Goal: Task Accomplishment & Management: Use online tool/utility

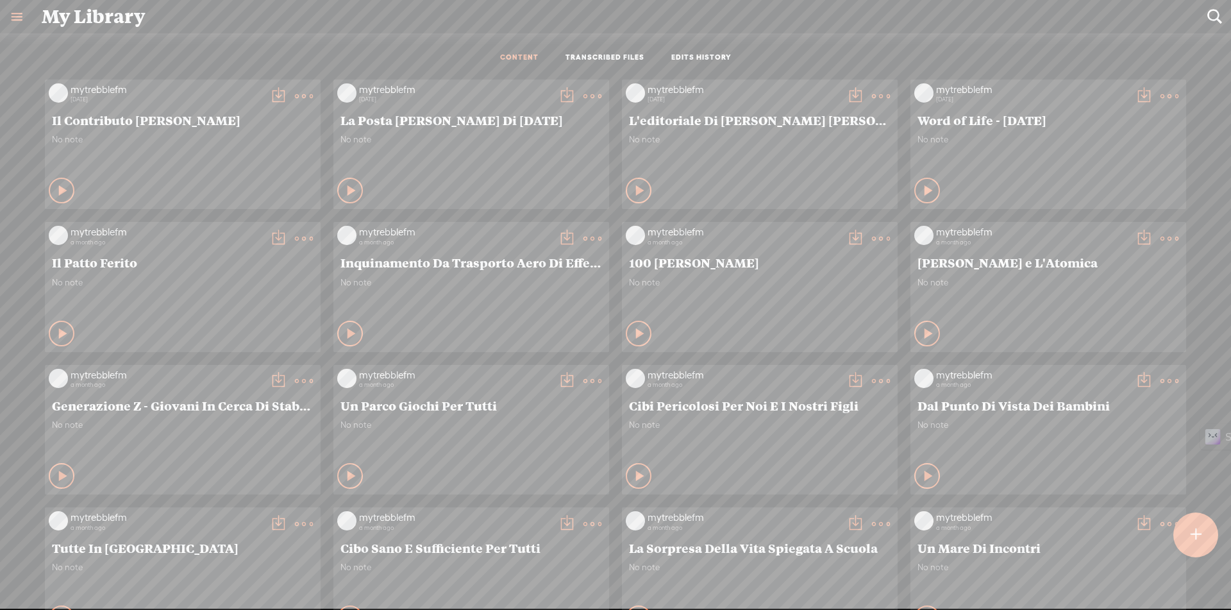
click at [1196, 546] on t at bounding box center [1196, 535] width 11 height 28
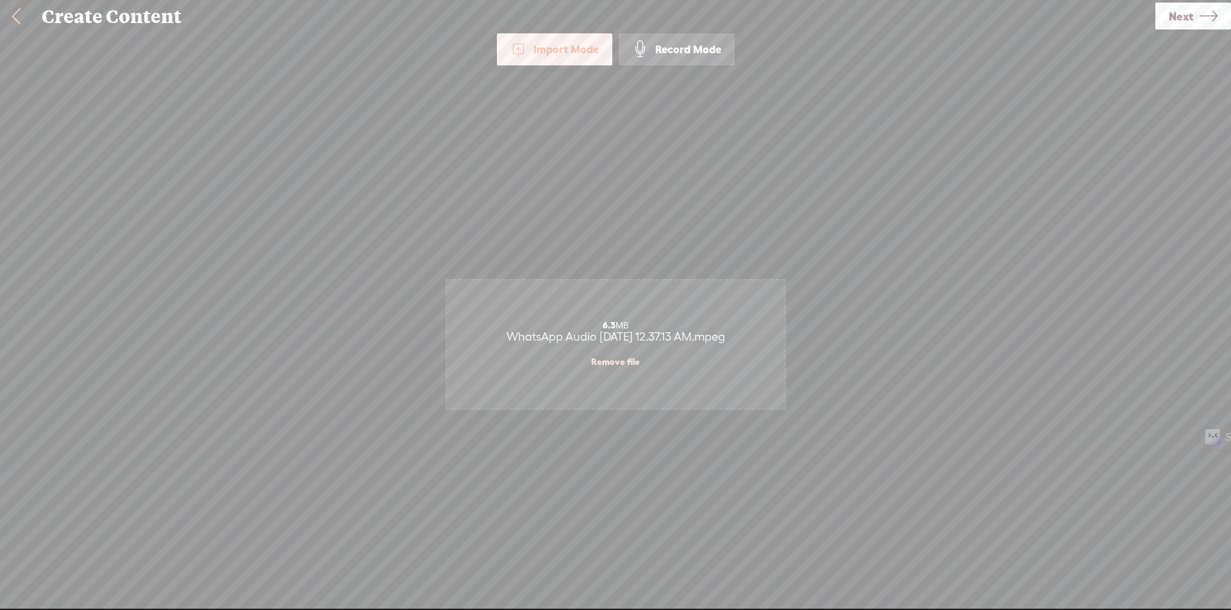
click at [1177, 11] on span "Next" at bounding box center [1181, 16] width 24 height 33
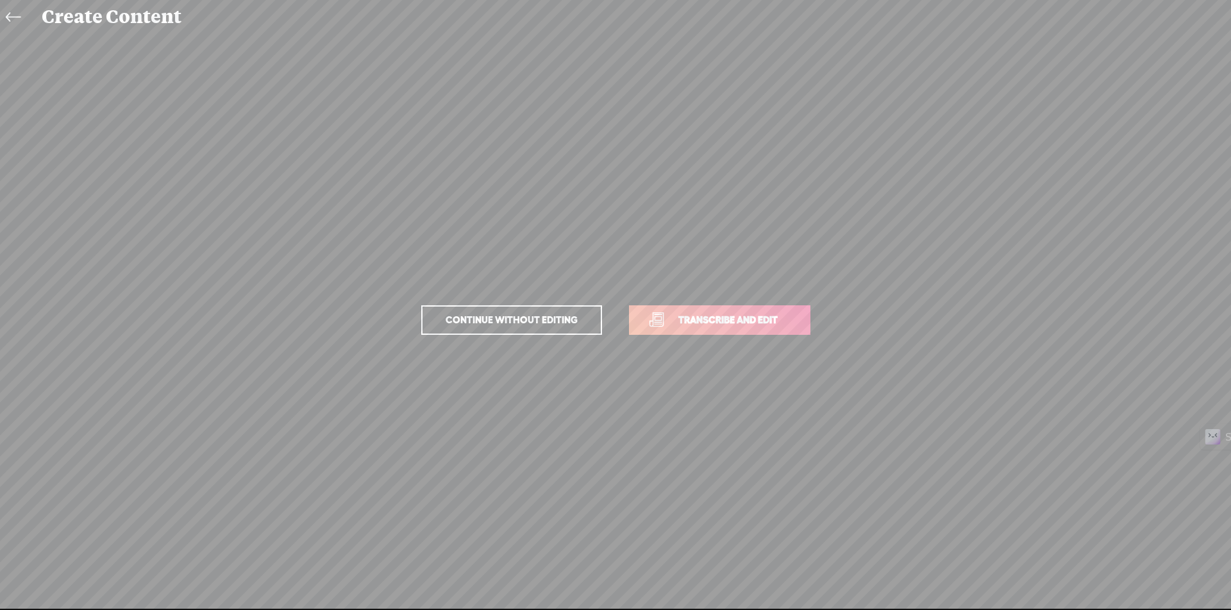
click at [702, 326] on span "Transcribe and edit" at bounding box center [728, 319] width 126 height 15
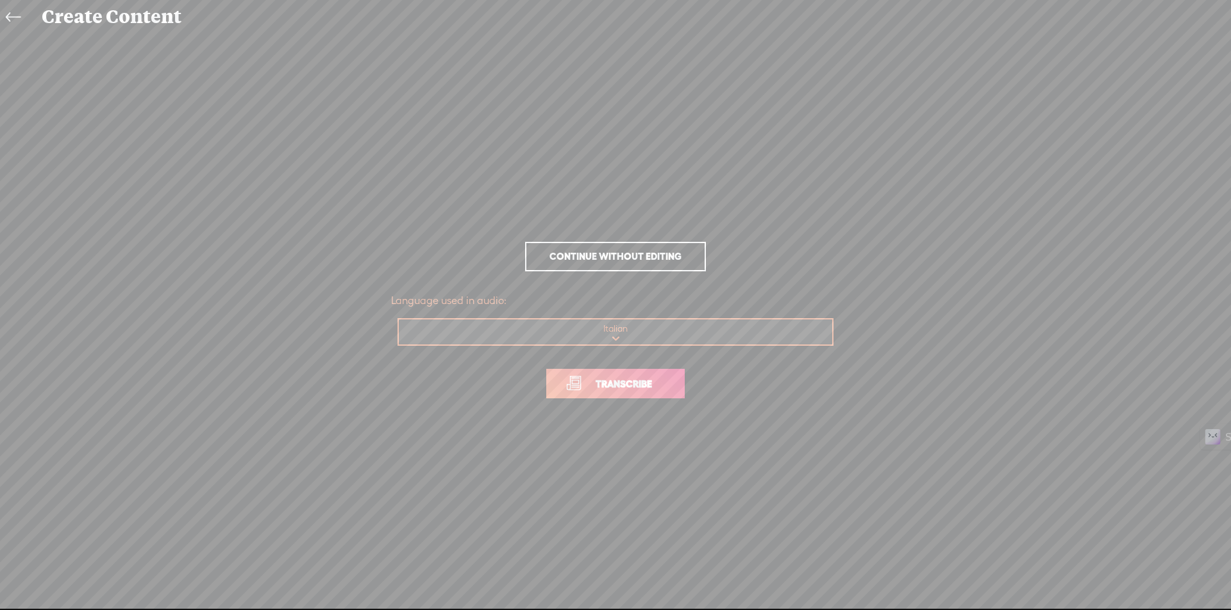
click at [589, 392] on link "Transcribe" at bounding box center [615, 383] width 139 height 29
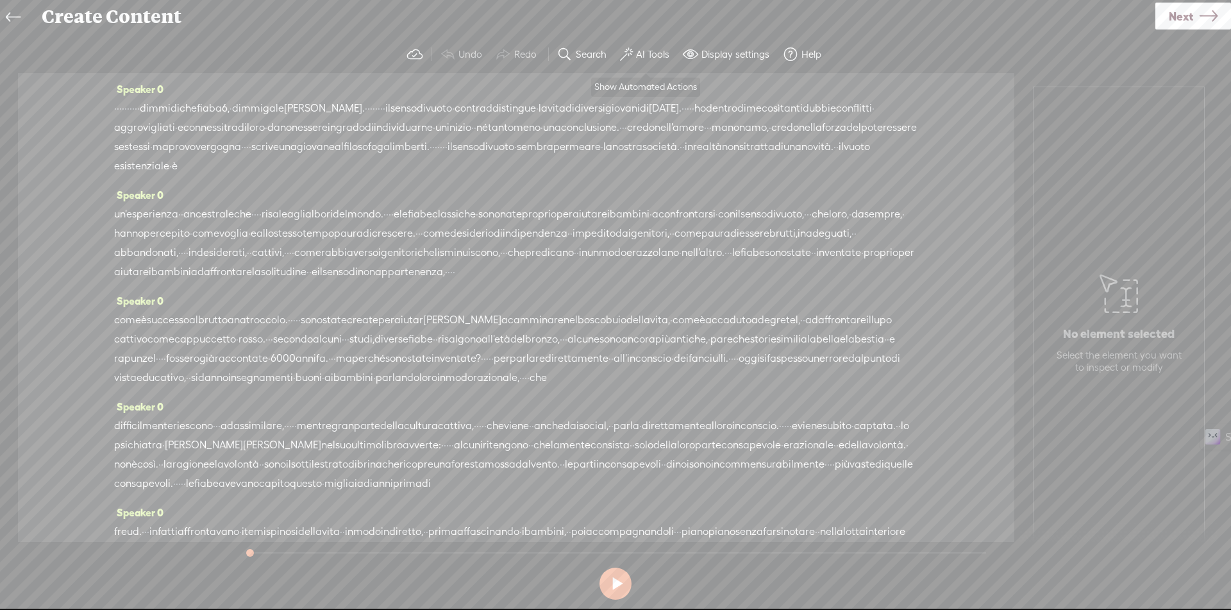
click at [646, 55] on label "AI Tools" at bounding box center [652, 54] width 33 height 13
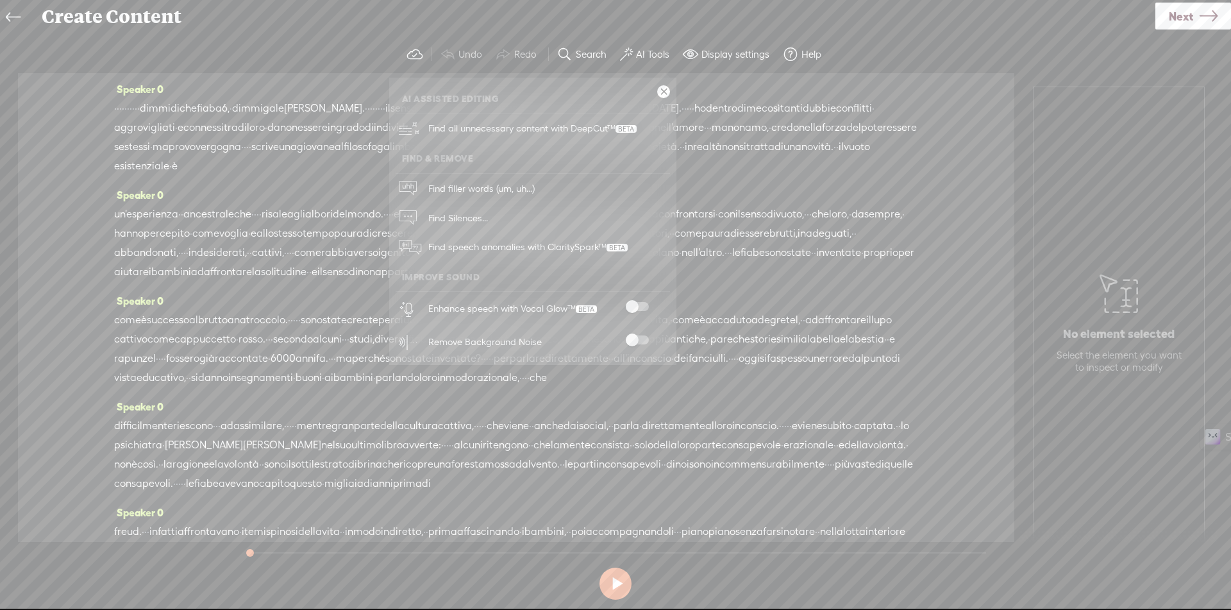
click at [635, 309] on span at bounding box center [637, 306] width 23 height 9
click at [638, 338] on span at bounding box center [637, 339] width 23 height 9
click at [660, 92] on link at bounding box center [663, 91] width 13 height 13
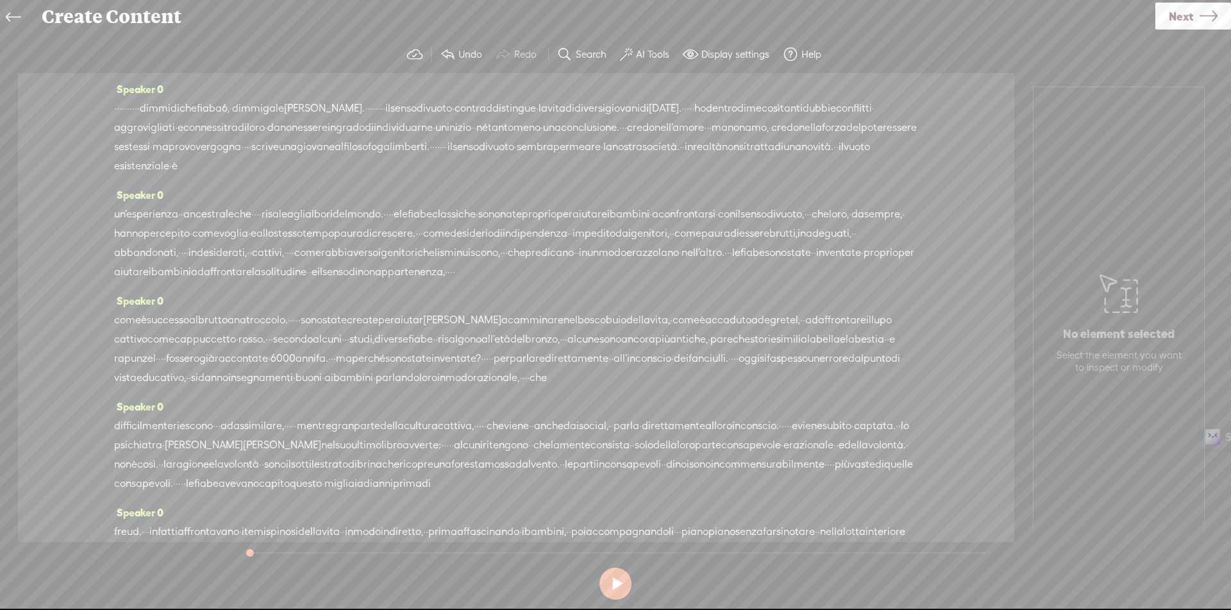
click at [119, 108] on span "·" at bounding box center [118, 108] width 3 height 19
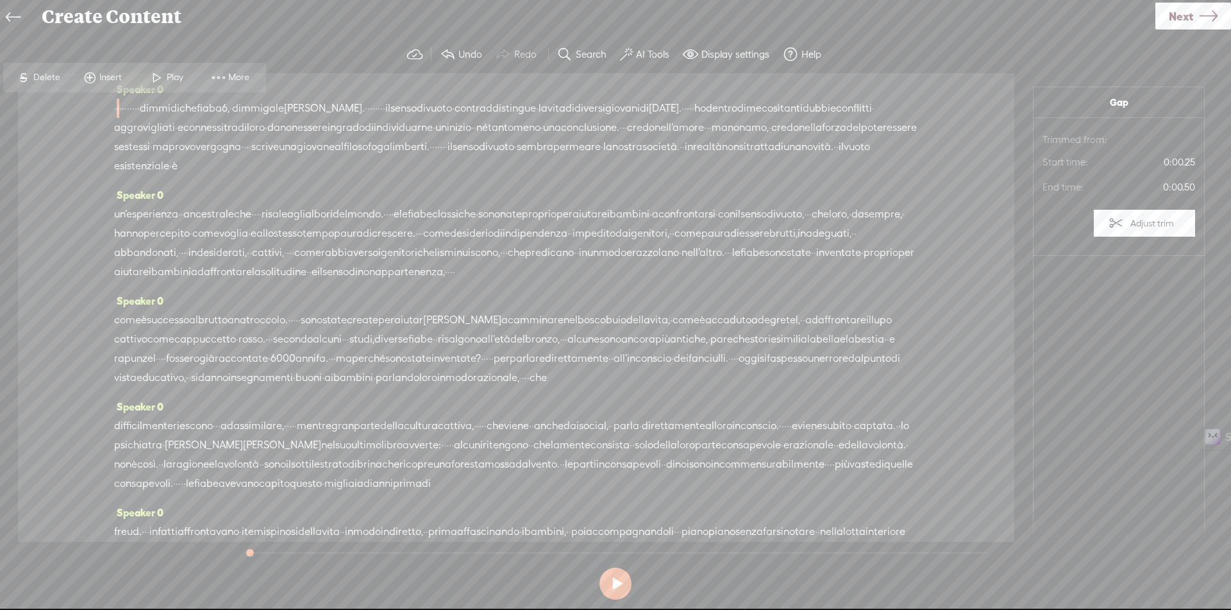
click at [117, 106] on span "·" at bounding box center [115, 108] width 3 height 19
click at [106, 80] on span "Insert" at bounding box center [112, 77] width 26 height 13
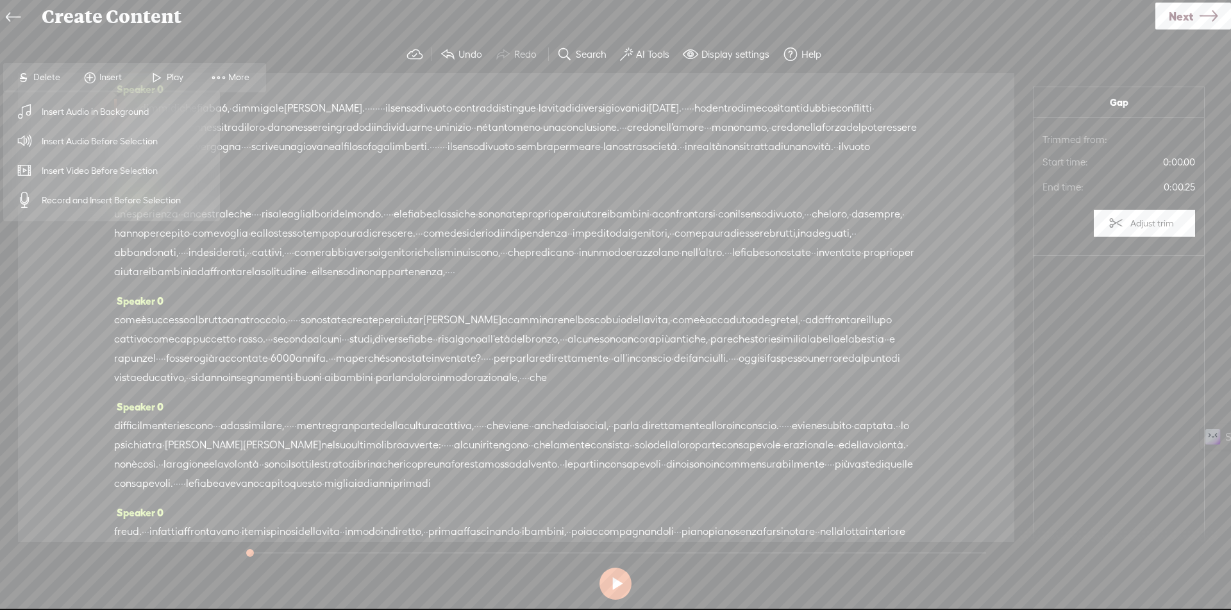
click at [109, 137] on span "Insert Audio Before Selection" at bounding box center [100, 141] width 167 height 29
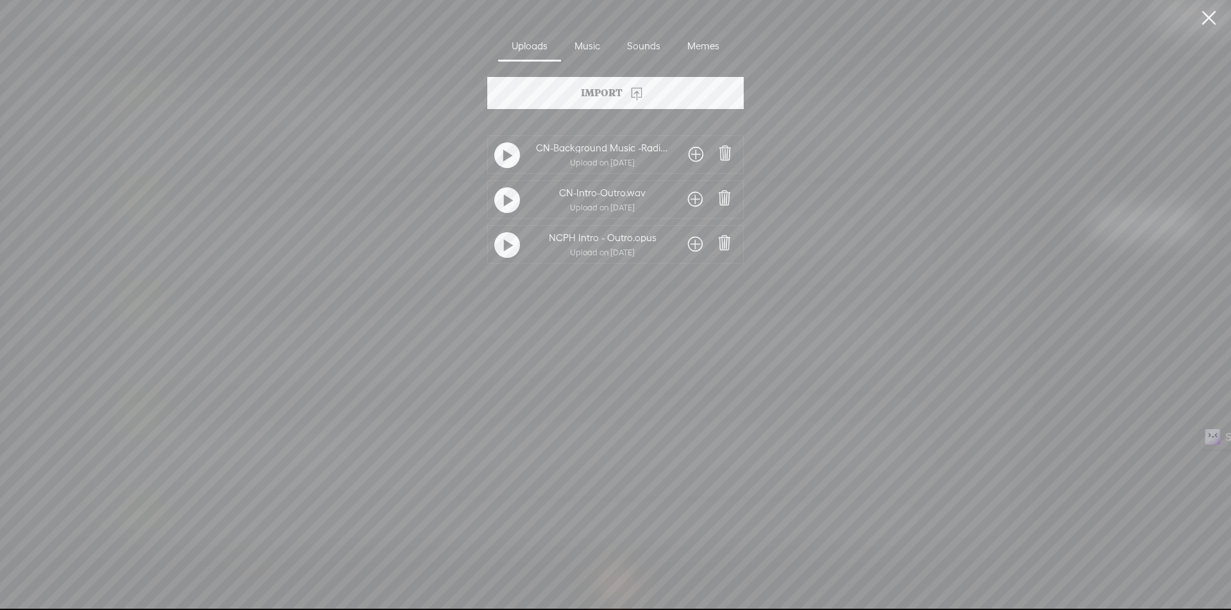
click at [692, 196] on span at bounding box center [695, 199] width 15 height 21
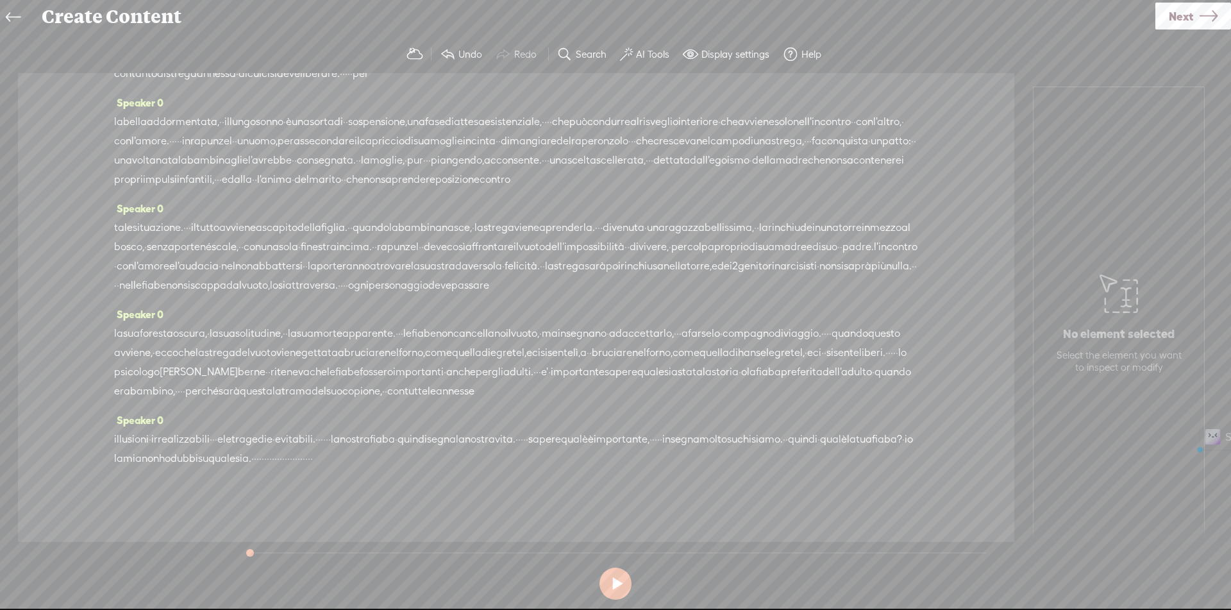
scroll to position [775, 0]
drag, startPoint x: 433, startPoint y: 106, endPoint x: 571, endPoint y: 457, distance: 377.5
click at [571, 457] on div "Speaker 0 · · · · · · · · · · dimmi di che fiaba 6, · dimmi [PERSON_NAME]. · · …" at bounding box center [516, 307] width 997 height 469
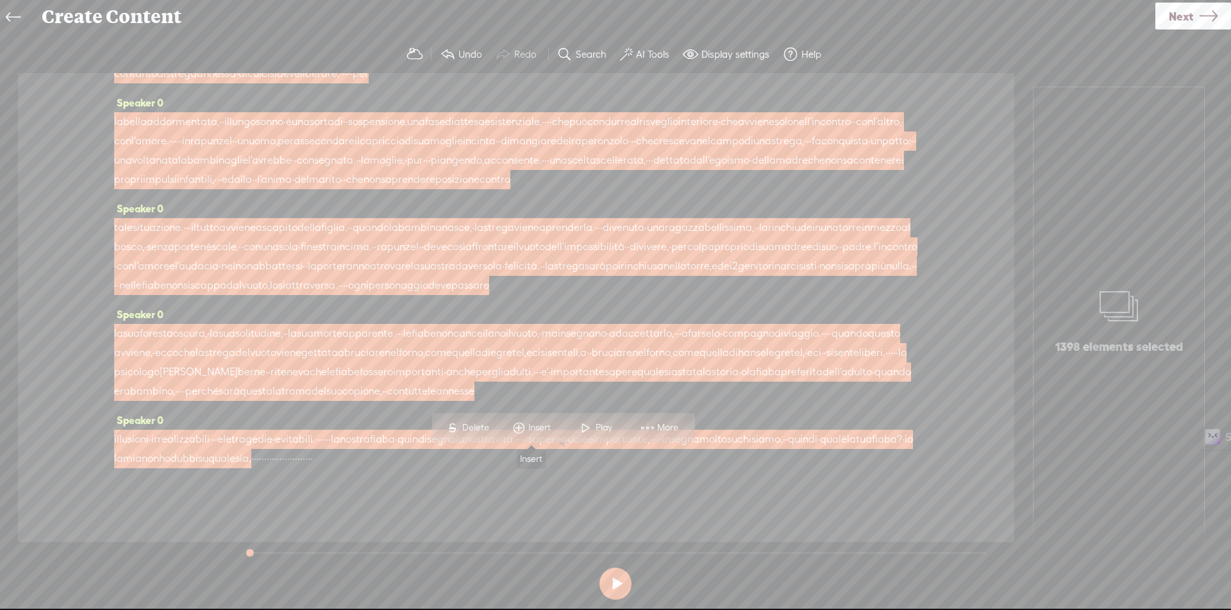
click at [554, 432] on span "Insert" at bounding box center [541, 427] width 26 height 13
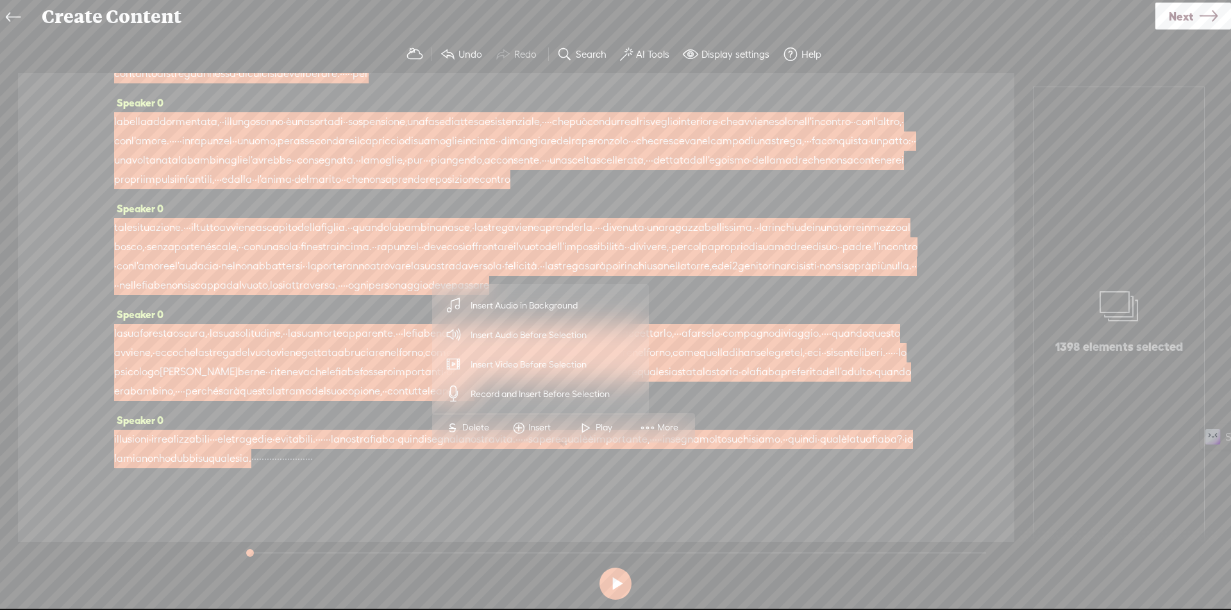
click at [565, 298] on span "Insert Audio in Background" at bounding box center [525, 305] width 158 height 29
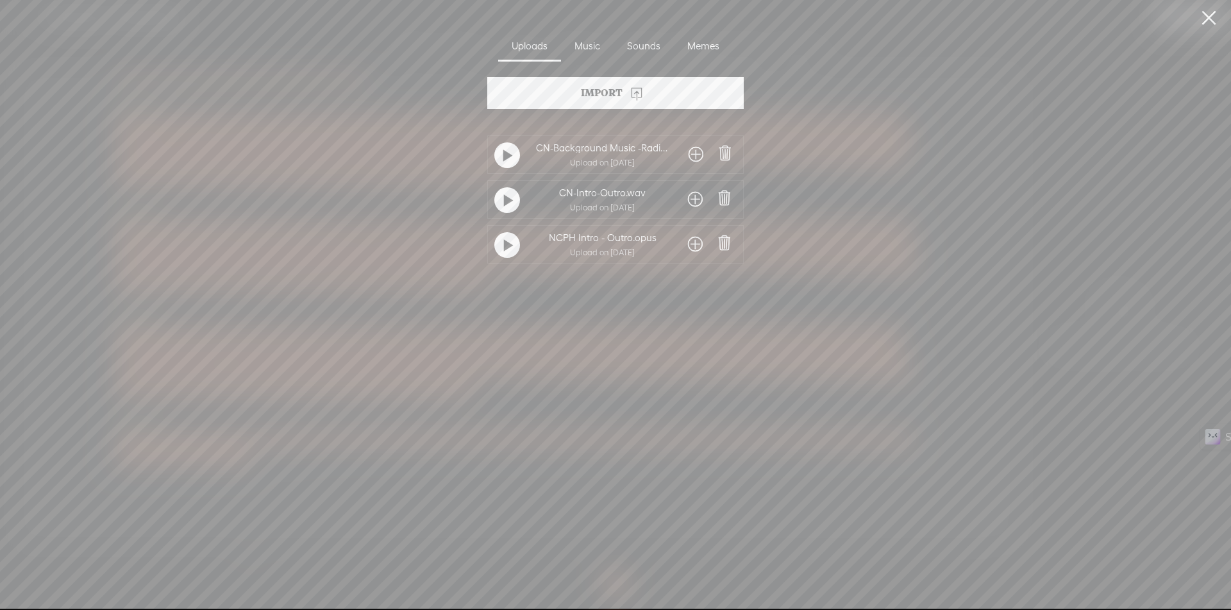
click at [700, 155] on div at bounding box center [696, 154] width 28 height 23
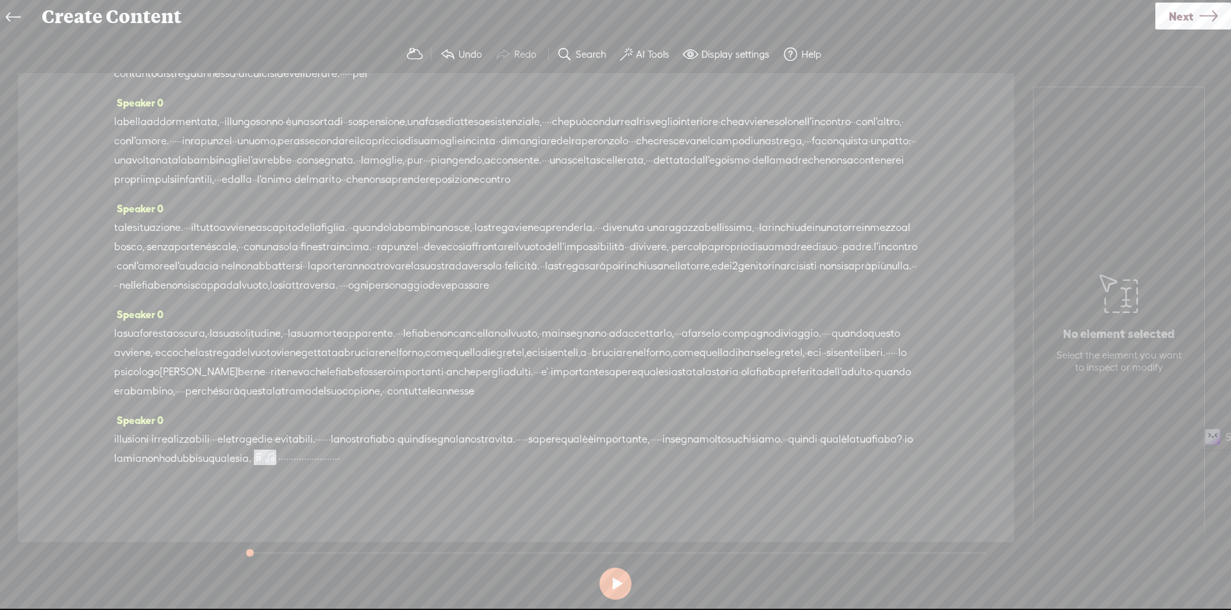
click at [291, 453] on span "·" at bounding box center [290, 458] width 3 height 19
click at [609, 425] on span "Insert" at bounding box center [612, 427] width 26 height 13
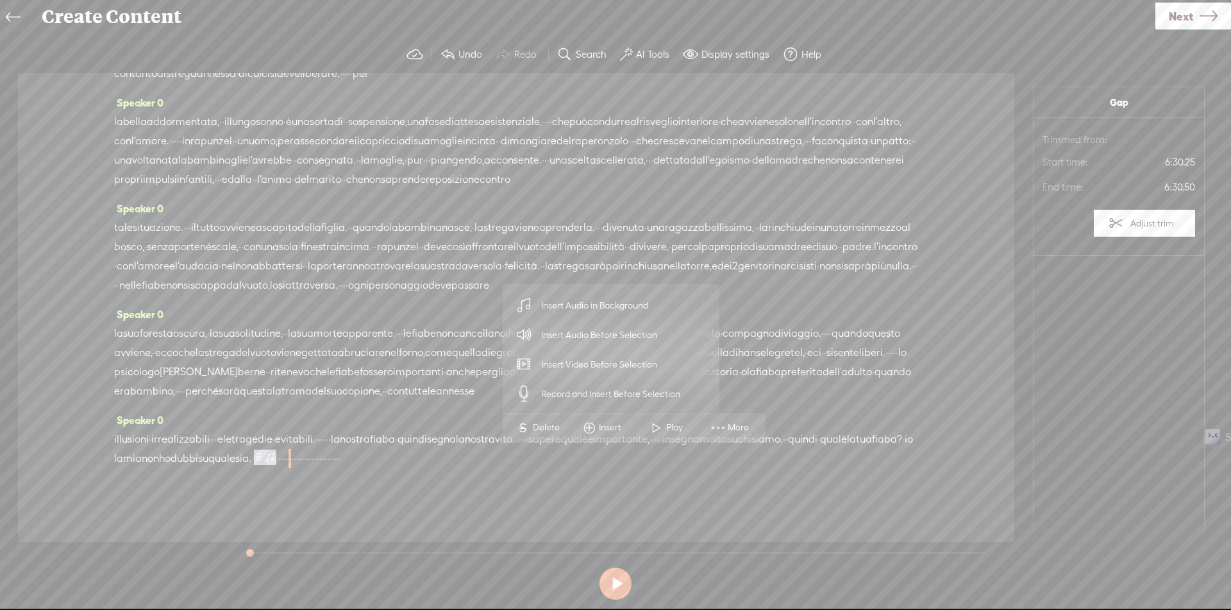
click at [596, 335] on span "Insert Audio Before Selection" at bounding box center [599, 335] width 167 height 29
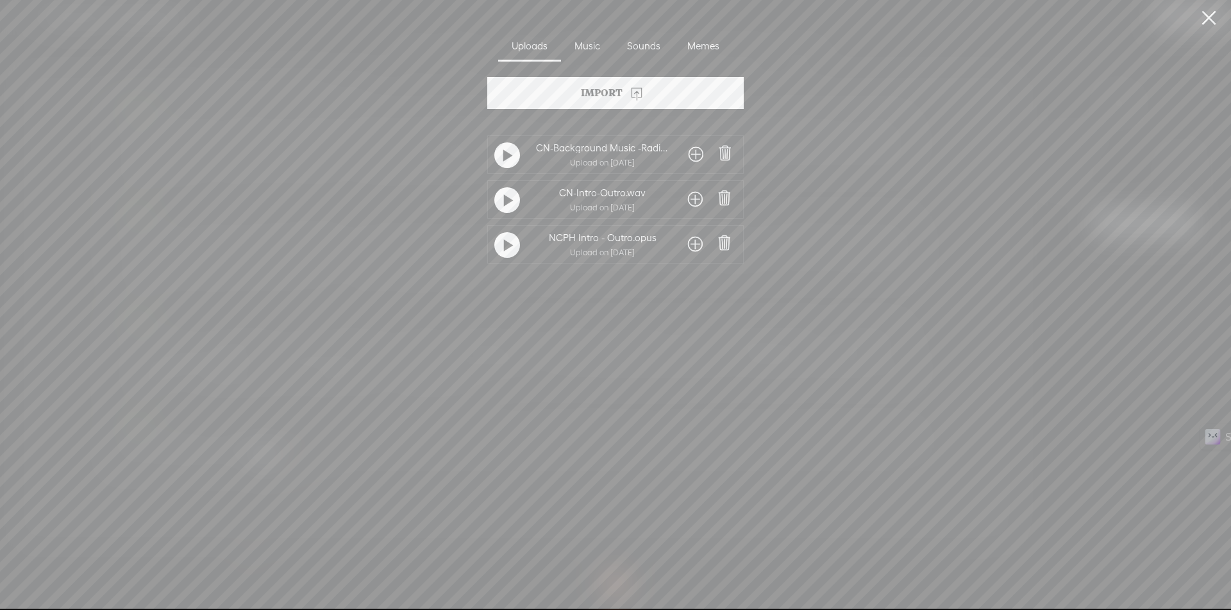
click at [694, 195] on span at bounding box center [695, 199] width 15 height 21
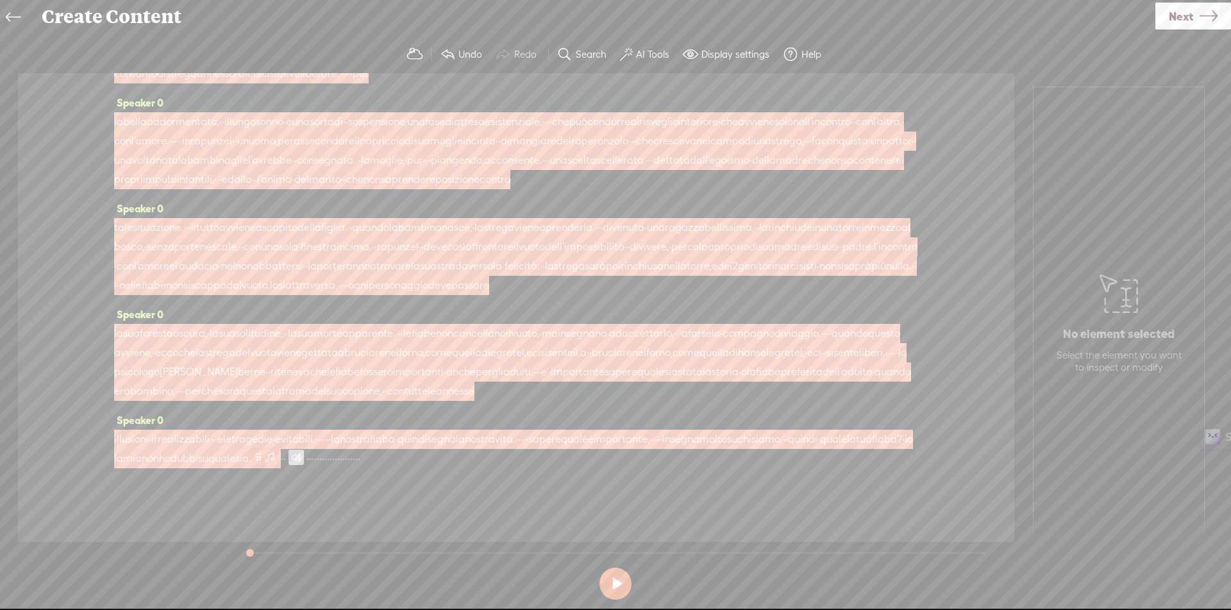
click at [264, 462] on span at bounding box center [259, 456] width 10 height 15
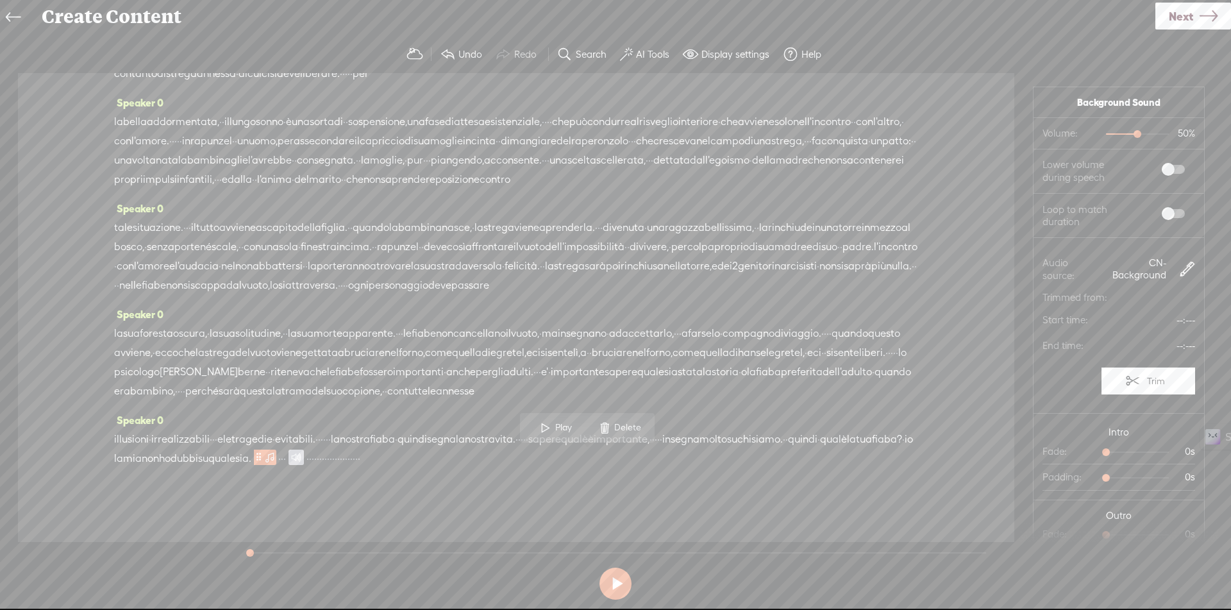
click at [1108, 135] on span "50% 50%" at bounding box center [1147, 133] width 96 height 13
click at [1107, 133] on div "50%" at bounding box center [1137, 133] width 63 height 1
click at [1109, 134] on div at bounding box center [1120, 135] width 29 height 29
click at [1162, 169] on span at bounding box center [1173, 169] width 23 height 9
drag, startPoint x: 1159, startPoint y: 214, endPoint x: 1160, endPoint y: 226, distance: 11.6
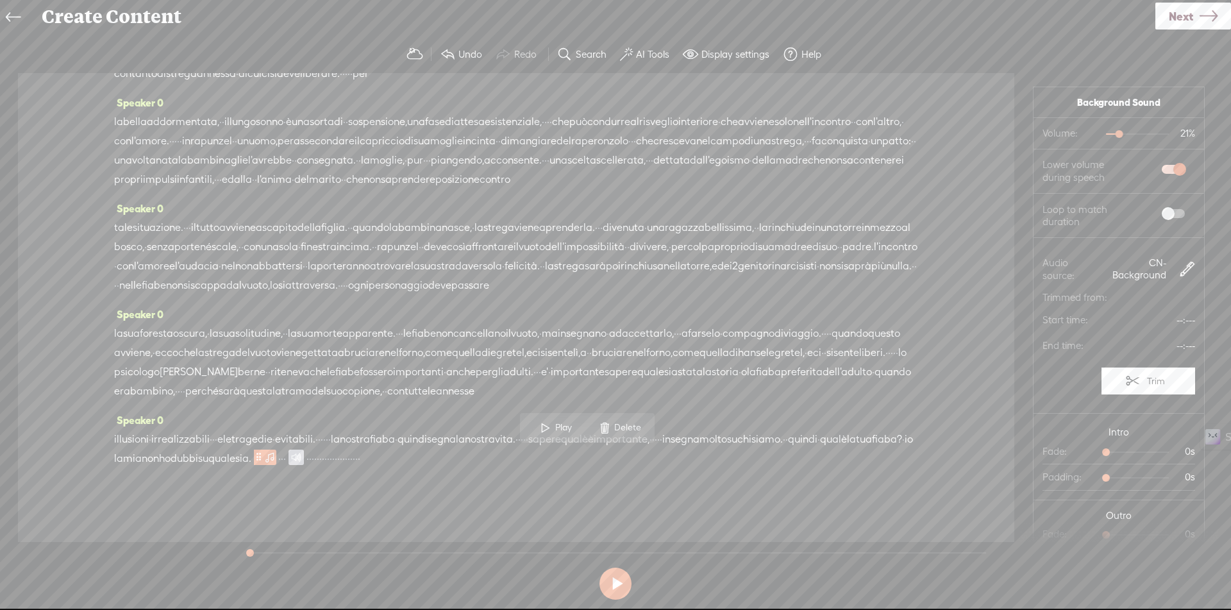
click at [1162, 215] on span at bounding box center [1173, 213] width 23 height 9
click at [1129, 451] on div "6s" at bounding box center [1137, 451] width 63 height 1
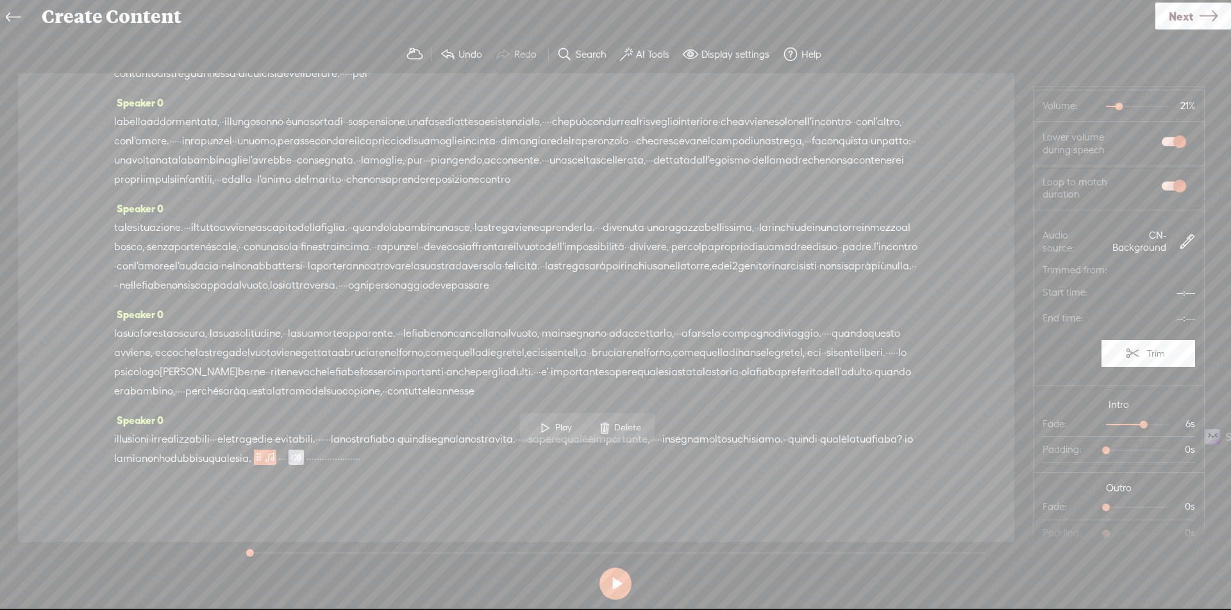
scroll to position [29, 0]
click at [1125, 506] on div at bounding box center [1137, 505] width 63 height 1
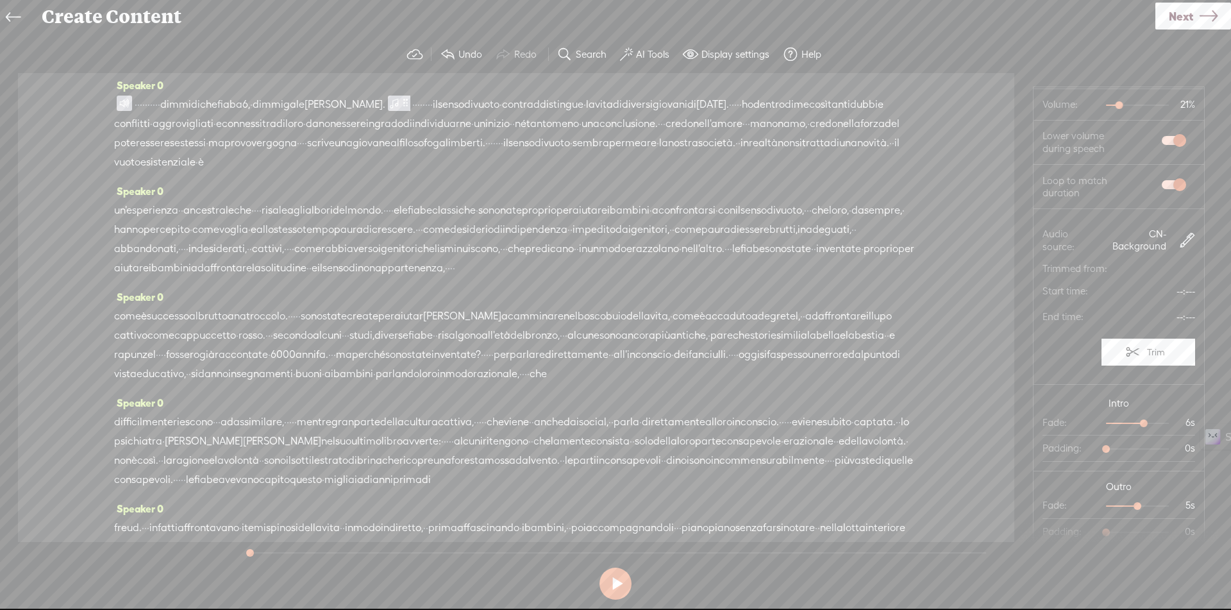
scroll to position [0, 0]
click at [123, 104] on span at bounding box center [124, 106] width 15 height 15
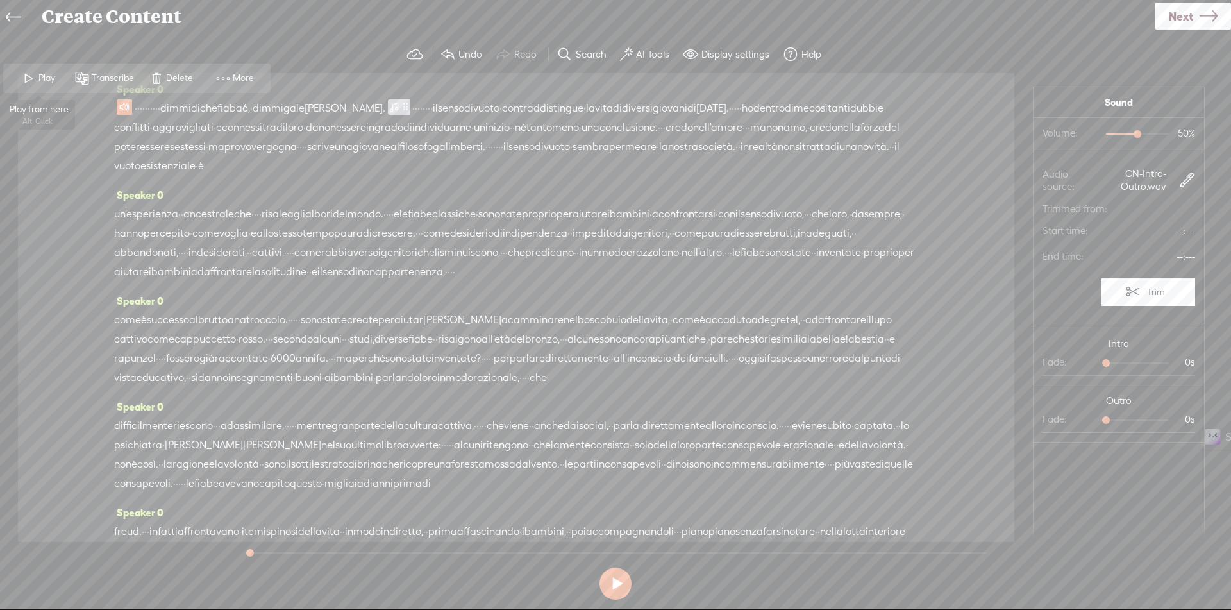
click at [31, 76] on span at bounding box center [28, 78] width 19 height 23
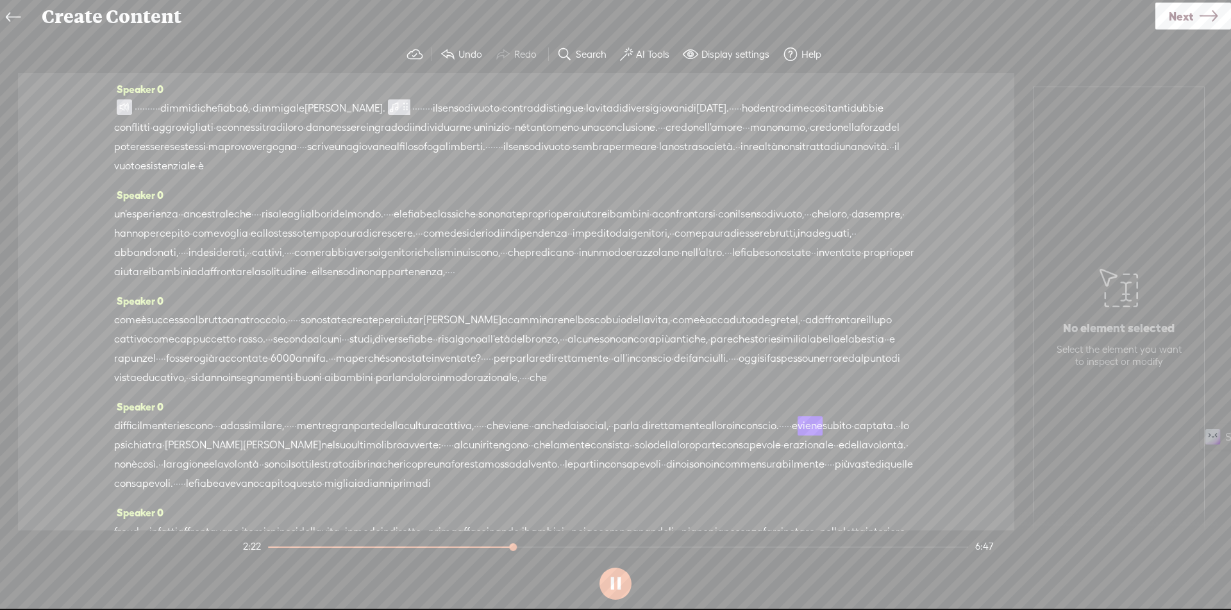
click at [284, 435] on span "assimilare," at bounding box center [258, 425] width 51 height 19
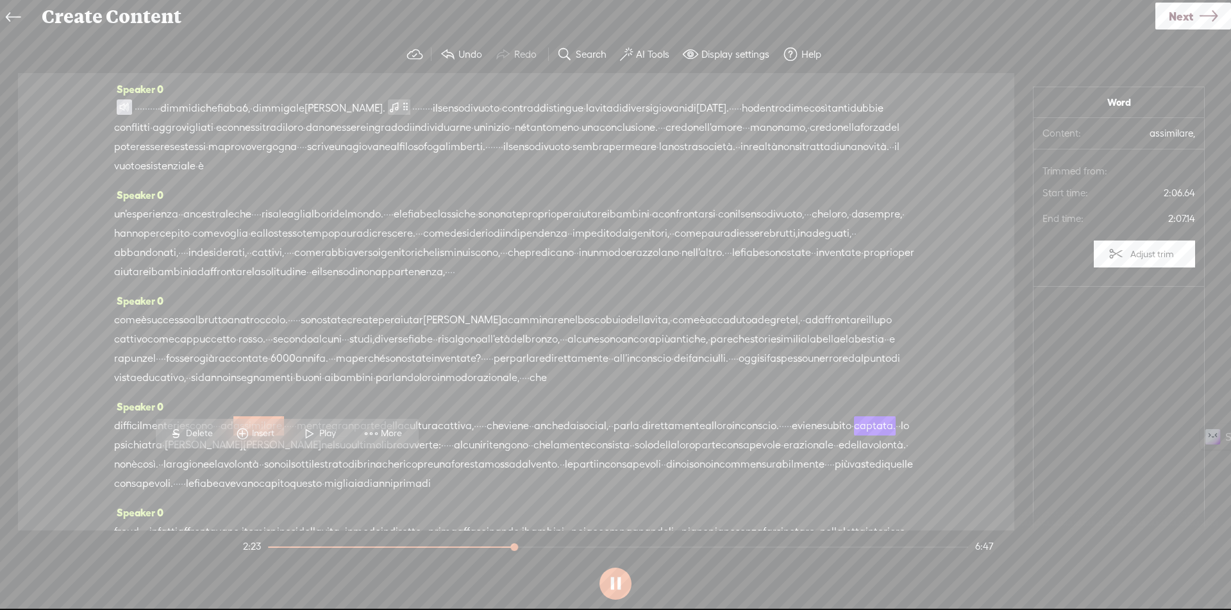
click at [314, 430] on span at bounding box center [309, 433] width 19 height 23
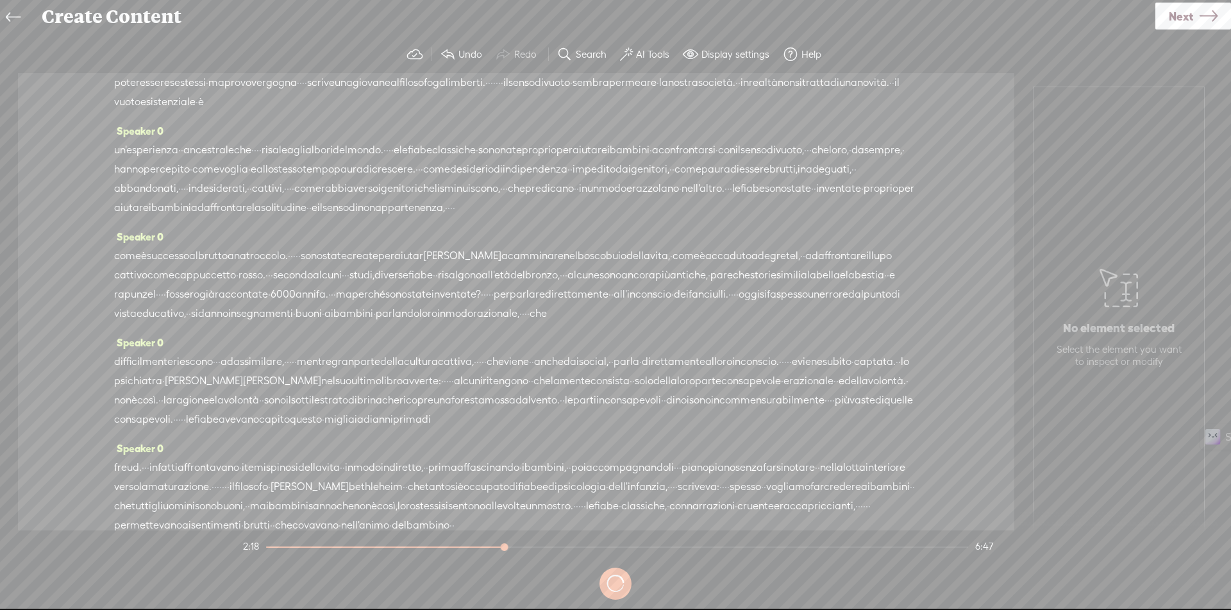
scroll to position [449, 0]
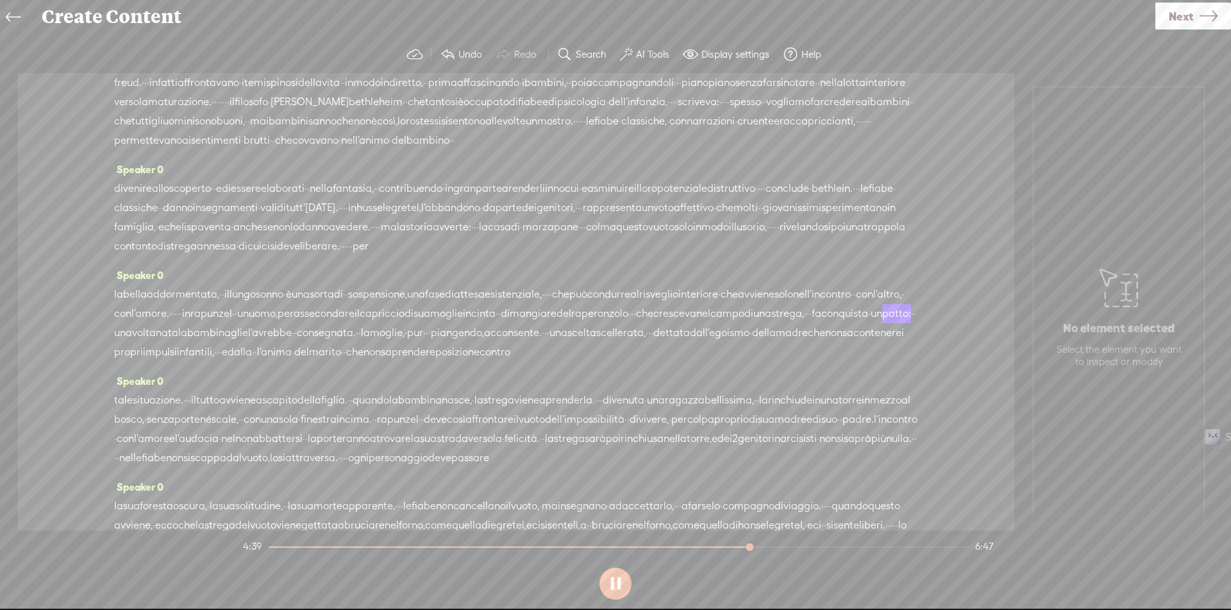
click at [463, 323] on span "moglie" at bounding box center [446, 313] width 33 height 19
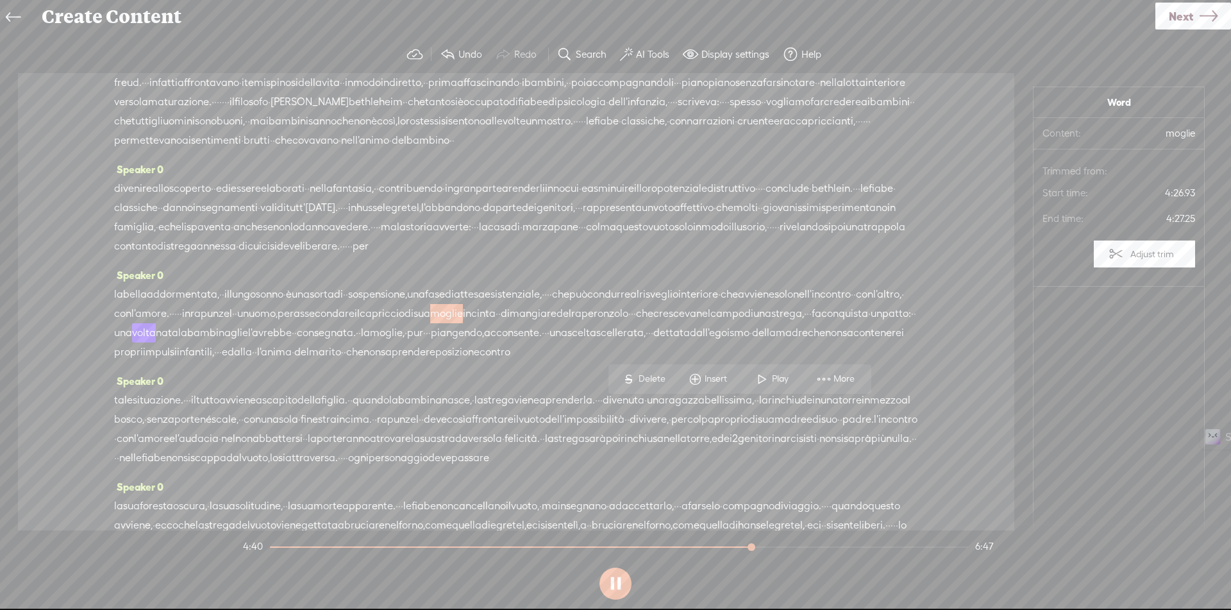
click at [789, 364] on div "S Delete Insert Play More" at bounding box center [740, 378] width 263 height 29
click at [785, 375] on span "Play" at bounding box center [782, 379] width 20 height 13
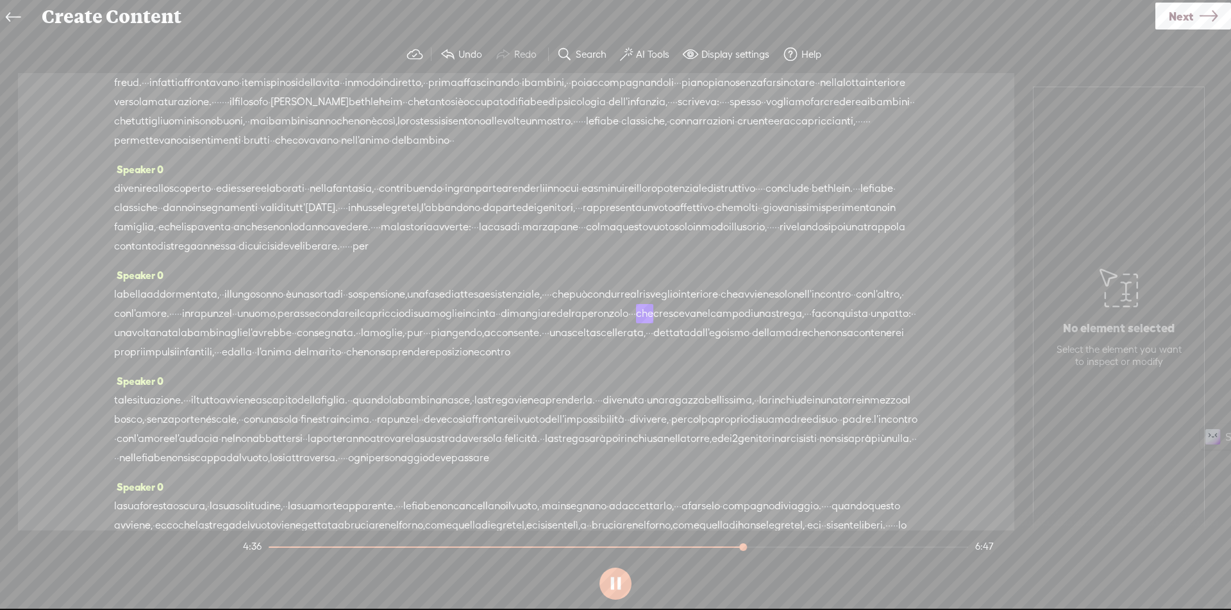
click at [501, 323] on span "·" at bounding box center [499, 313] width 3 height 19
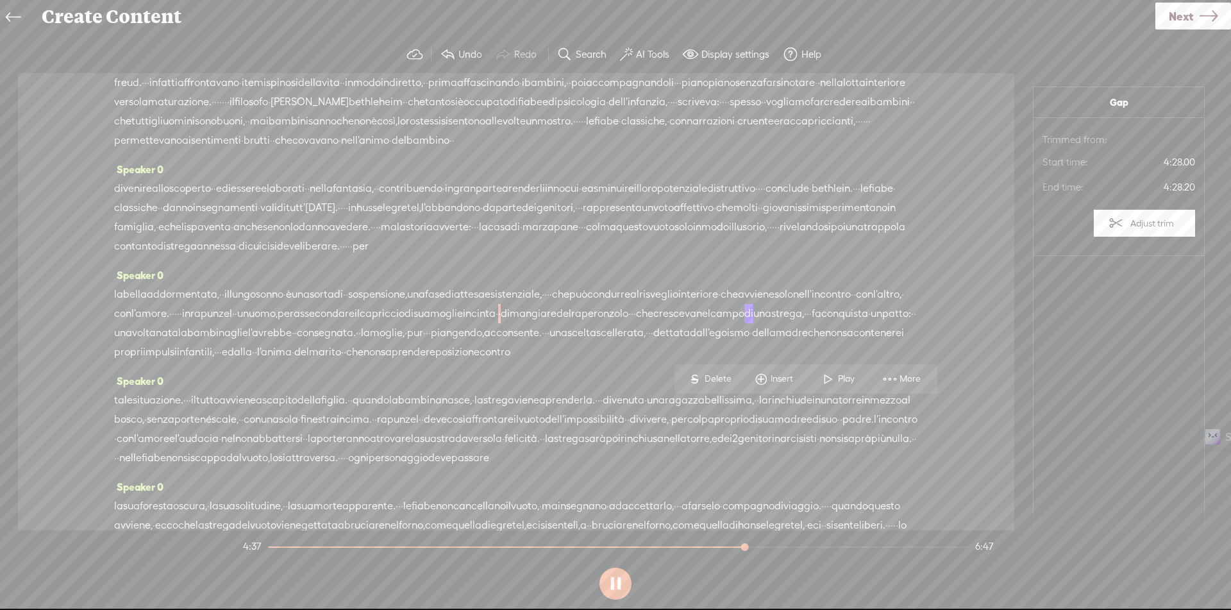
click at [720, 376] on span "Delete" at bounding box center [720, 379] width 30 height 13
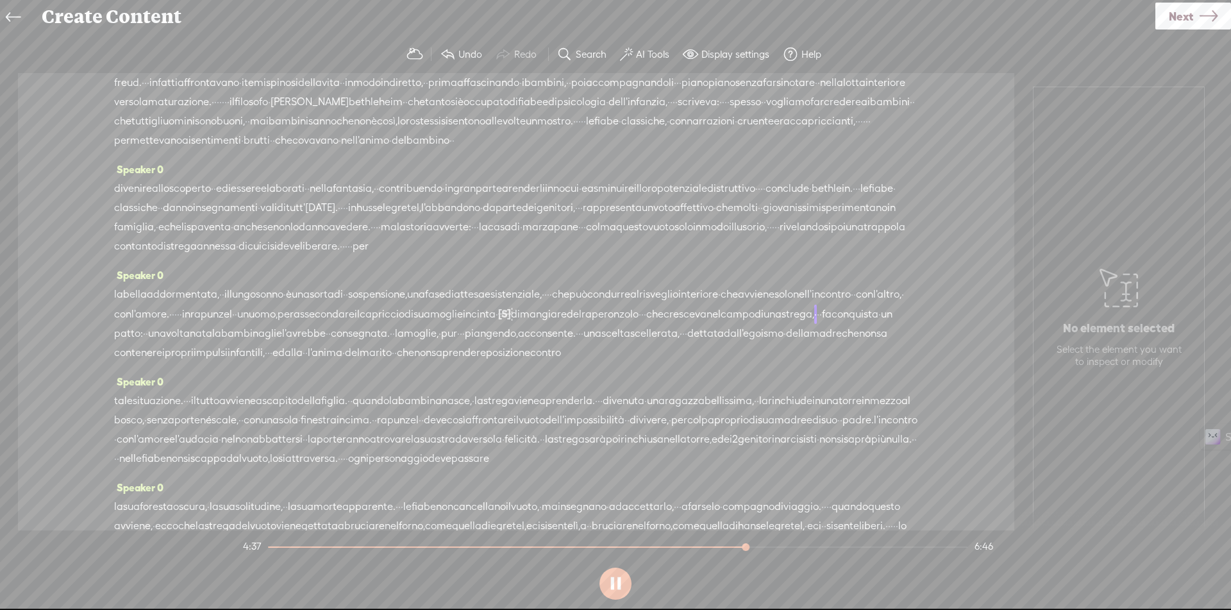
click at [498, 324] on span "·" at bounding box center [497, 314] width 3 height 19
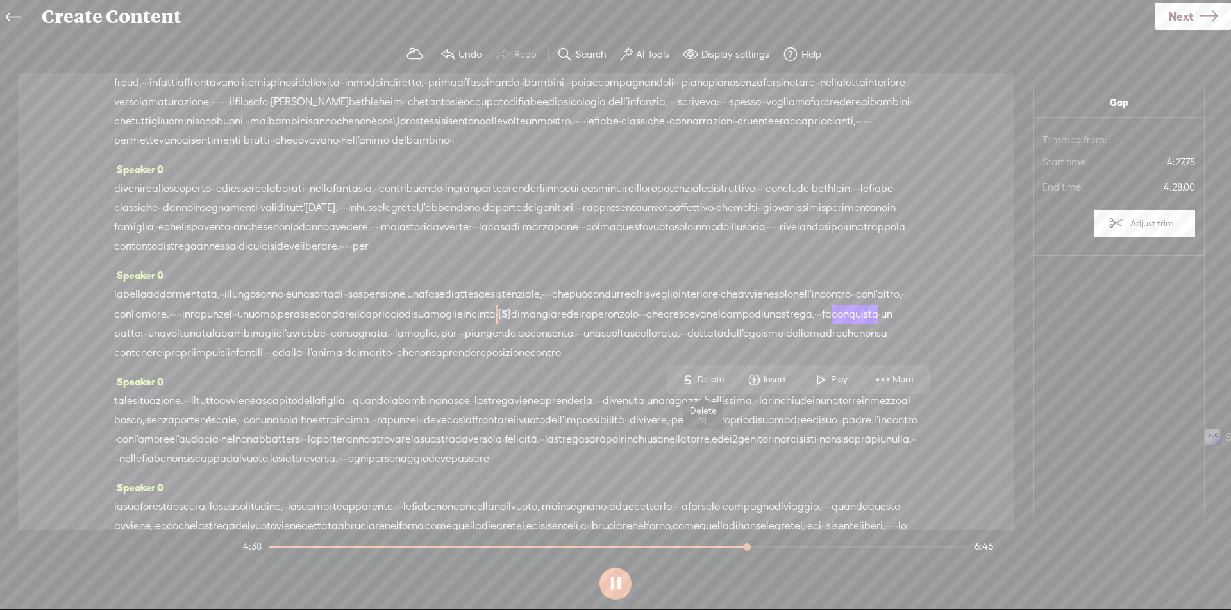
click at [711, 380] on span "Delete" at bounding box center [713, 379] width 30 height 13
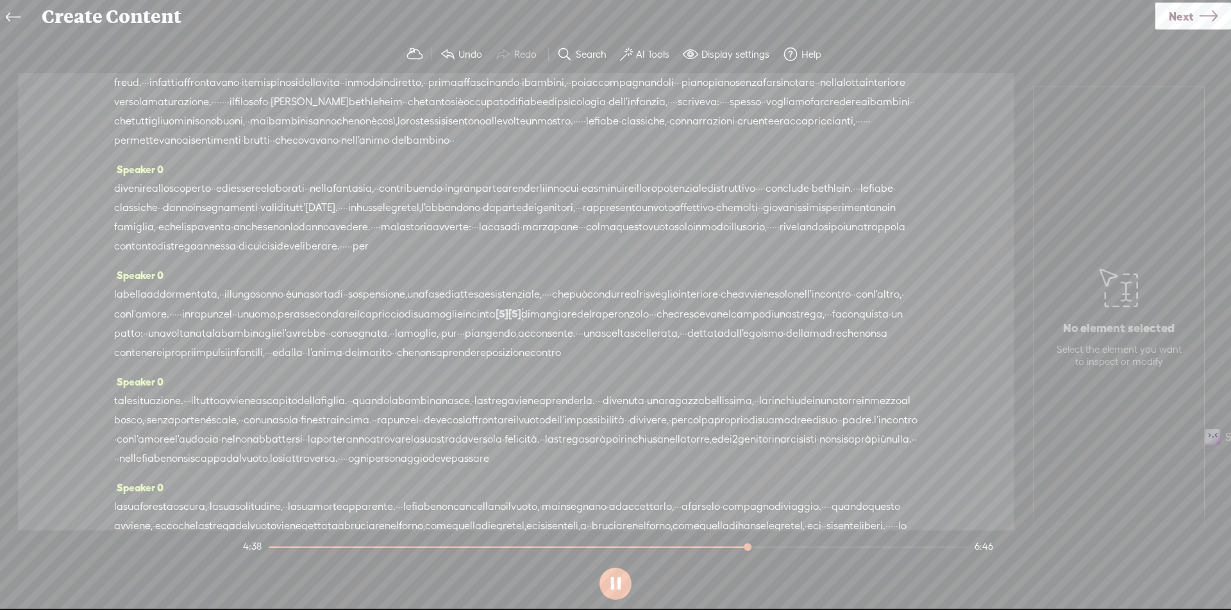
click at [496, 324] on span "incinta" at bounding box center [479, 314] width 33 height 19
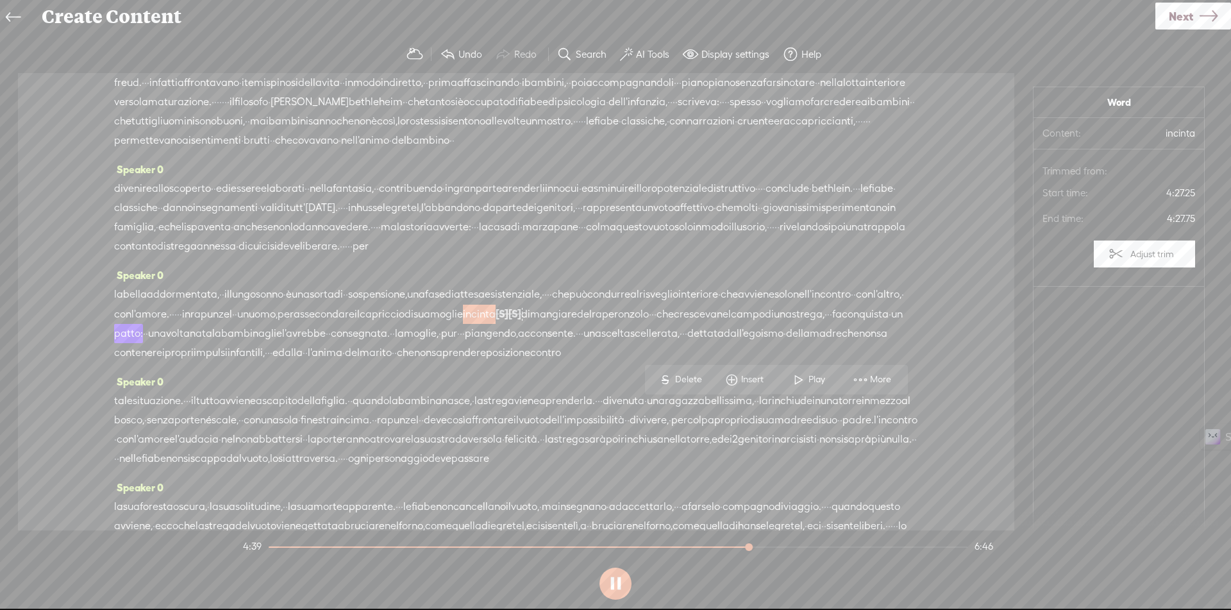
click at [800, 374] on span at bounding box center [798, 379] width 19 height 23
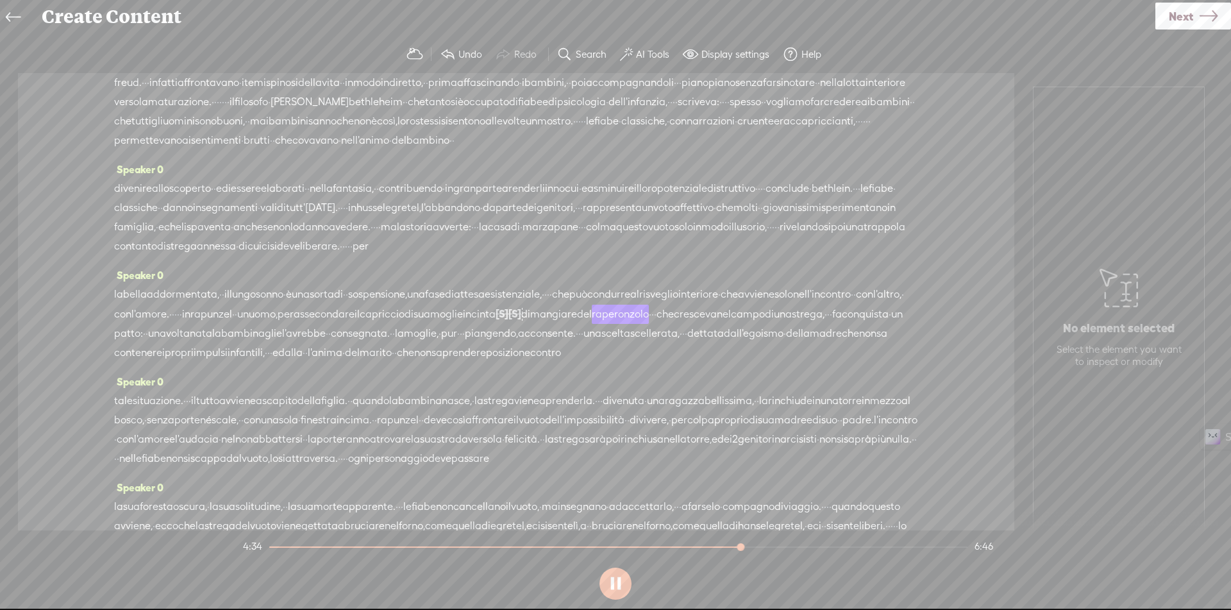
click at [355, 324] on span "assecondare" at bounding box center [324, 314] width 61 height 19
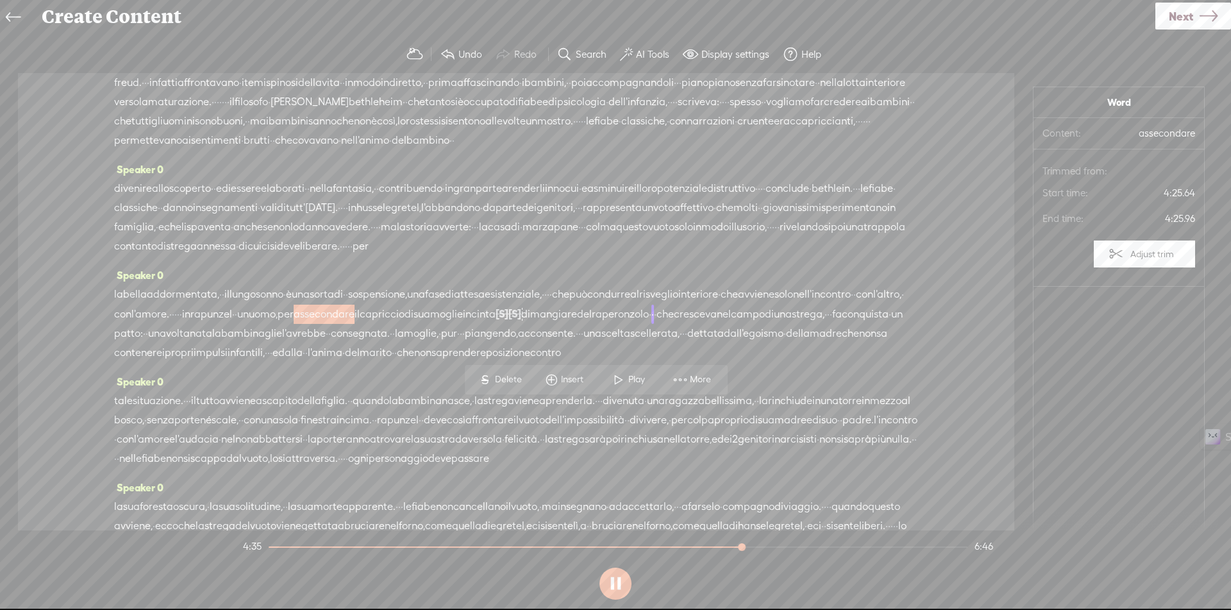
click at [619, 382] on span at bounding box center [618, 379] width 19 height 23
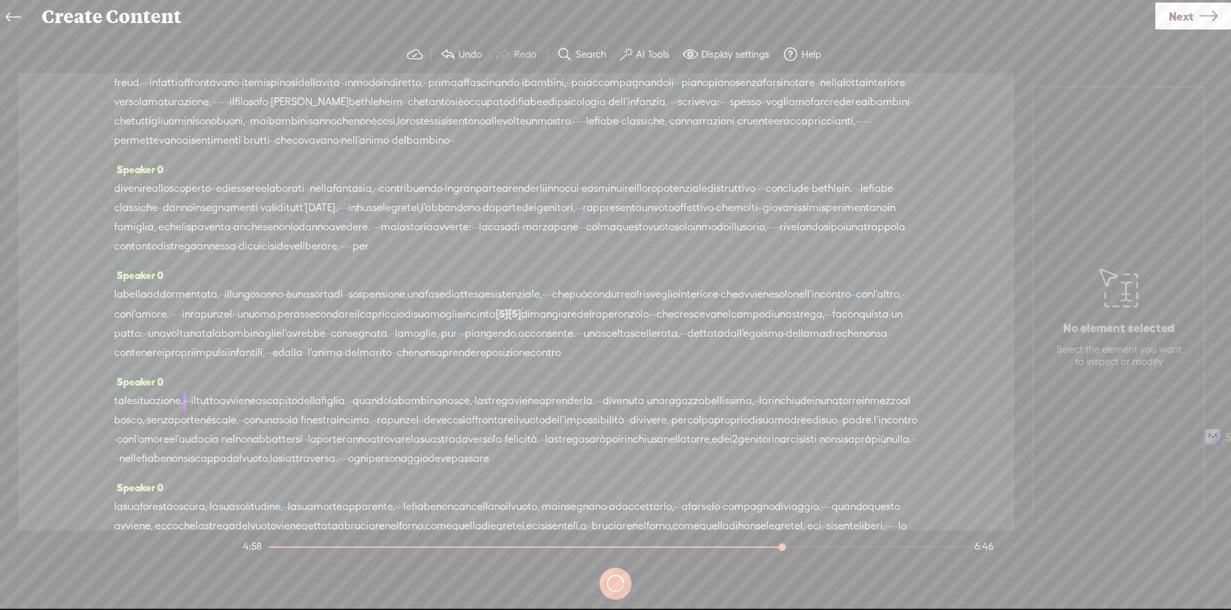
click at [228, 362] on span "impulsi" at bounding box center [211, 352] width 34 height 19
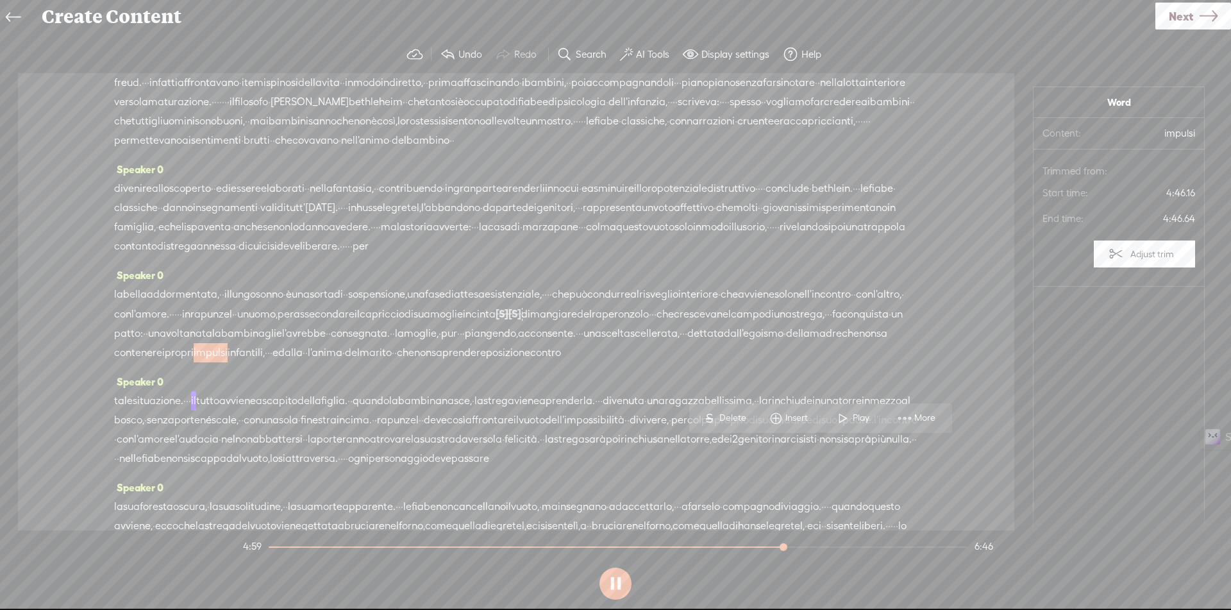
click at [855, 423] on span "Play" at bounding box center [863, 418] width 20 height 13
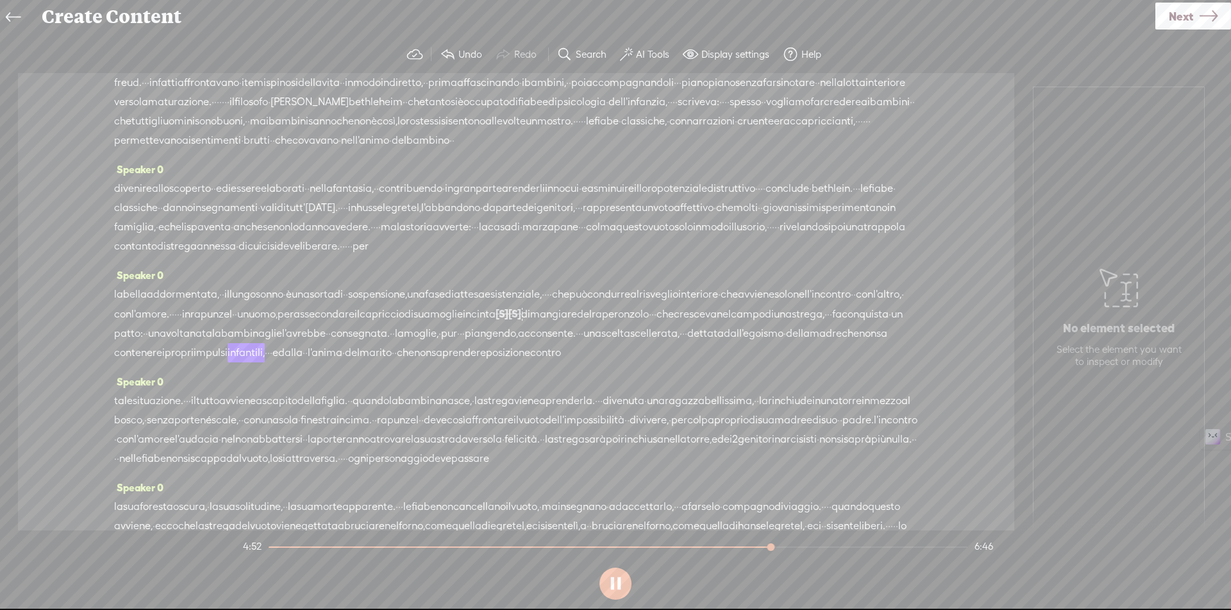
scroll to position [577, 0]
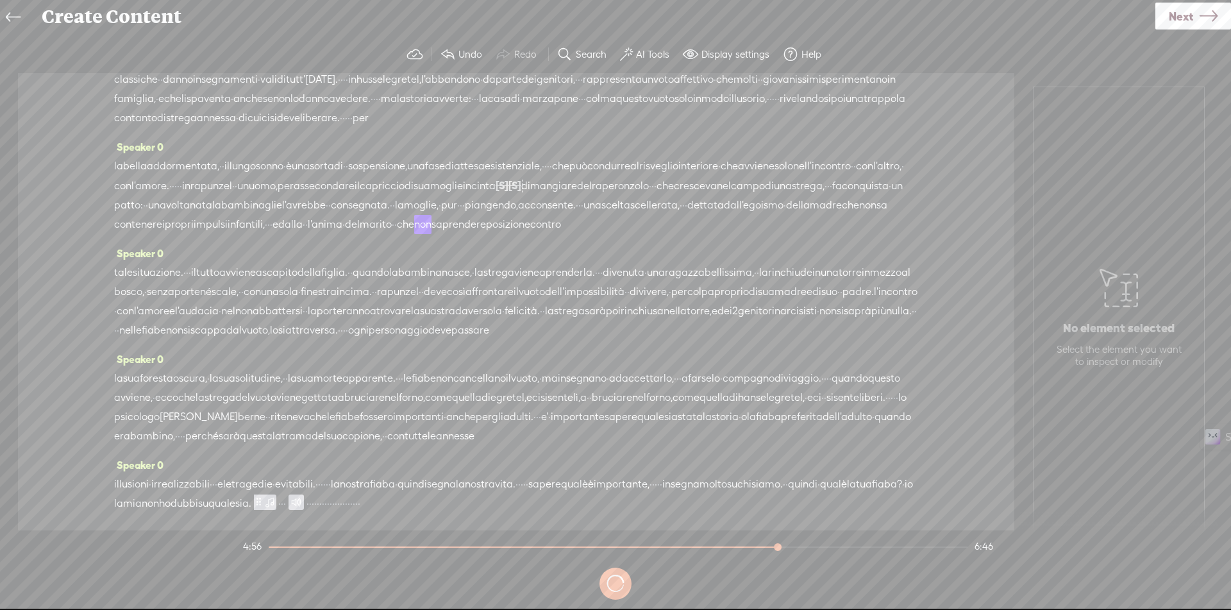
click at [303, 234] on span "·" at bounding box center [304, 224] width 3 height 19
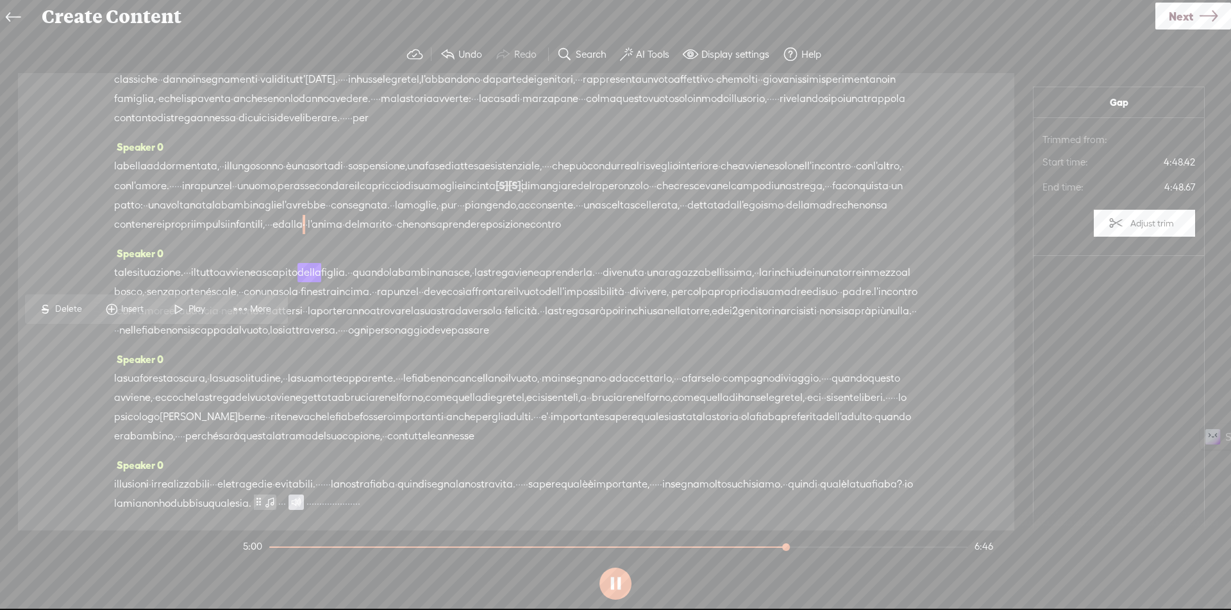
click at [70, 309] on span "Delete" at bounding box center [70, 309] width 30 height 13
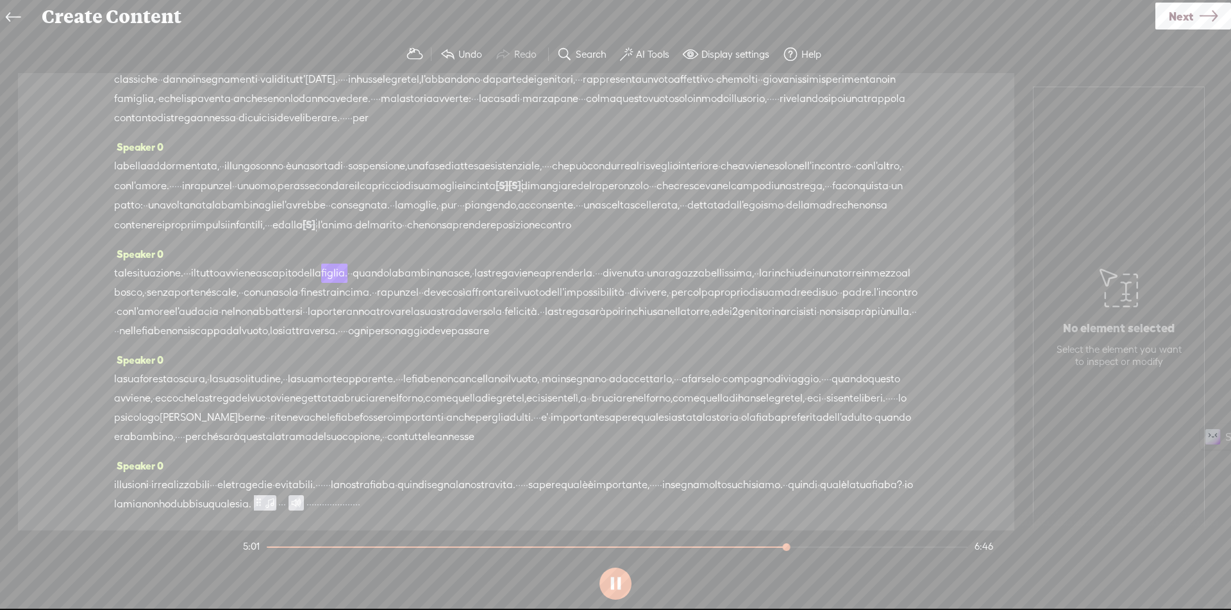
click at [316, 235] on span "·" at bounding box center [317, 224] width 3 height 19
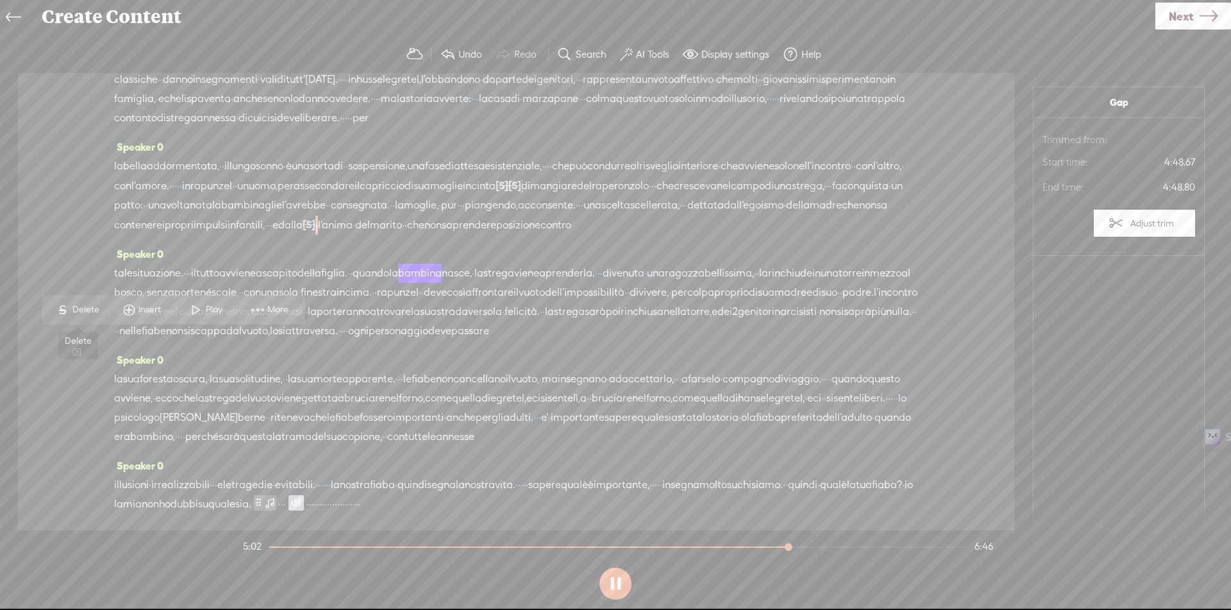
click at [77, 312] on span "Delete" at bounding box center [87, 309] width 30 height 13
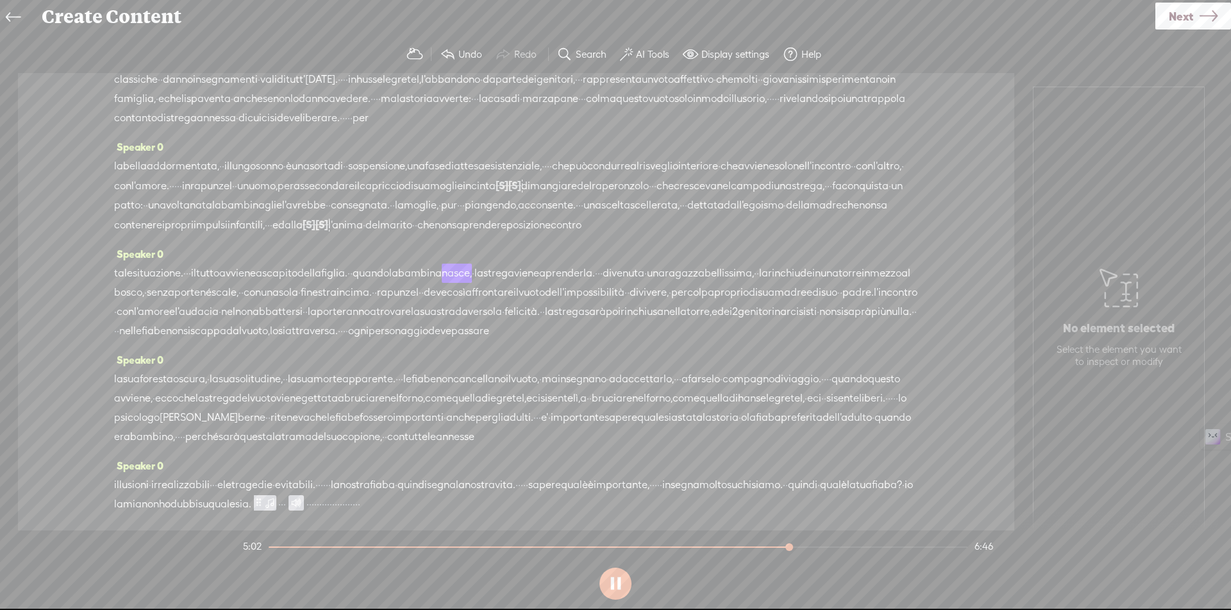
click at [194, 235] on span "propri" at bounding box center [179, 224] width 29 height 19
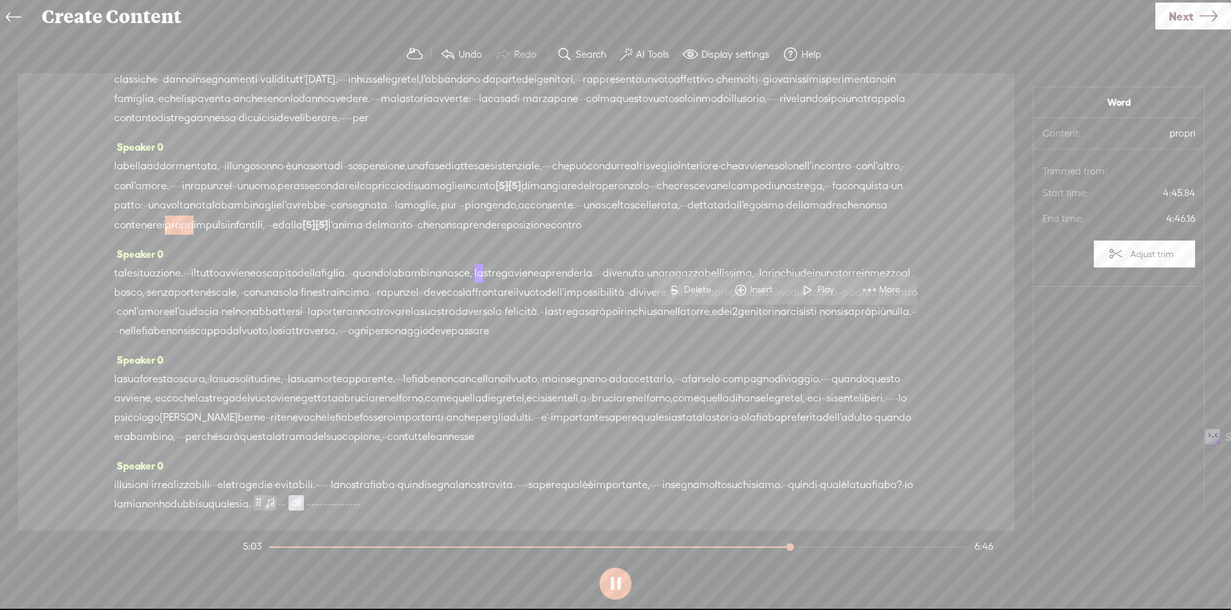
click at [808, 286] on span at bounding box center [807, 289] width 19 height 23
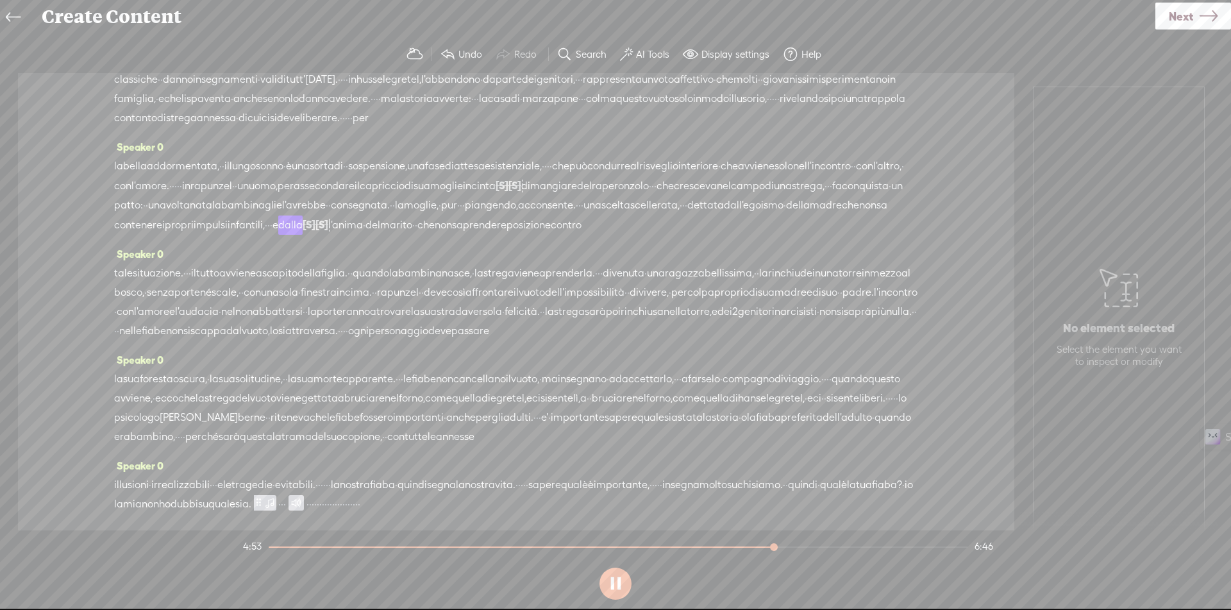
click at [859, 215] on span "non" at bounding box center [867, 205] width 17 height 19
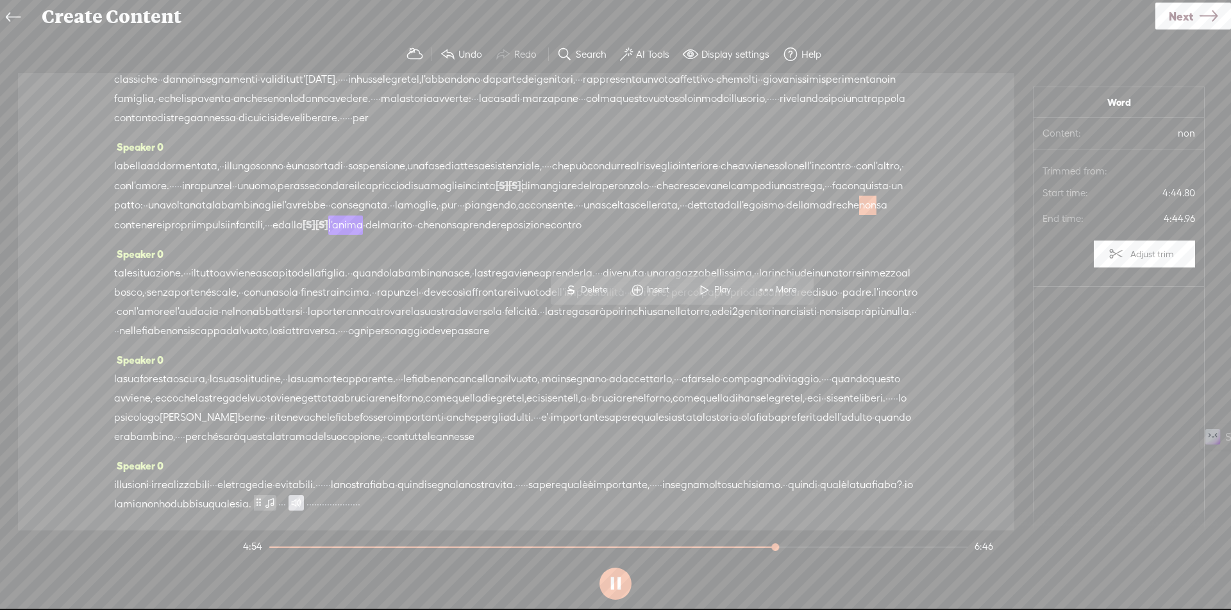
click at [708, 291] on span at bounding box center [704, 289] width 19 height 23
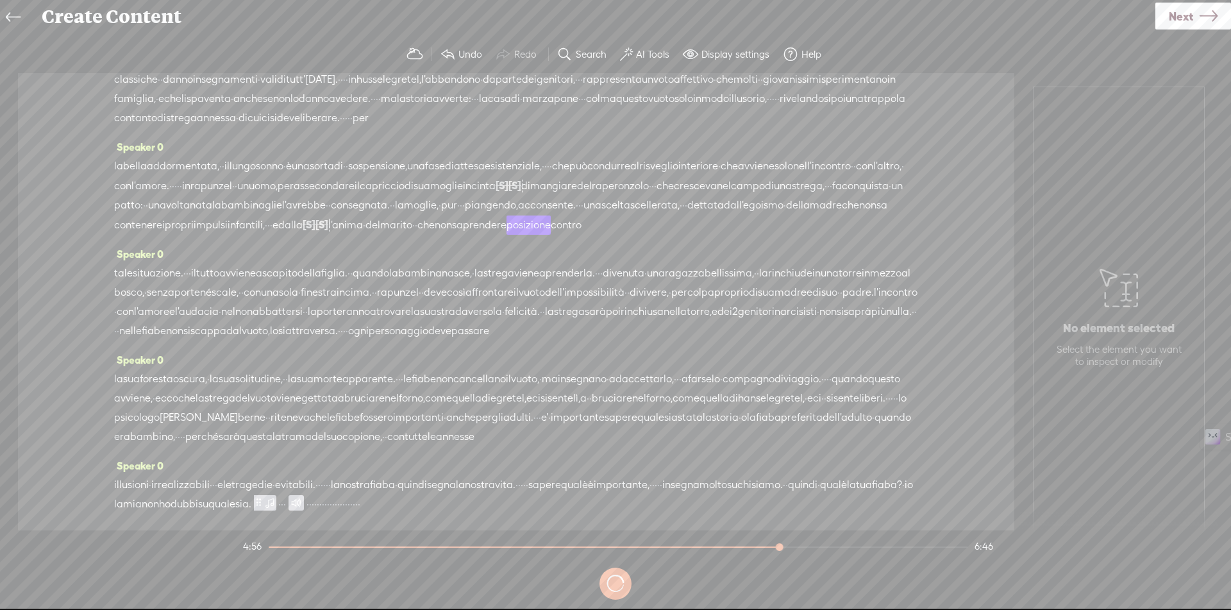
click at [303, 230] on span "[S]" at bounding box center [309, 225] width 13 height 12
click at [144, 309] on span at bounding box center [144, 309] width 29 height 26
click at [305, 230] on span "[S]" at bounding box center [311, 225] width 13 height 12
click at [156, 309] on span at bounding box center [152, 309] width 29 height 26
click at [162, 234] on span "contenere" at bounding box center [138, 224] width 48 height 19
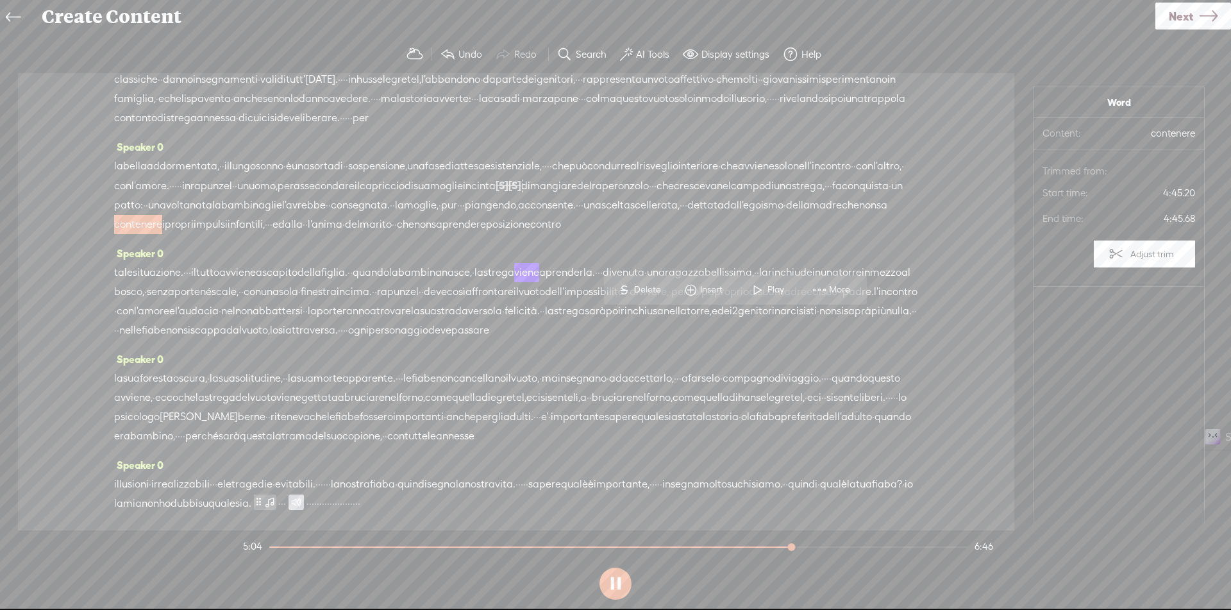
click at [761, 287] on span at bounding box center [757, 289] width 19 height 23
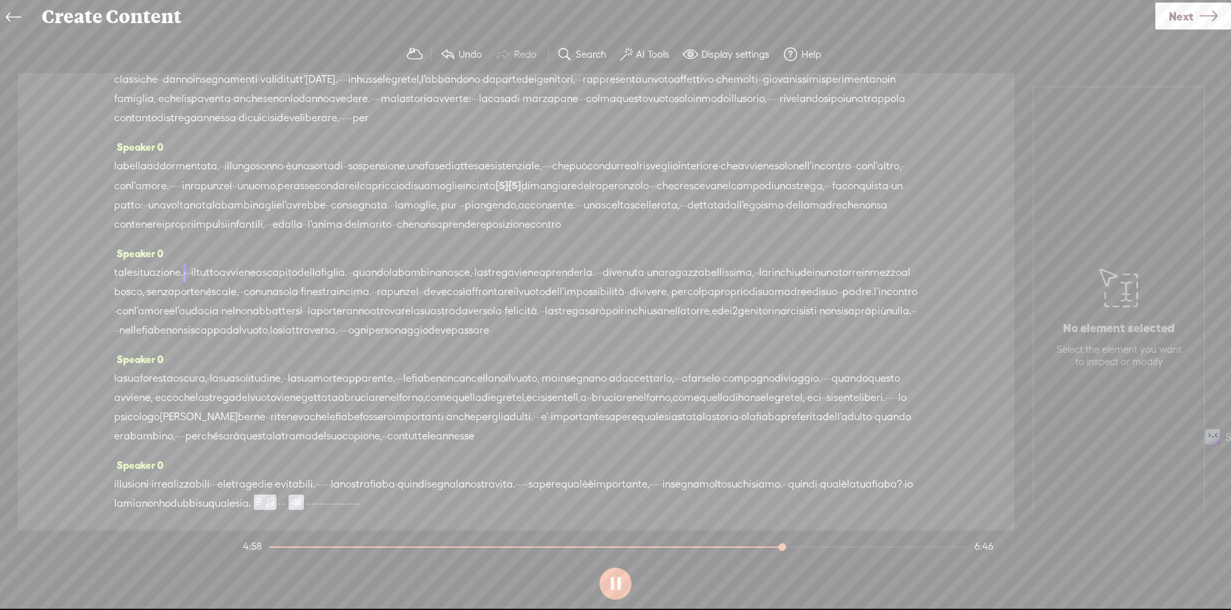
click at [303, 234] on span "·" at bounding box center [304, 224] width 3 height 19
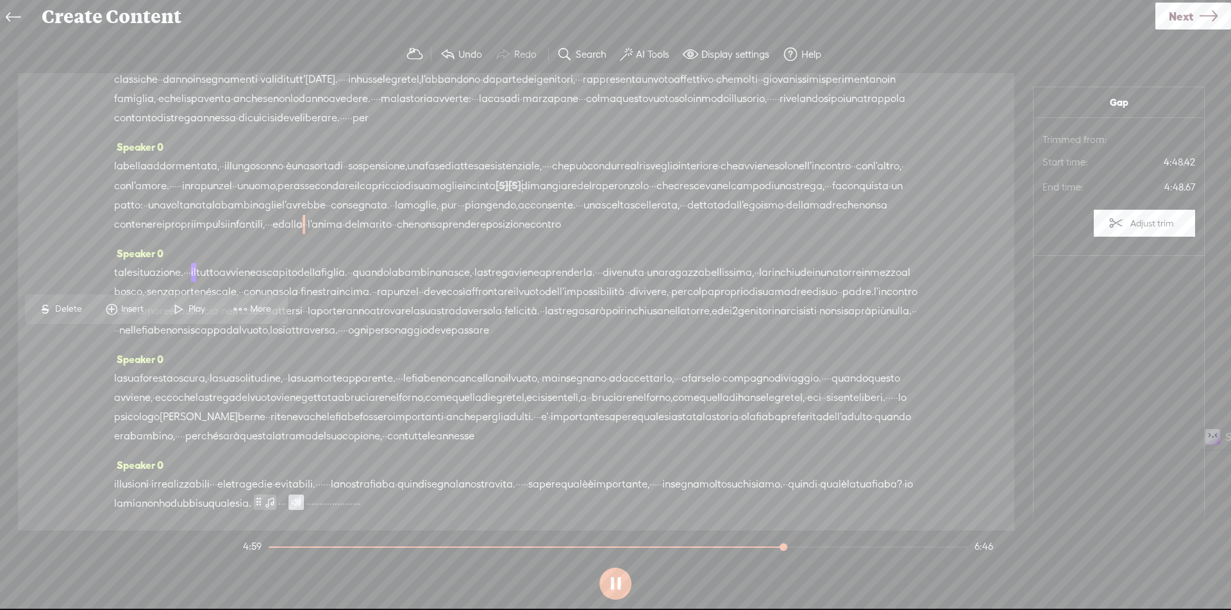
click at [278, 234] on span "dalla" at bounding box center [290, 224] width 24 height 19
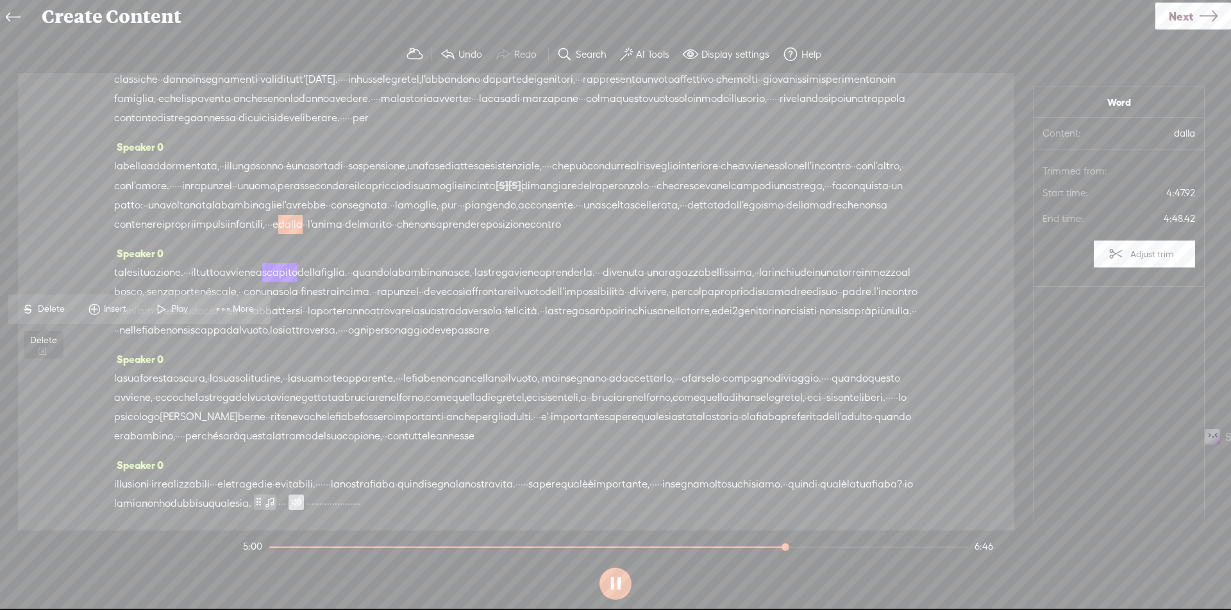
click at [49, 307] on span "Delete" at bounding box center [53, 309] width 30 height 13
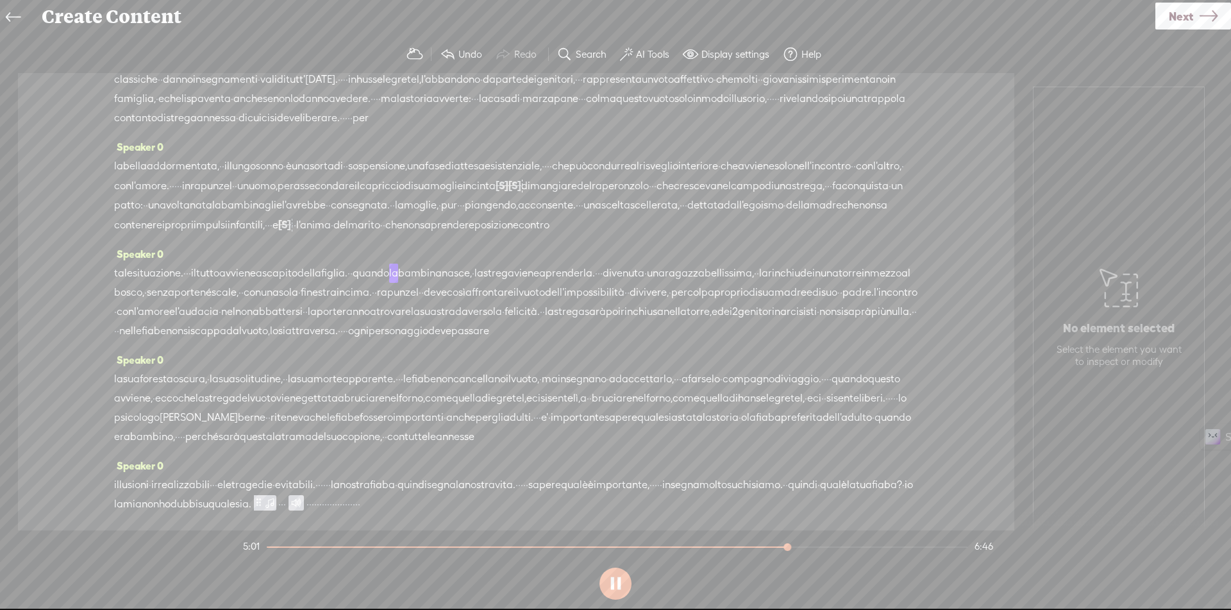
click at [724, 215] on span "dall'egoismo" at bounding box center [754, 205] width 60 height 19
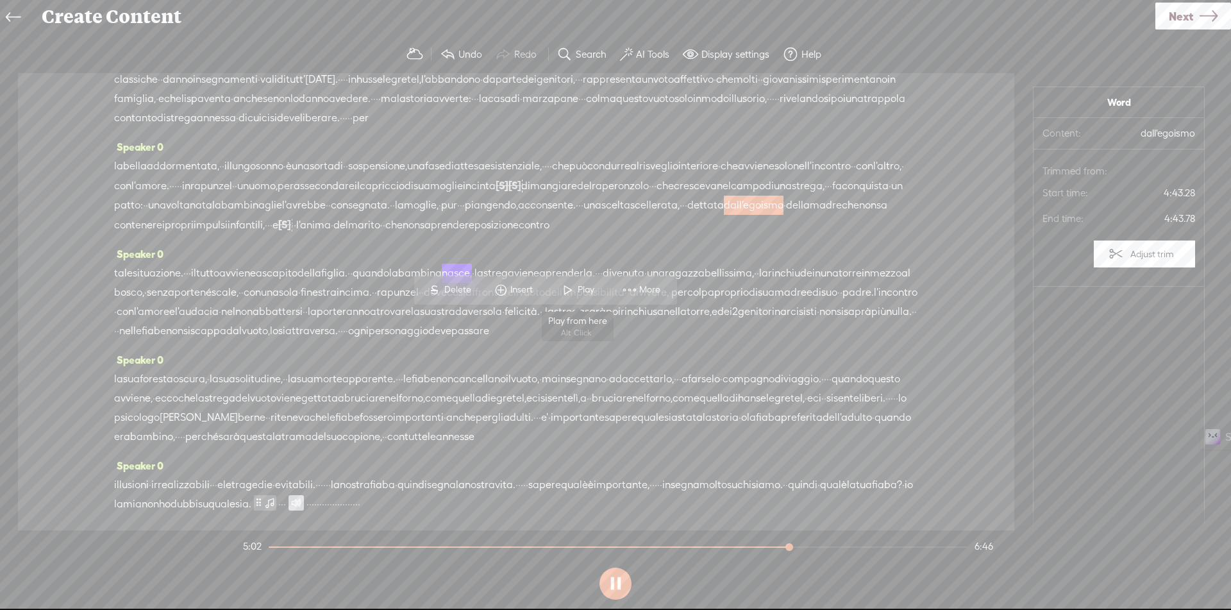
click at [578, 286] on span "Play" at bounding box center [588, 289] width 20 height 13
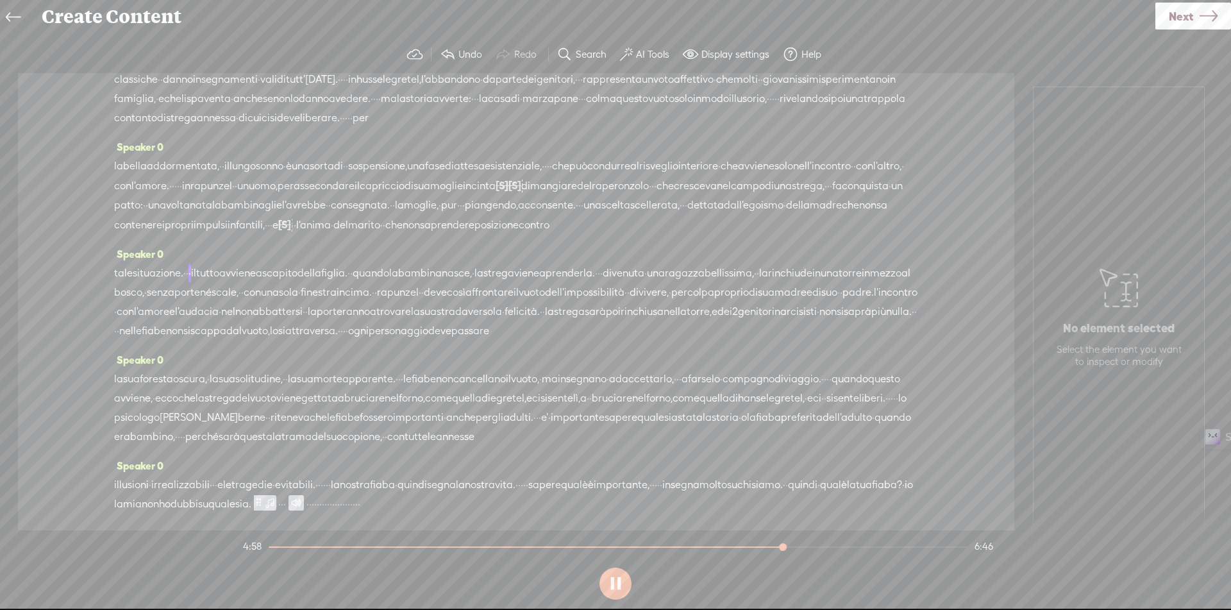
click at [278, 230] on span "[S]" at bounding box center [284, 225] width 13 height 12
click at [122, 312] on span at bounding box center [116, 309] width 29 height 26
click at [685, 215] on span "·" at bounding box center [686, 205] width 3 height 19
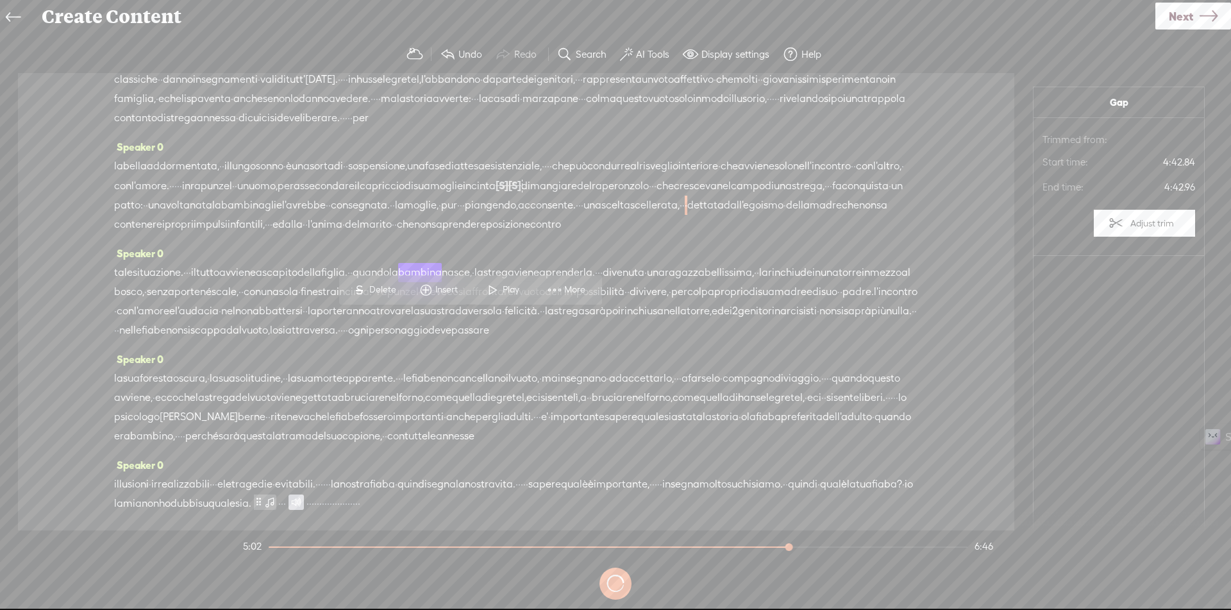
click at [500, 292] on span at bounding box center [493, 289] width 19 height 23
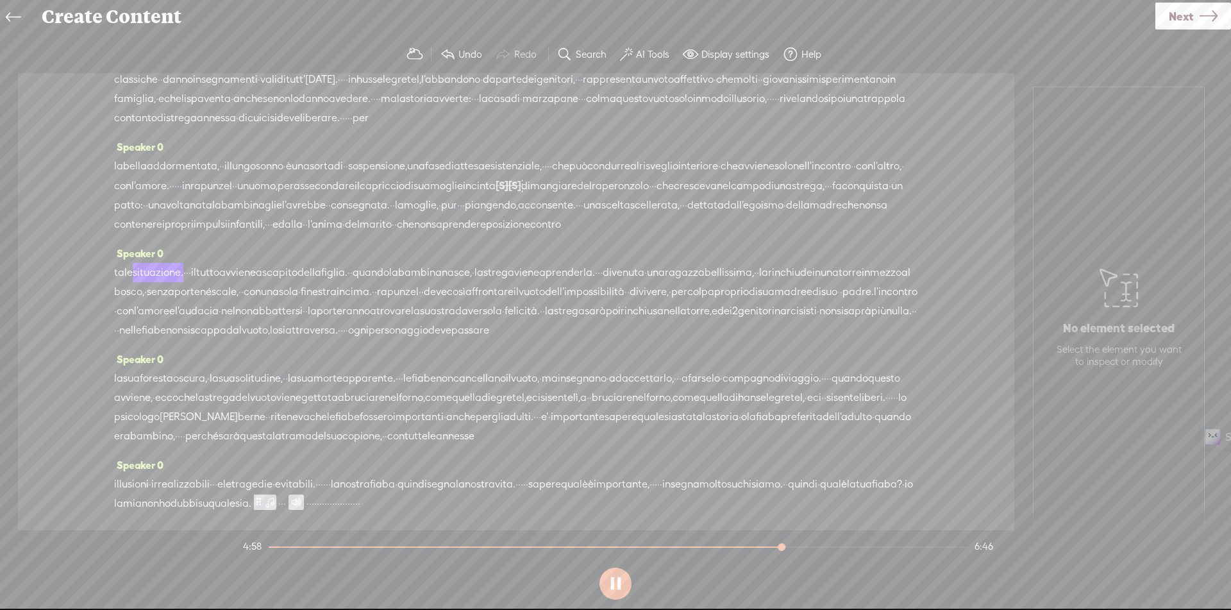
click at [278, 234] on span "dalla" at bounding box center [290, 224] width 24 height 19
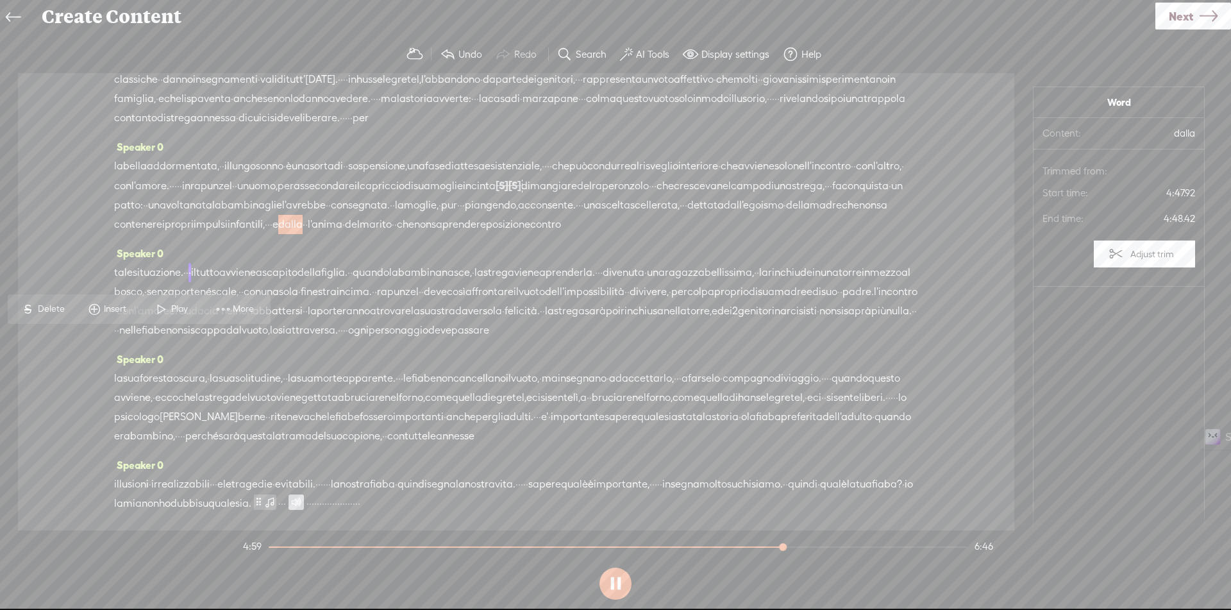
click at [190, 310] on span "Play" at bounding box center [181, 309] width 20 height 13
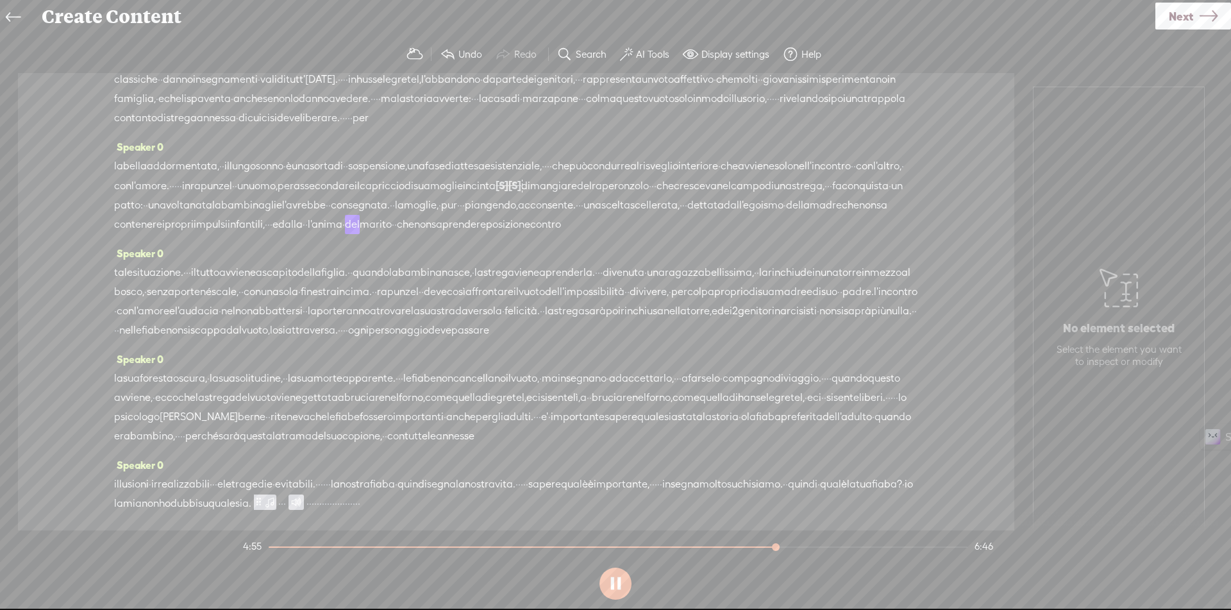
click at [278, 234] on span "dalla" at bounding box center [290, 224] width 24 height 19
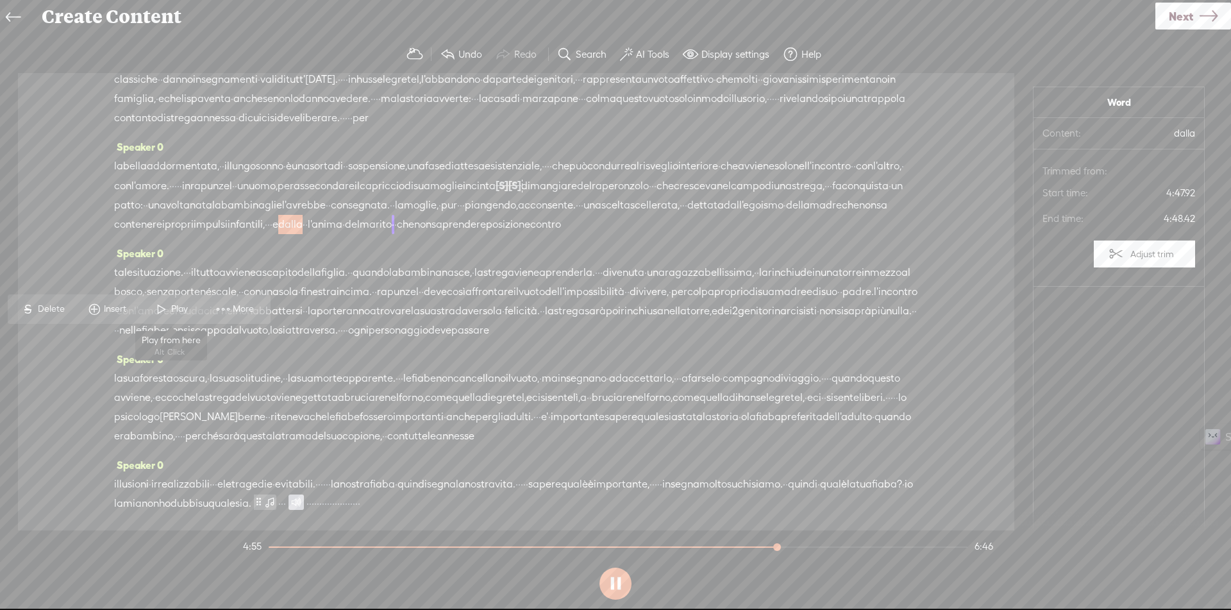
click at [149, 310] on span "Play" at bounding box center [171, 309] width 64 height 23
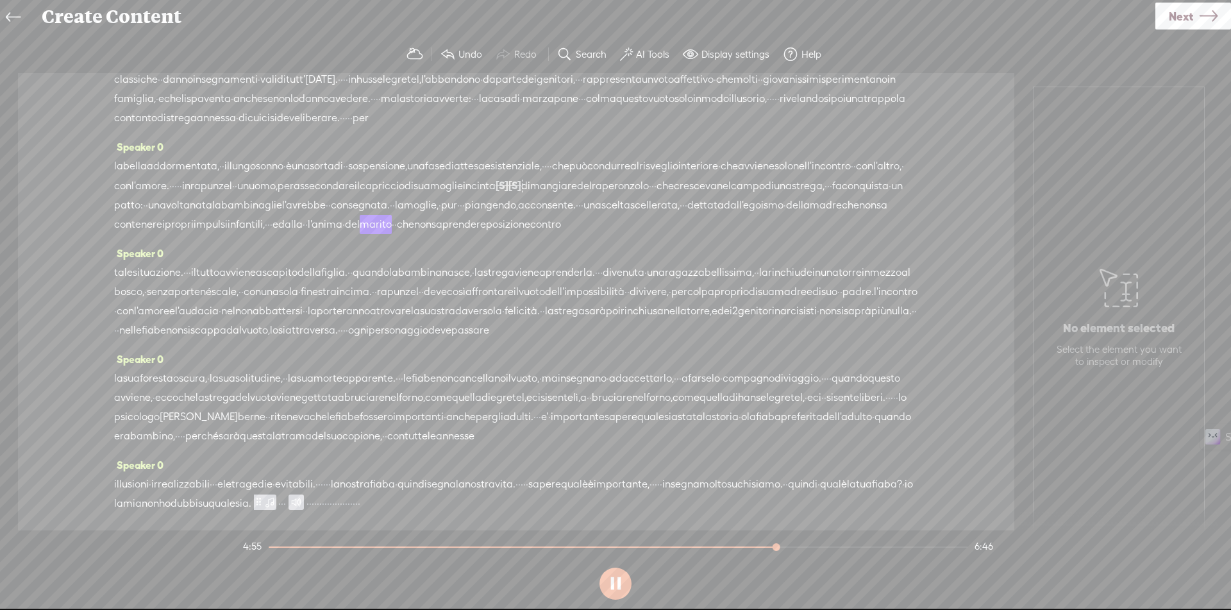
click at [303, 234] on span "·" at bounding box center [304, 224] width 3 height 19
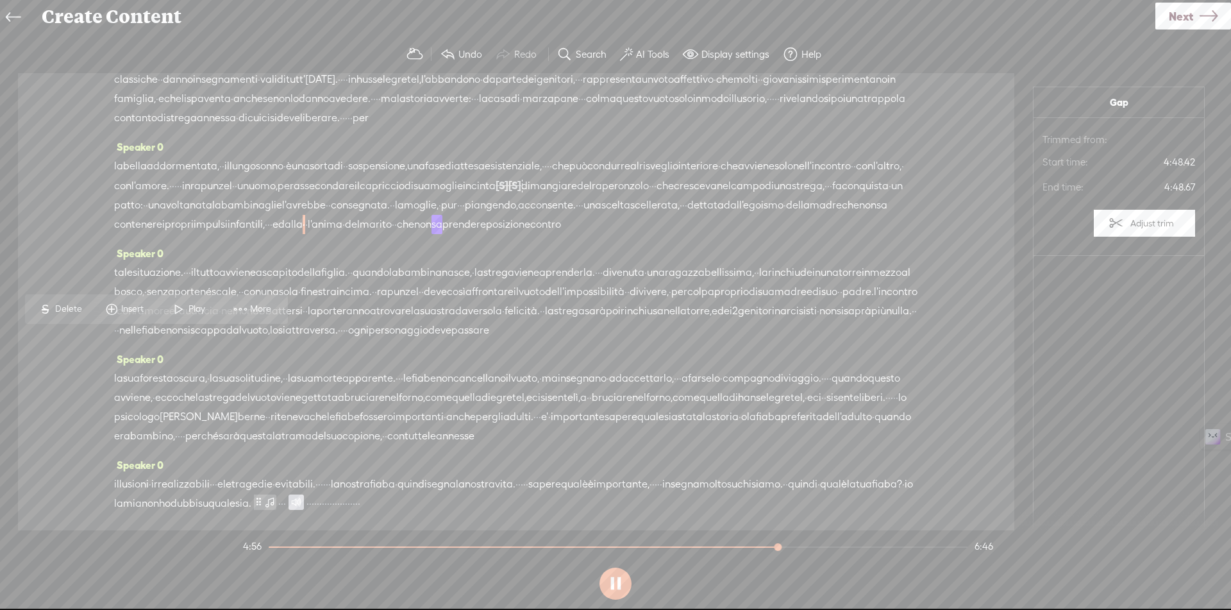
click at [56, 308] on span "Delete" at bounding box center [70, 309] width 30 height 13
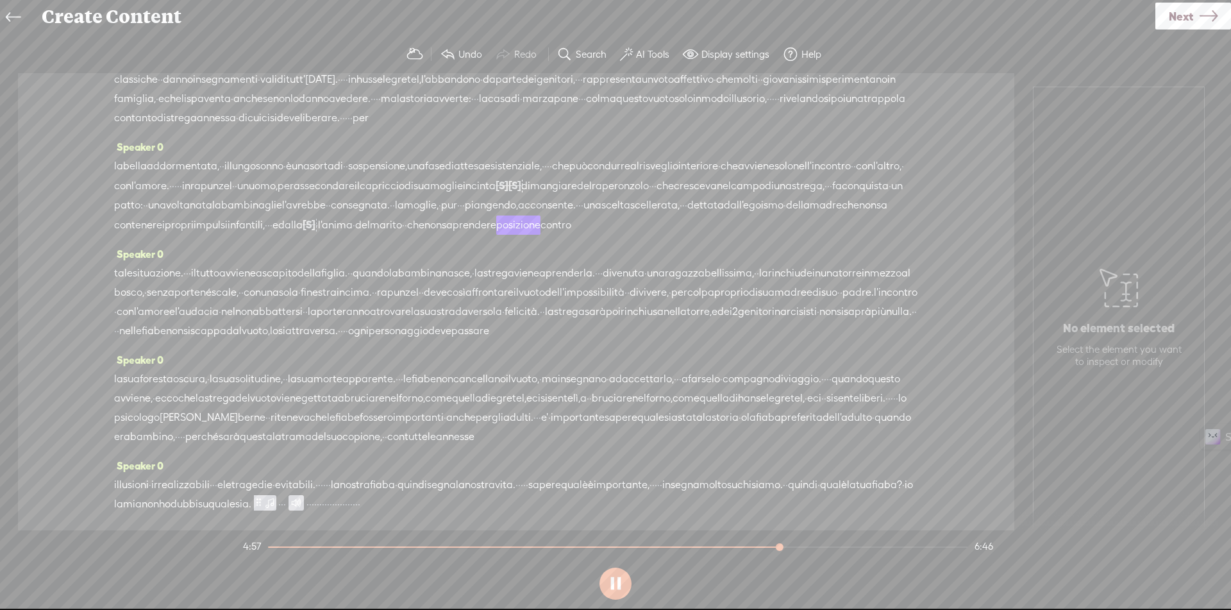
click at [265, 235] on span "infantili," at bounding box center [246, 224] width 37 height 19
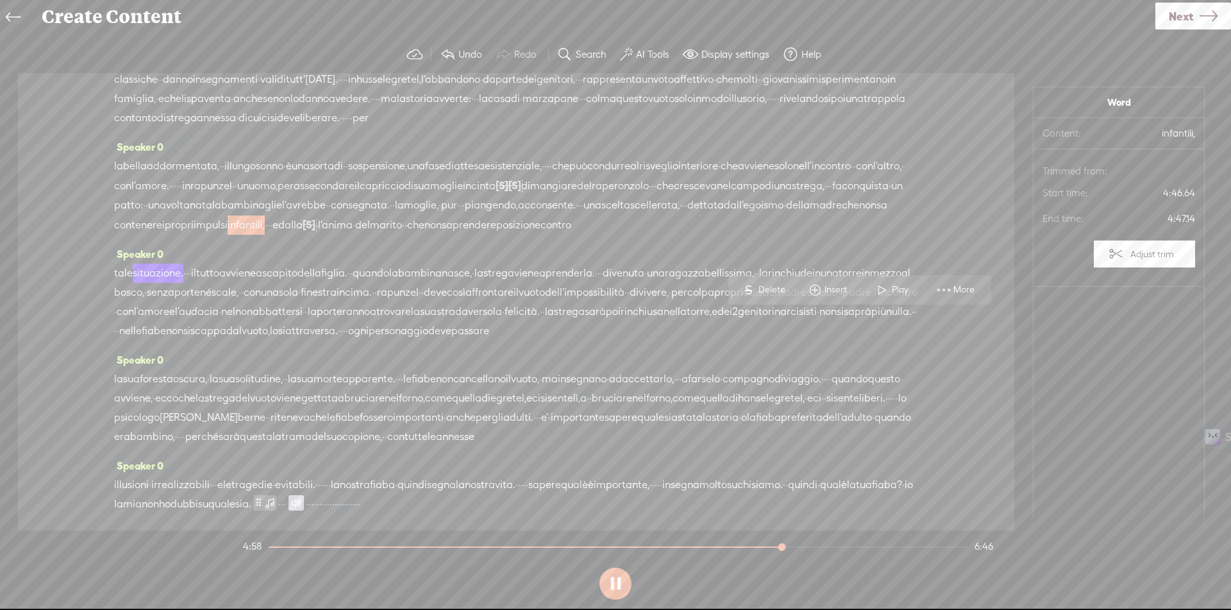
click at [162, 235] on span "contenere" at bounding box center [138, 224] width 48 height 19
click at [810, 215] on span "madre" at bounding box center [826, 205] width 32 height 19
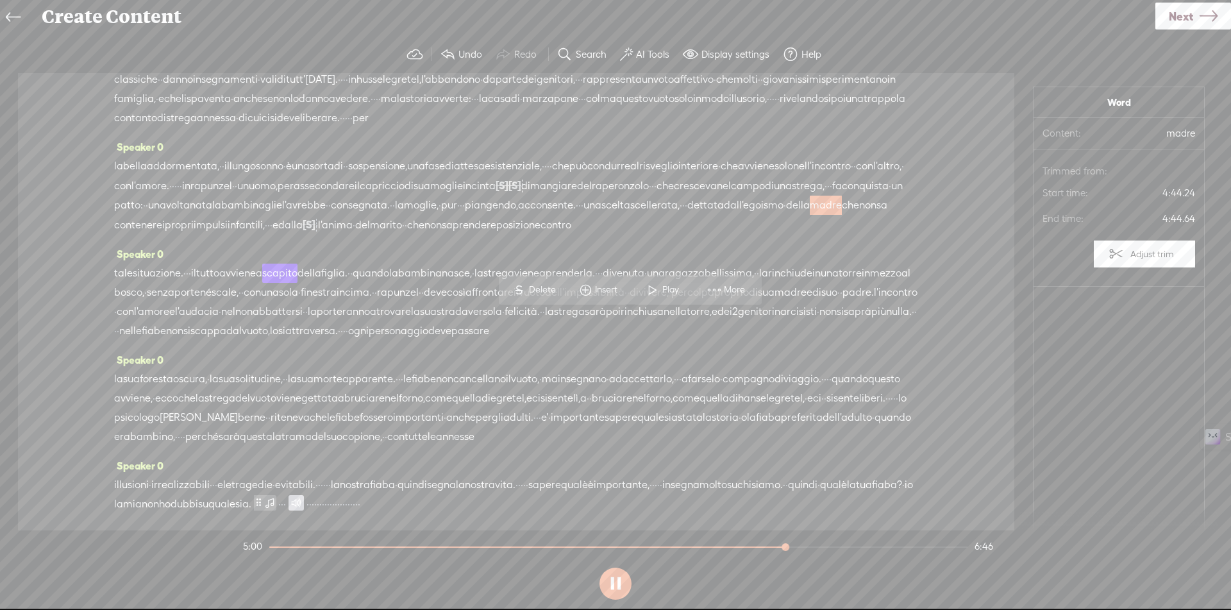
click at [650, 290] on span at bounding box center [652, 289] width 19 height 23
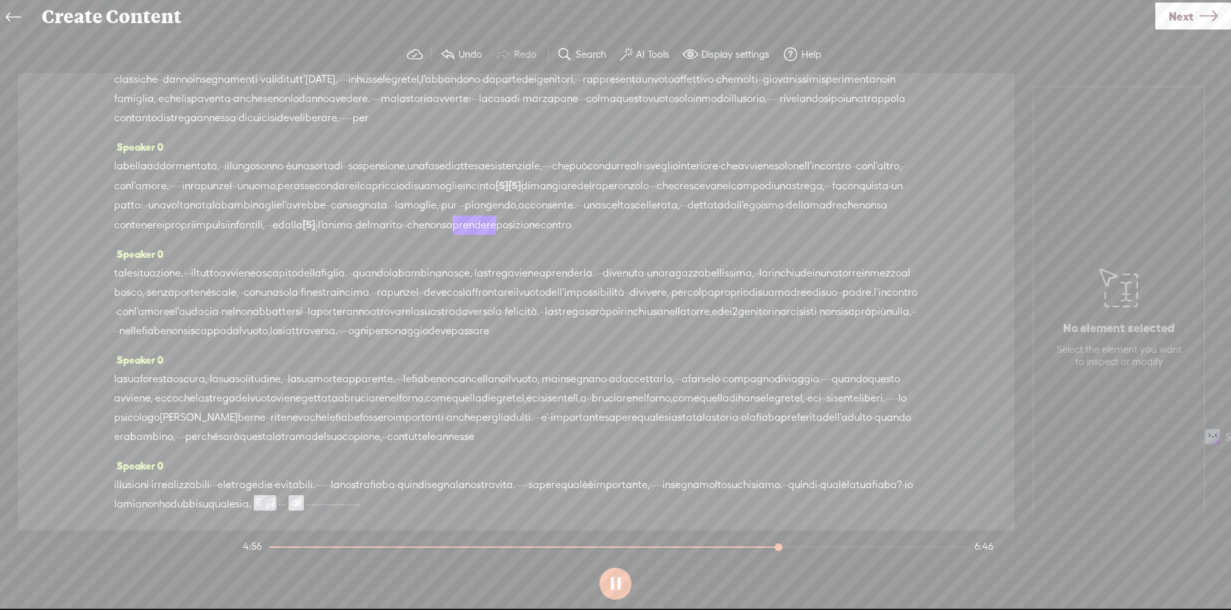
click at [316, 235] on span "·" at bounding box center [317, 224] width 3 height 19
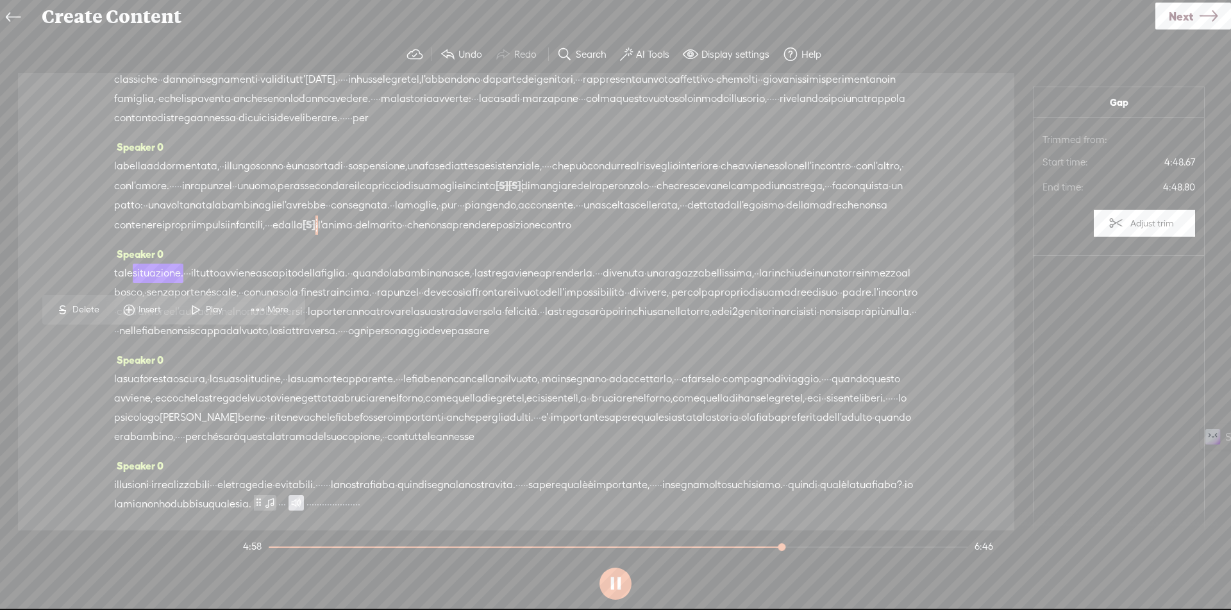
click at [318, 235] on span "l'anima" at bounding box center [335, 224] width 35 height 19
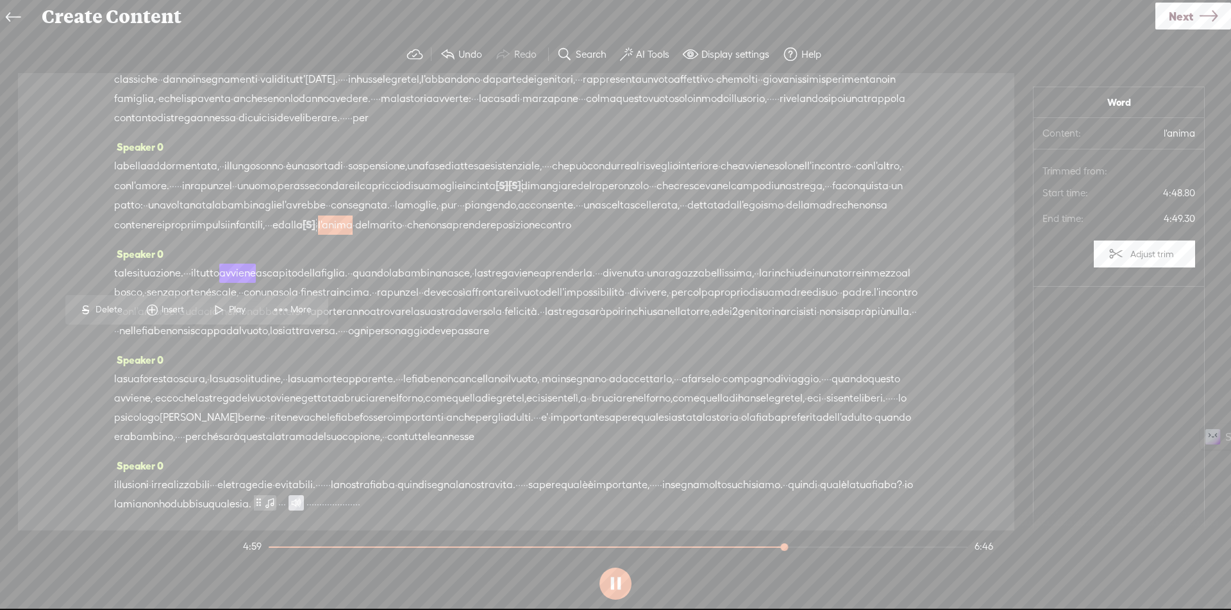
click at [103, 306] on span "Delete" at bounding box center [111, 309] width 30 height 13
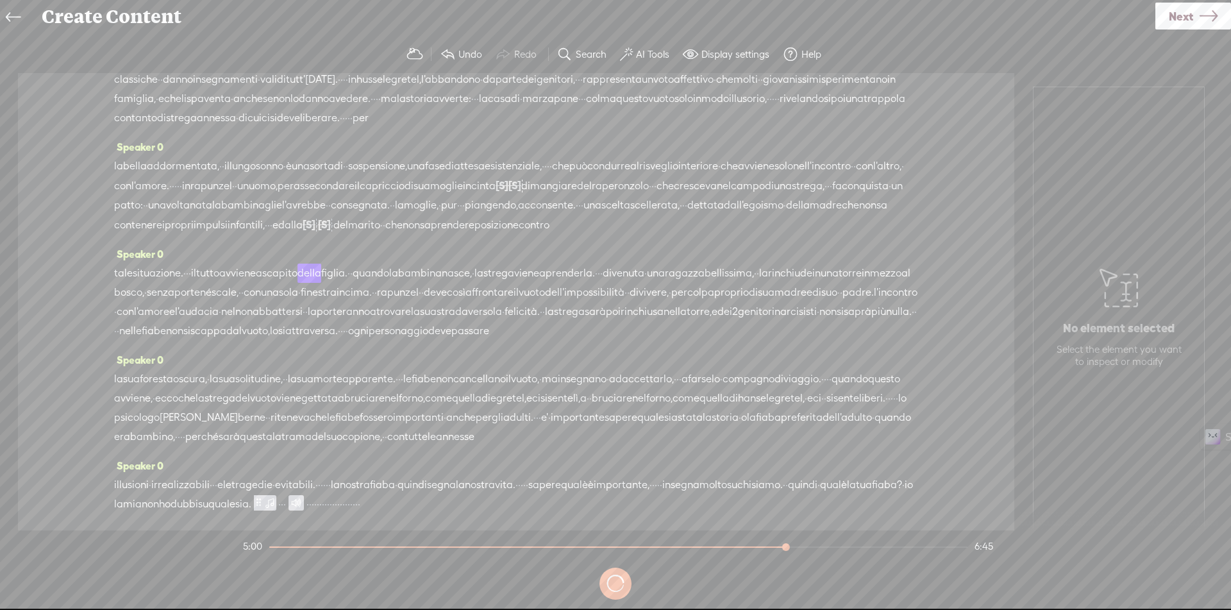
click at [786, 215] on span "della" at bounding box center [798, 205] width 24 height 19
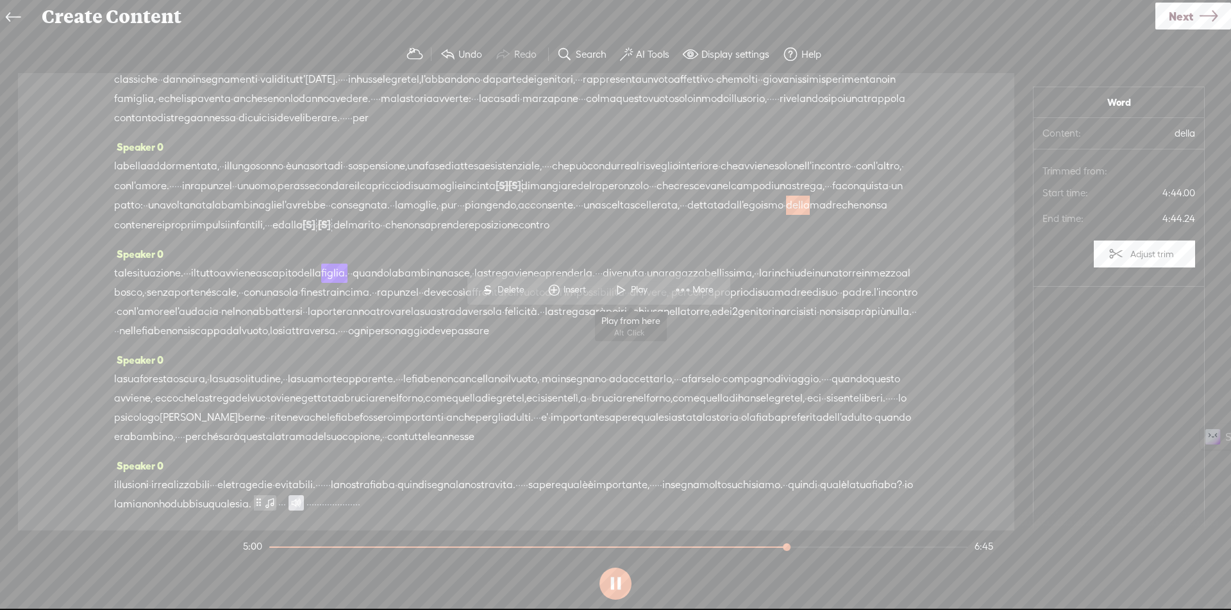
click at [651, 288] on span "Play" at bounding box center [631, 289] width 64 height 23
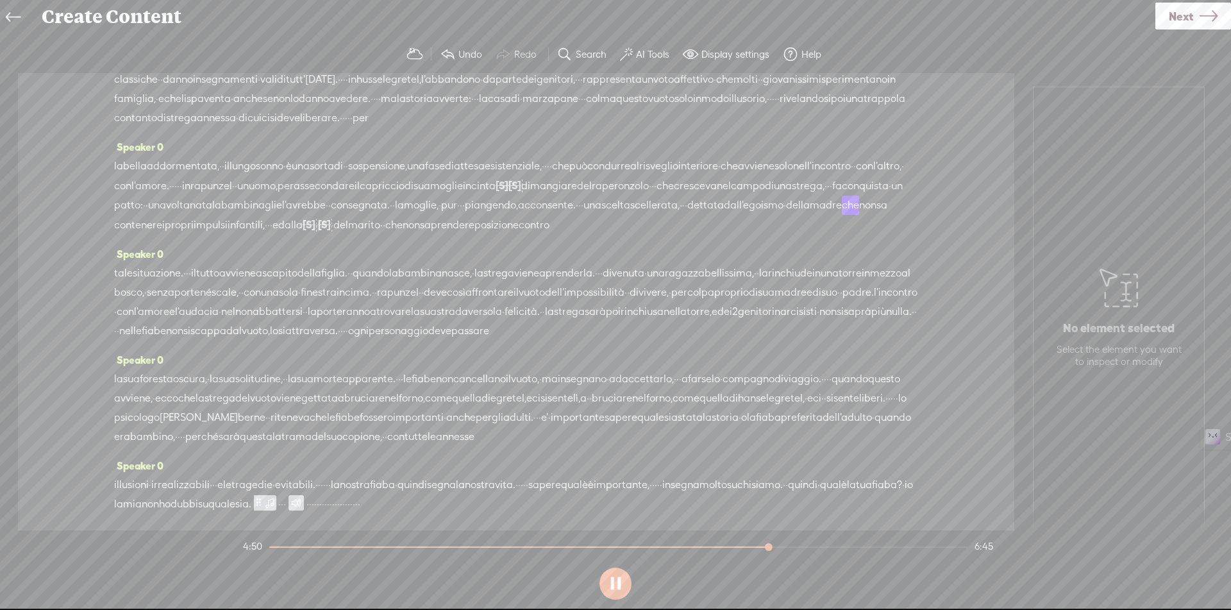
click at [724, 215] on span "dall'egoismo" at bounding box center [754, 205] width 60 height 19
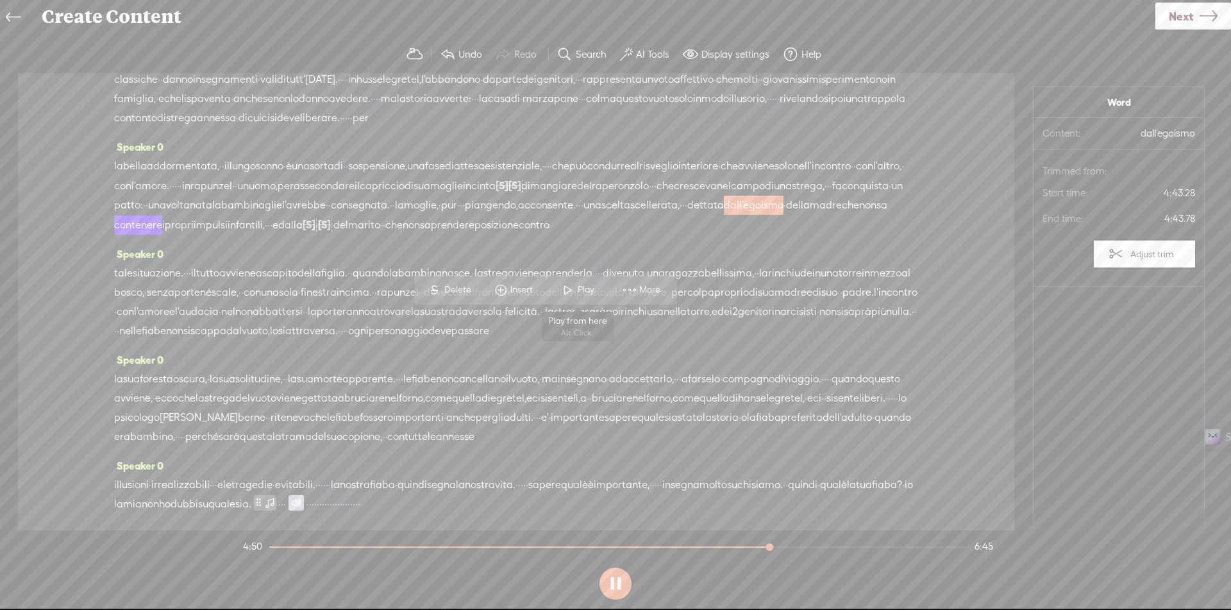
click at [560, 298] on span at bounding box center [568, 289] width 19 height 23
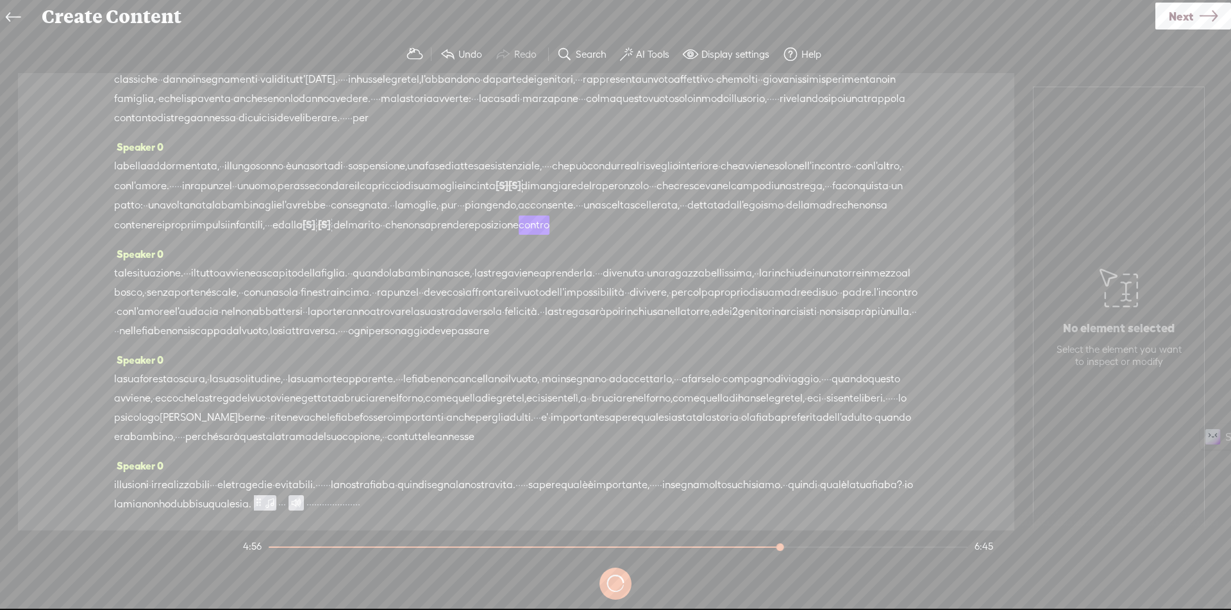
click at [318, 230] on span "[S]" at bounding box center [324, 225] width 13 height 12
click at [191, 310] on span "Restore" at bounding box center [196, 309] width 34 height 13
click at [316, 235] on span "·" at bounding box center [317, 224] width 3 height 19
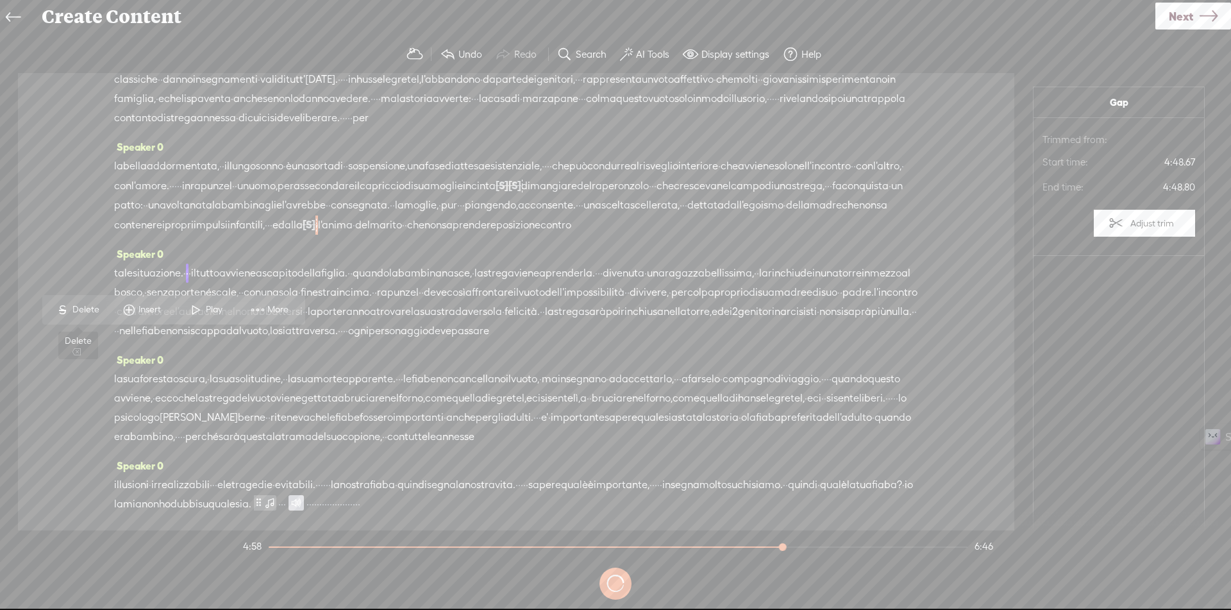
click at [88, 309] on span "Delete" at bounding box center [87, 309] width 30 height 13
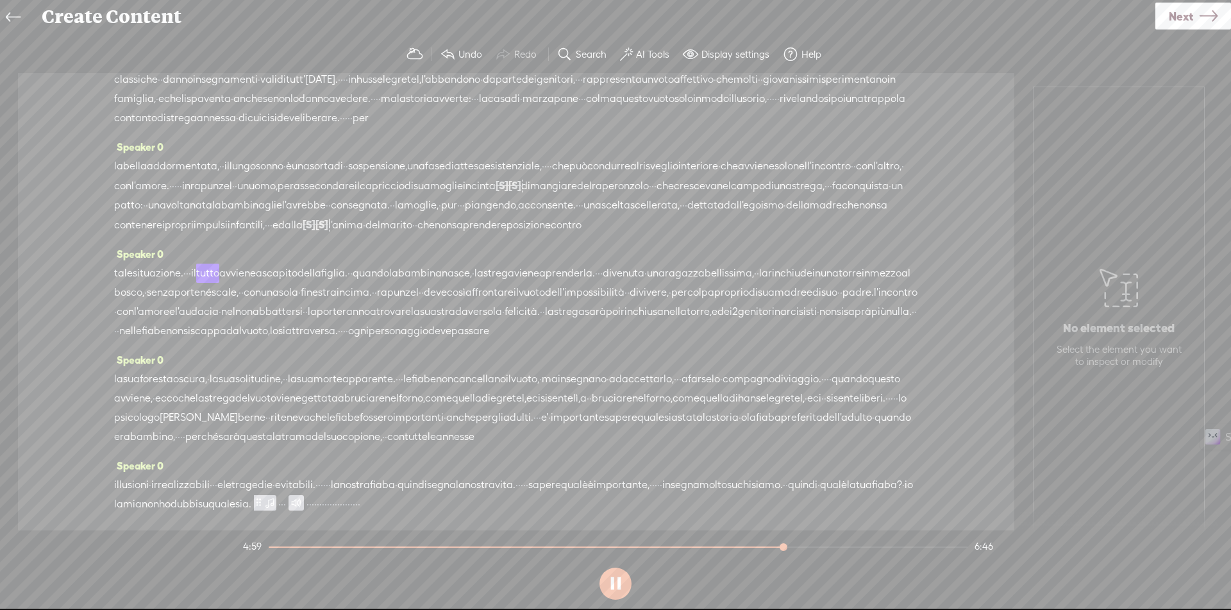
click at [687, 215] on span "dettata" at bounding box center [705, 205] width 37 height 19
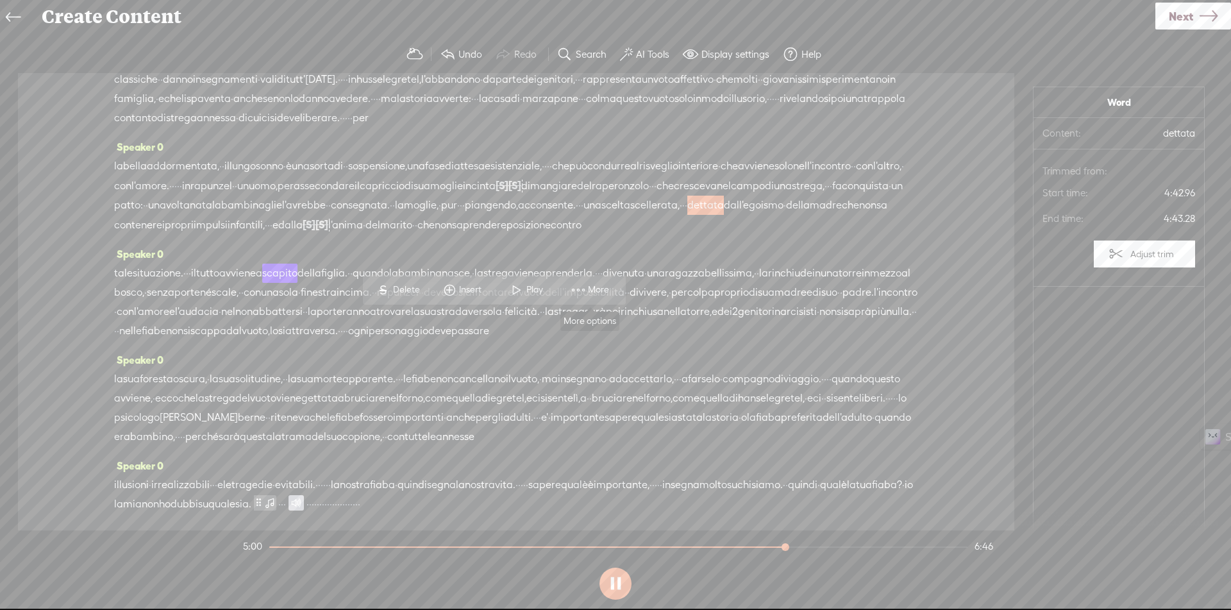
click at [549, 290] on span "Play" at bounding box center [526, 289] width 64 height 23
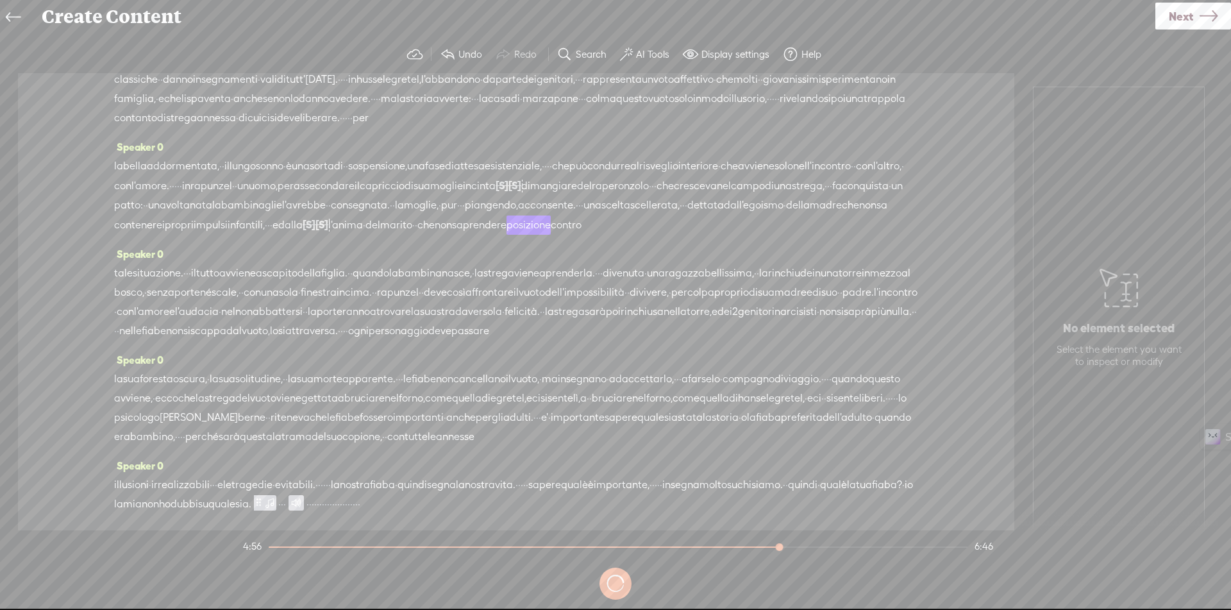
click at [328, 235] on span "l'anima" at bounding box center [345, 224] width 35 height 19
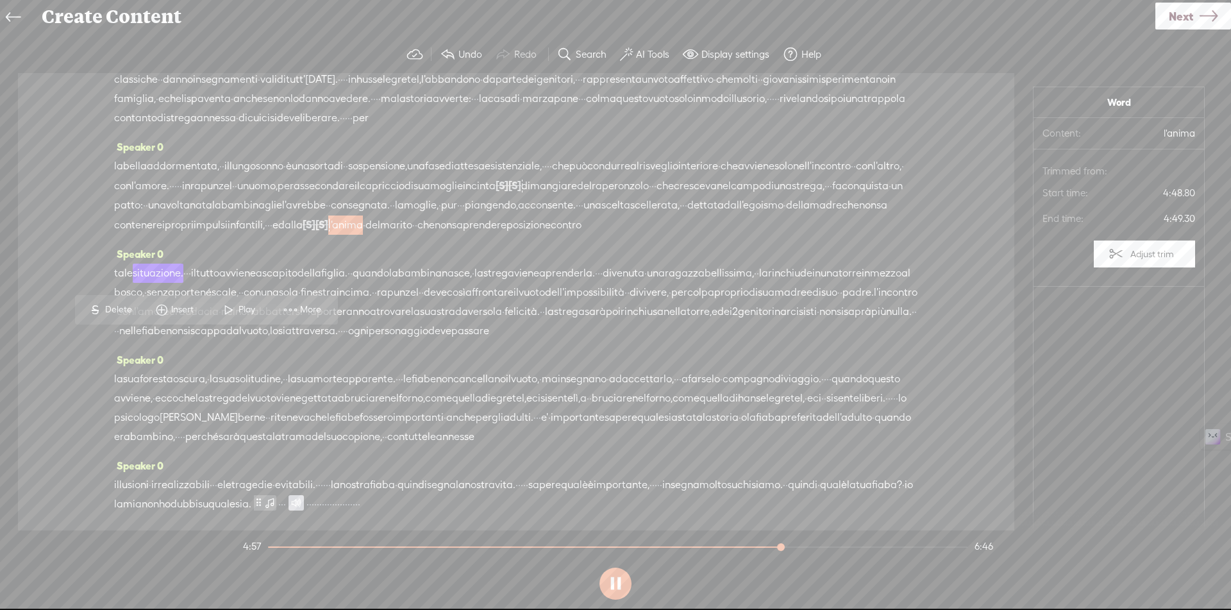
click at [110, 309] on span "Delete" at bounding box center [120, 309] width 30 height 13
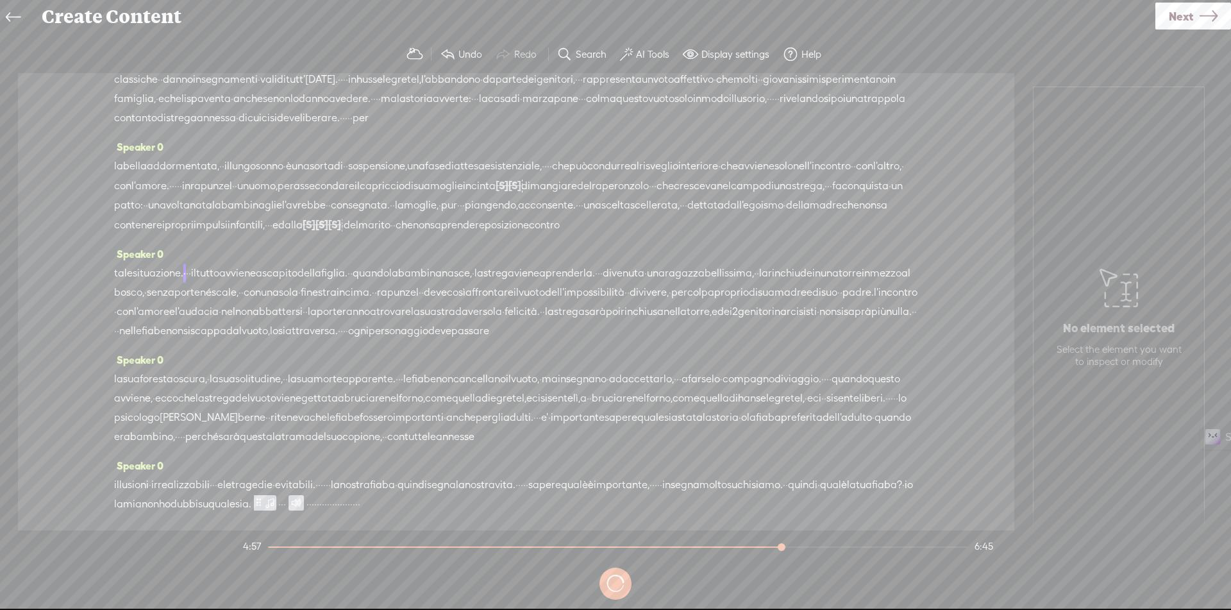
click at [687, 215] on span "dettata" at bounding box center [705, 205] width 37 height 19
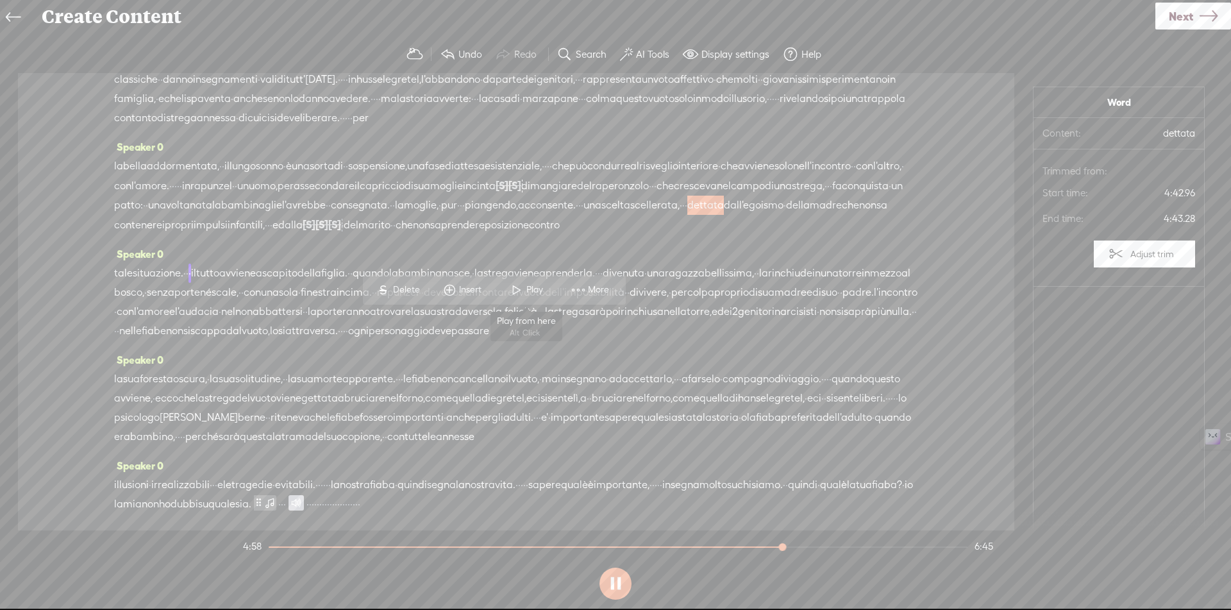
click at [534, 292] on span "Play" at bounding box center [536, 289] width 20 height 13
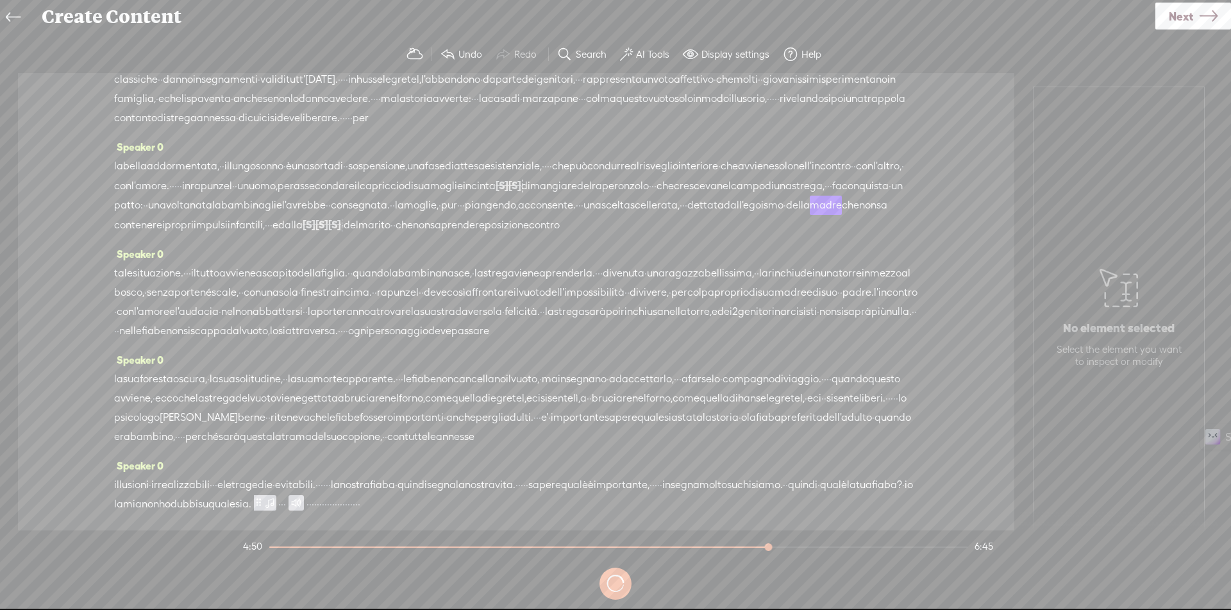
click at [584, 215] on span "una" at bounding box center [593, 205] width 18 height 19
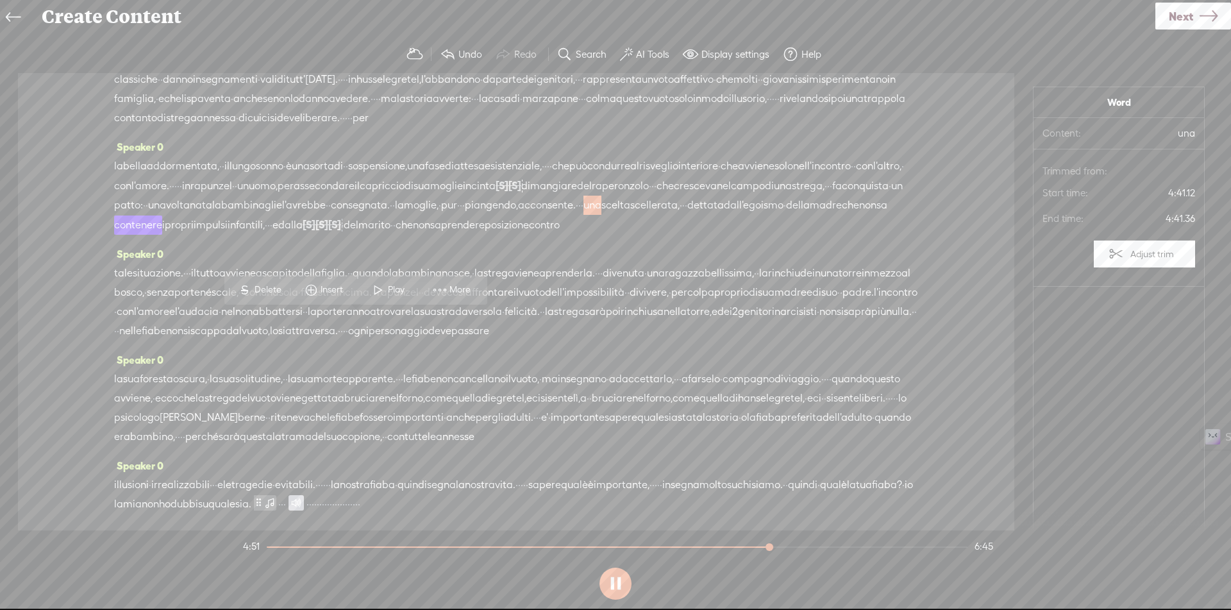
click at [377, 288] on span at bounding box center [378, 289] width 19 height 23
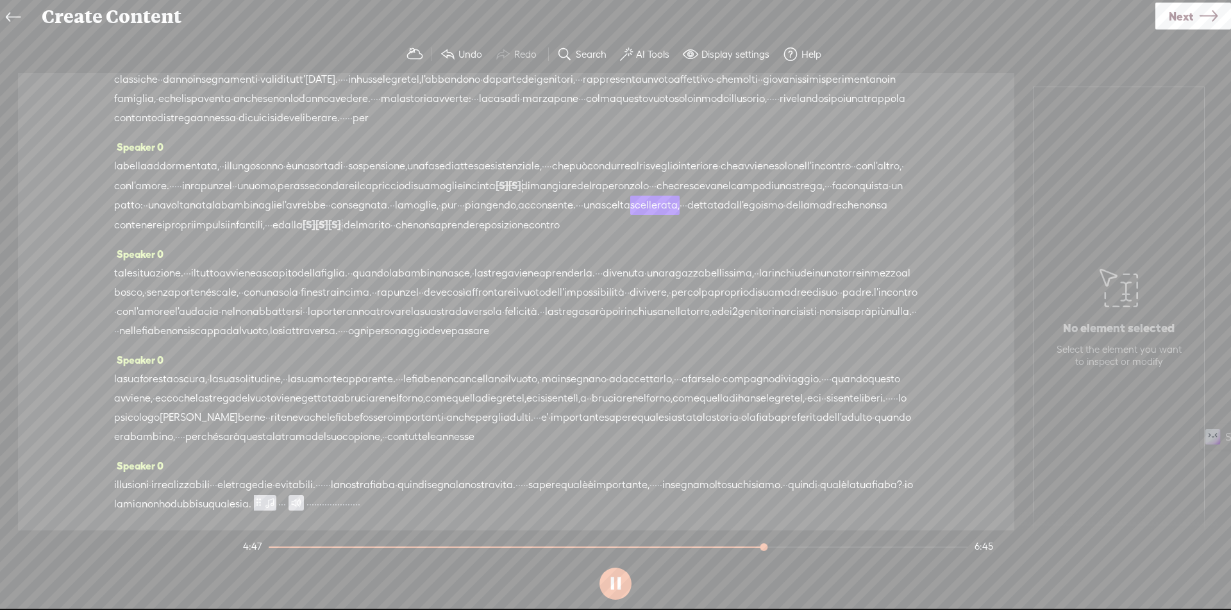
click at [278, 235] on span "dalla" at bounding box center [290, 224] width 24 height 19
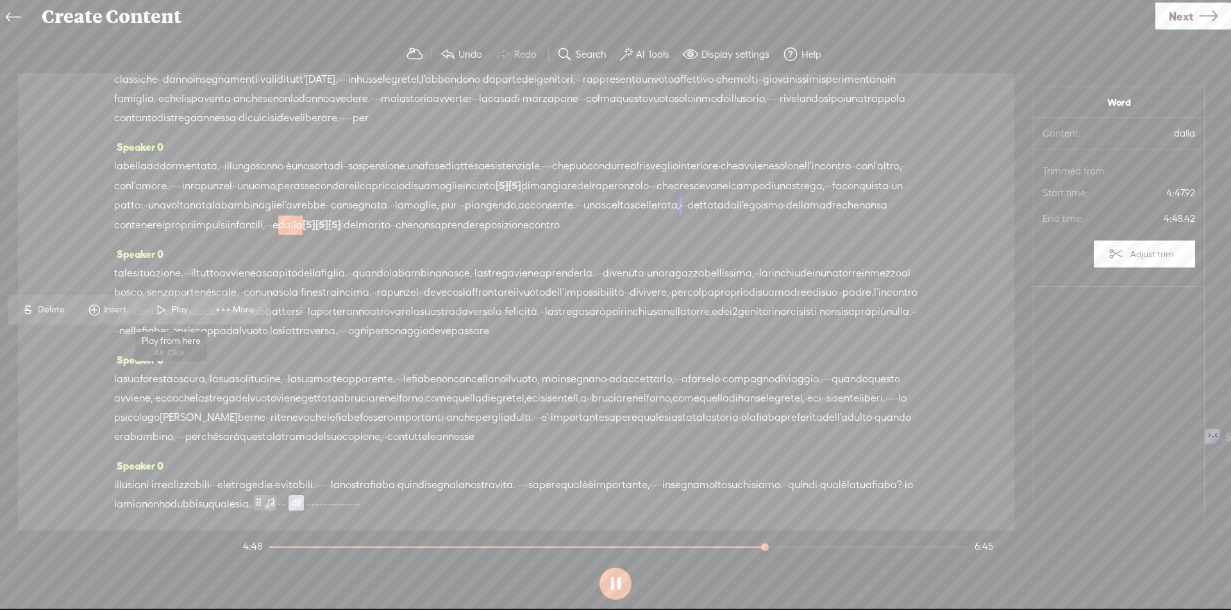
click at [171, 311] on span "Play" at bounding box center [181, 309] width 20 height 13
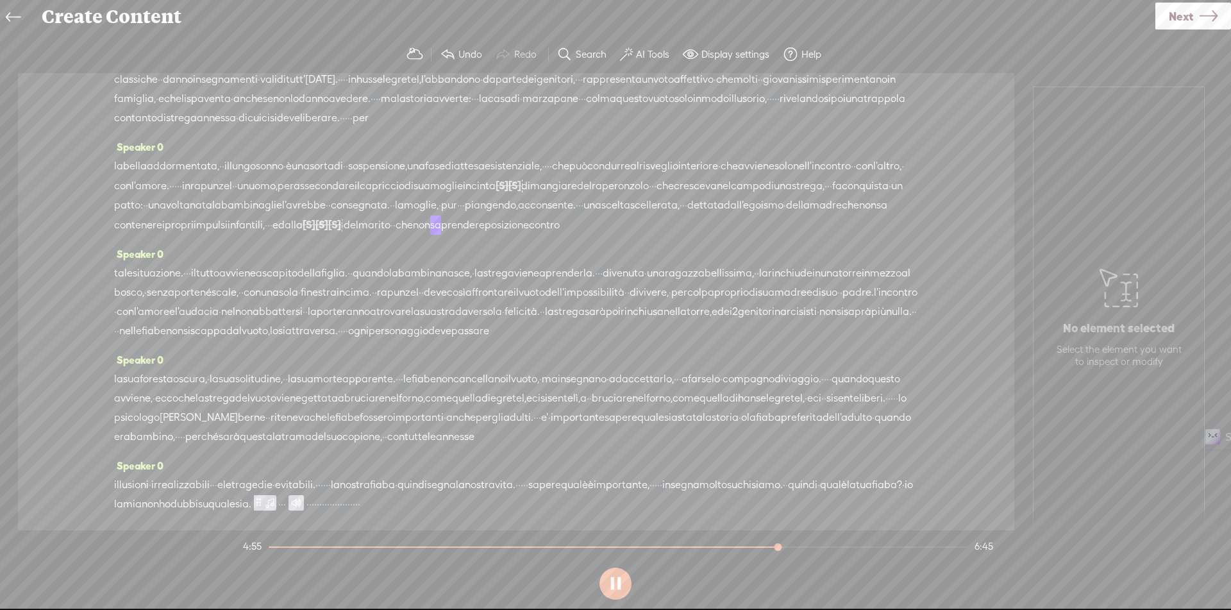
click at [316, 234] on div at bounding box center [322, 224] width 13 height 19
click at [328, 230] on span "[S]" at bounding box center [334, 225] width 13 height 12
click at [209, 309] on span "Restore" at bounding box center [206, 309] width 34 height 13
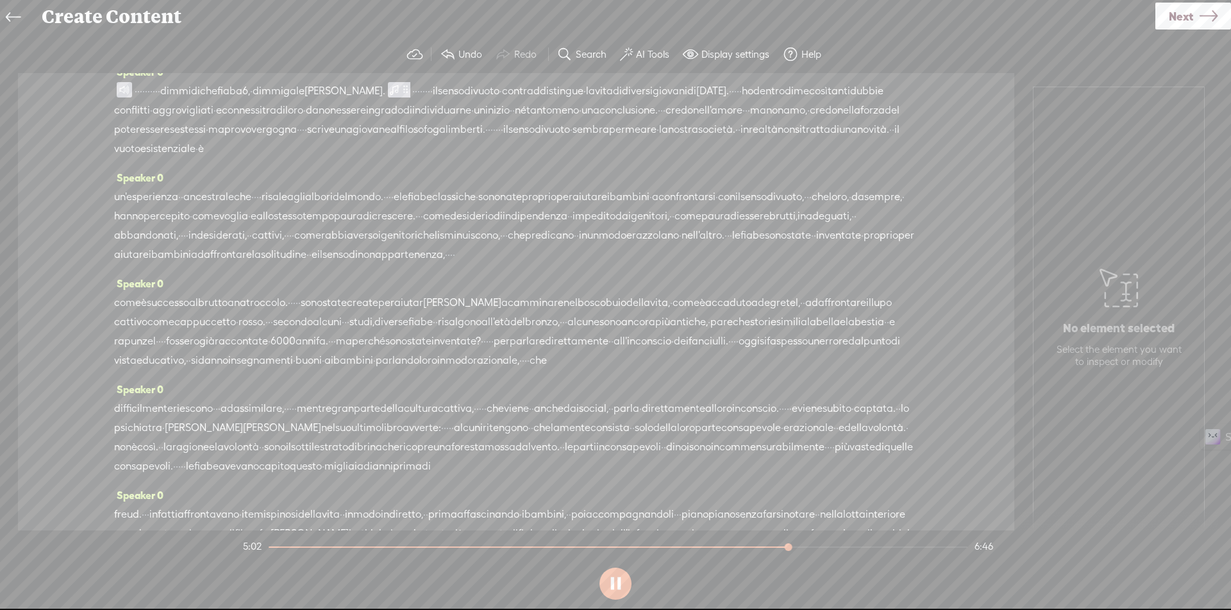
scroll to position [0, 0]
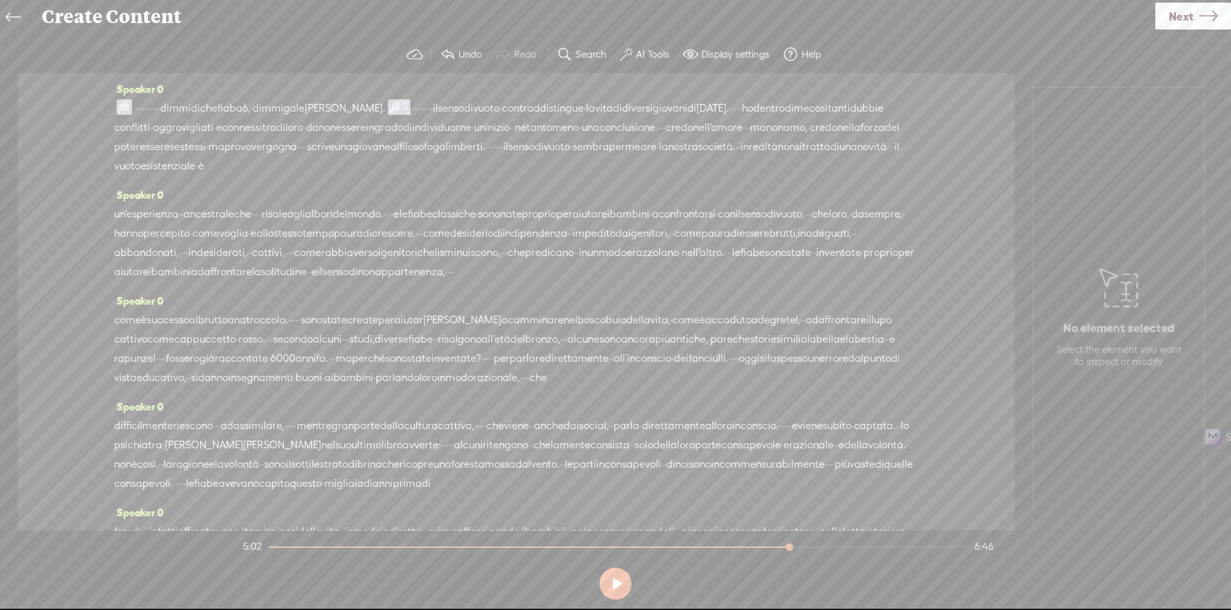
click at [121, 101] on span at bounding box center [124, 106] width 15 height 15
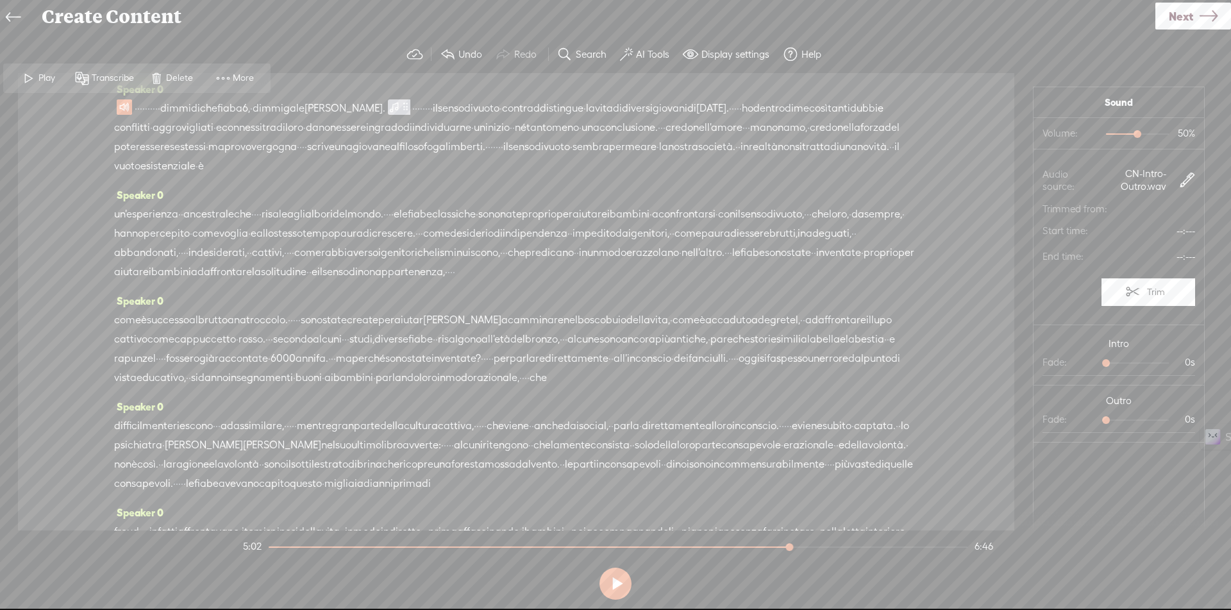
click at [40, 79] on span "Play" at bounding box center [48, 78] width 20 height 13
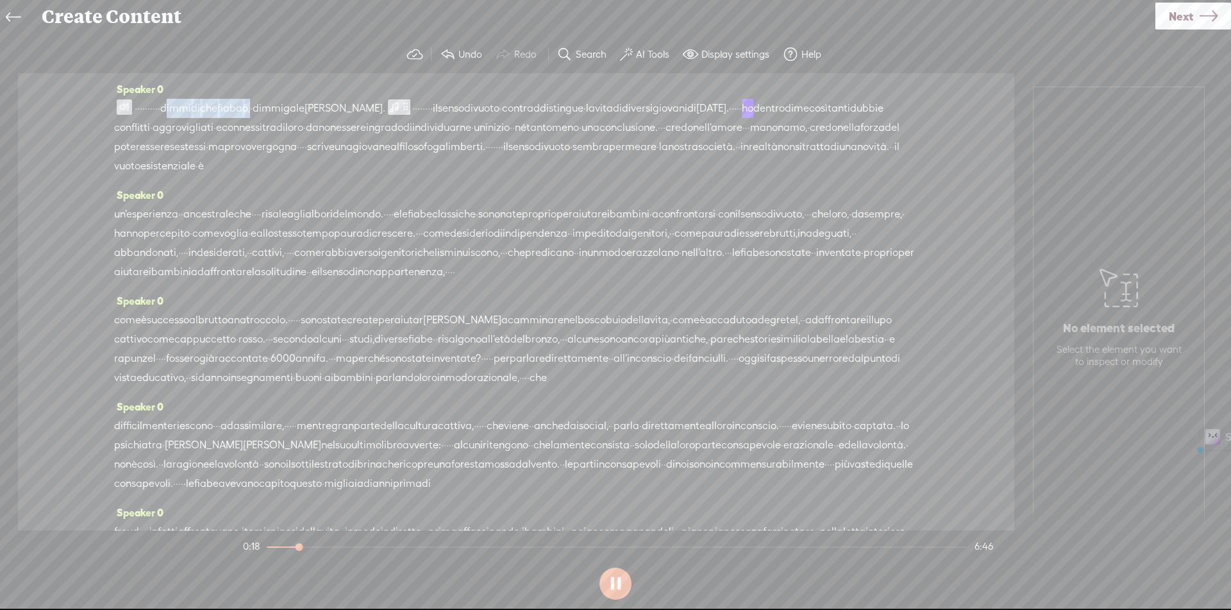
drag, startPoint x: 214, startPoint y: 105, endPoint x: 315, endPoint y: 103, distance: 101.3
click at [315, 103] on div "· · · · · · · · · · dimmi di che fiaba 6, · dimmi [PERSON_NAME]. · · · · · · · …" at bounding box center [516, 137] width 804 height 77
click at [616, 590] on button at bounding box center [616, 584] width 32 height 32
click at [1183, 21] on span "Next" at bounding box center [1181, 16] width 24 height 33
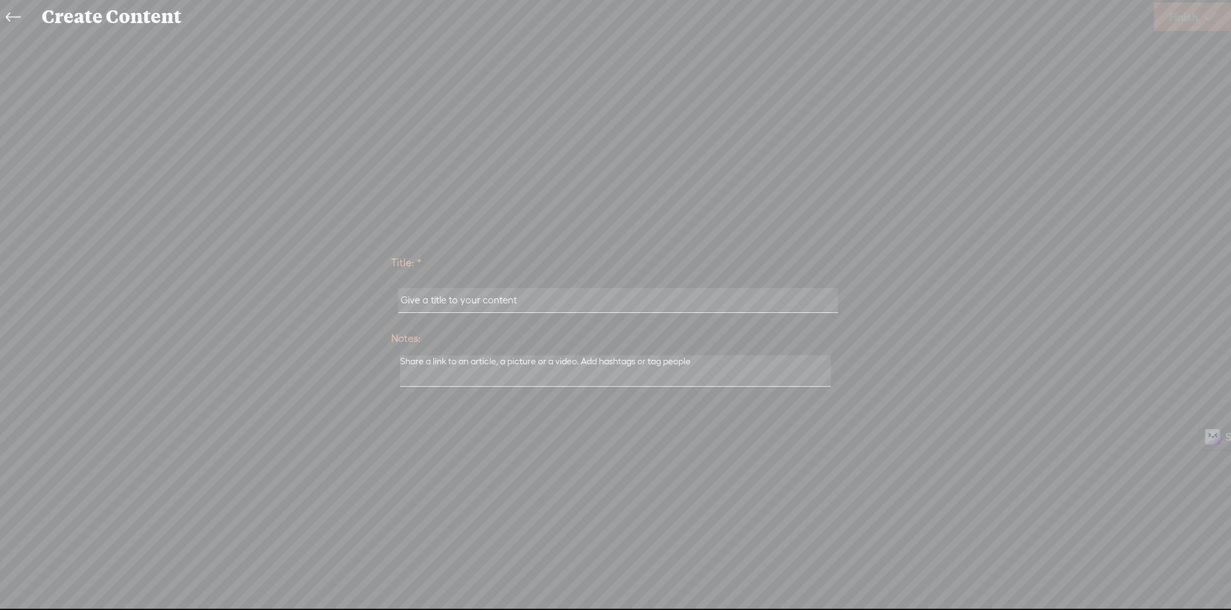
click at [521, 299] on input "text" at bounding box center [617, 300] width 439 height 25
paste input "Dimmi Di Che Fiaba Sei"
type input "Dimmi Di Che Fiaba Sei"
click at [1209, 14] on icon at bounding box center [1211, 17] width 12 height 33
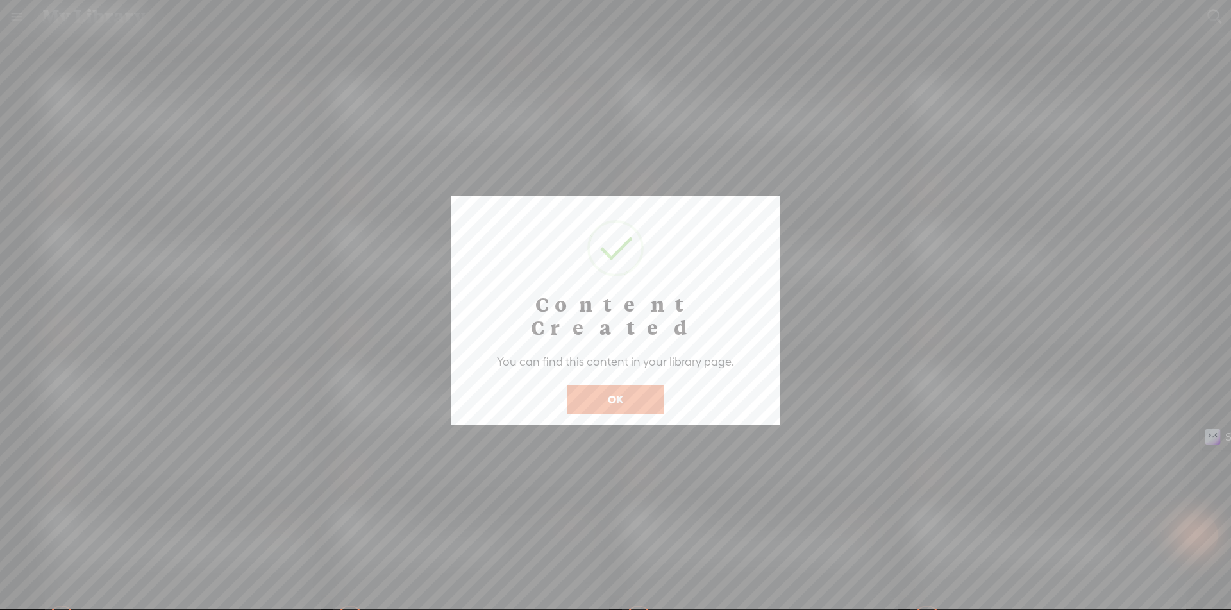
click at [607, 385] on button "OK" at bounding box center [615, 399] width 97 height 29
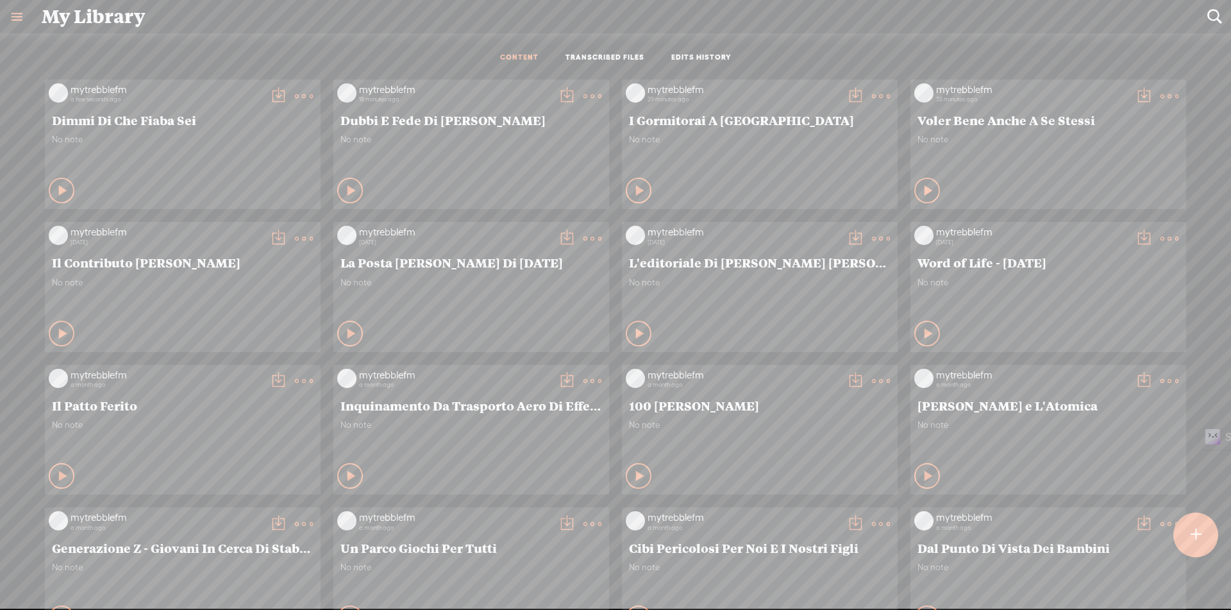
click at [269, 98] on t at bounding box center [278, 96] width 18 height 18
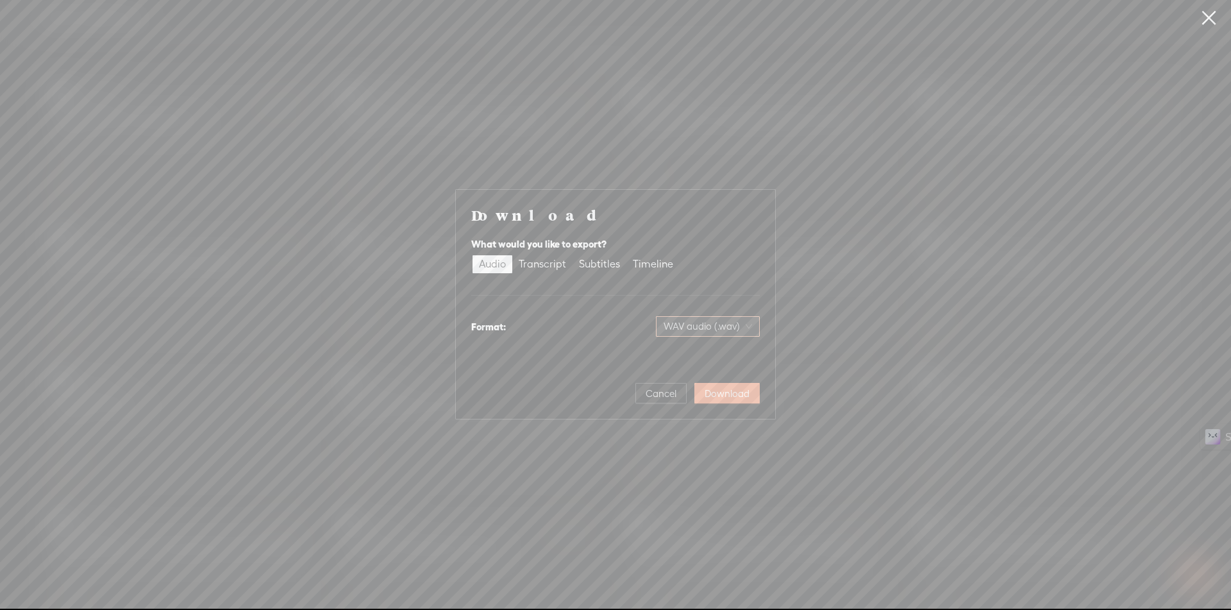
click at [699, 319] on span "WAV audio (.wav)" at bounding box center [708, 326] width 88 height 19
click at [678, 355] on div "MP3 audio (.mp3)" at bounding box center [697, 353] width 105 height 13
click at [742, 404] on div "Download What would you like to export? Audio Transcript Subtitles Timeline For…" at bounding box center [615, 305] width 319 height 230
click at [745, 396] on span "Download" at bounding box center [727, 393] width 45 height 13
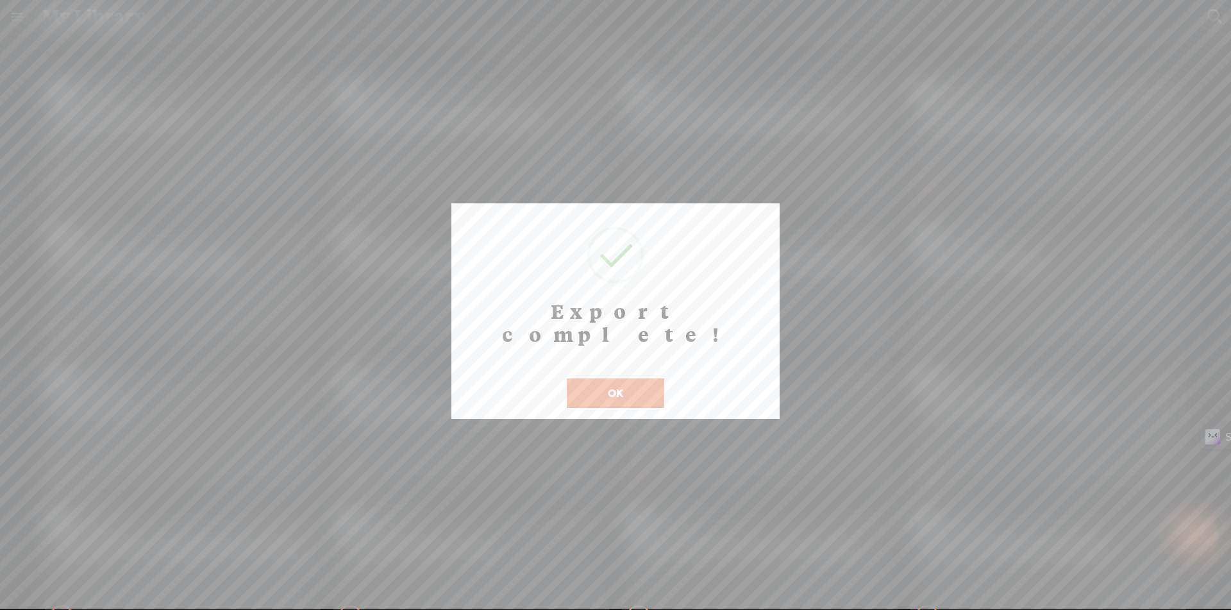
click at [619, 378] on button "OK" at bounding box center [615, 392] width 97 height 29
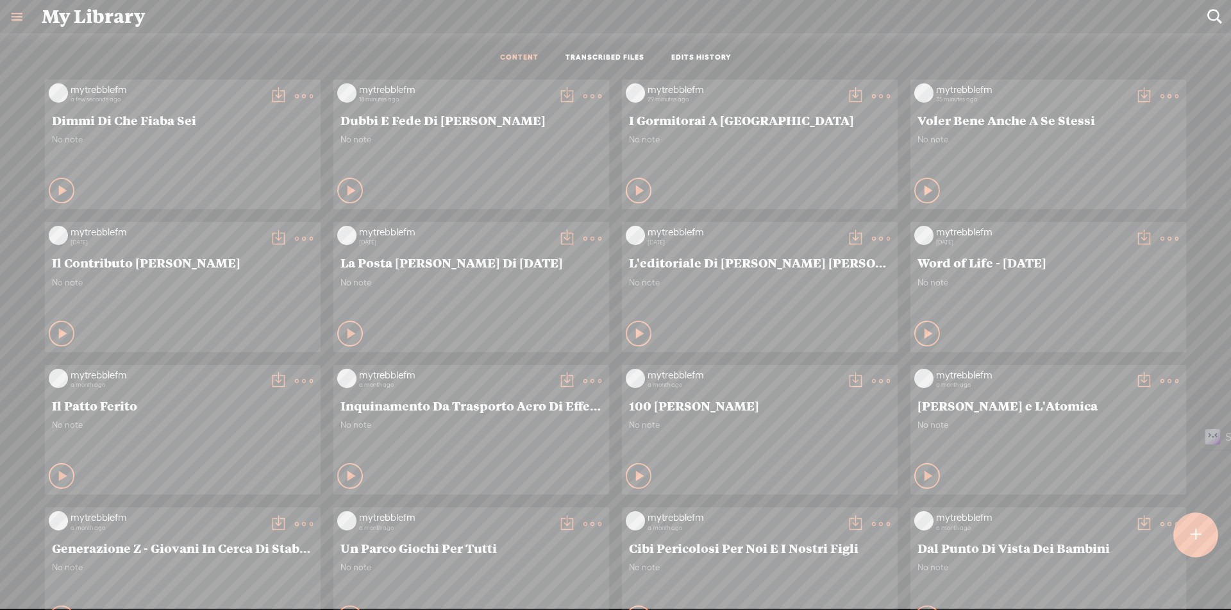
click at [269, 96] on t at bounding box center [278, 96] width 18 height 18
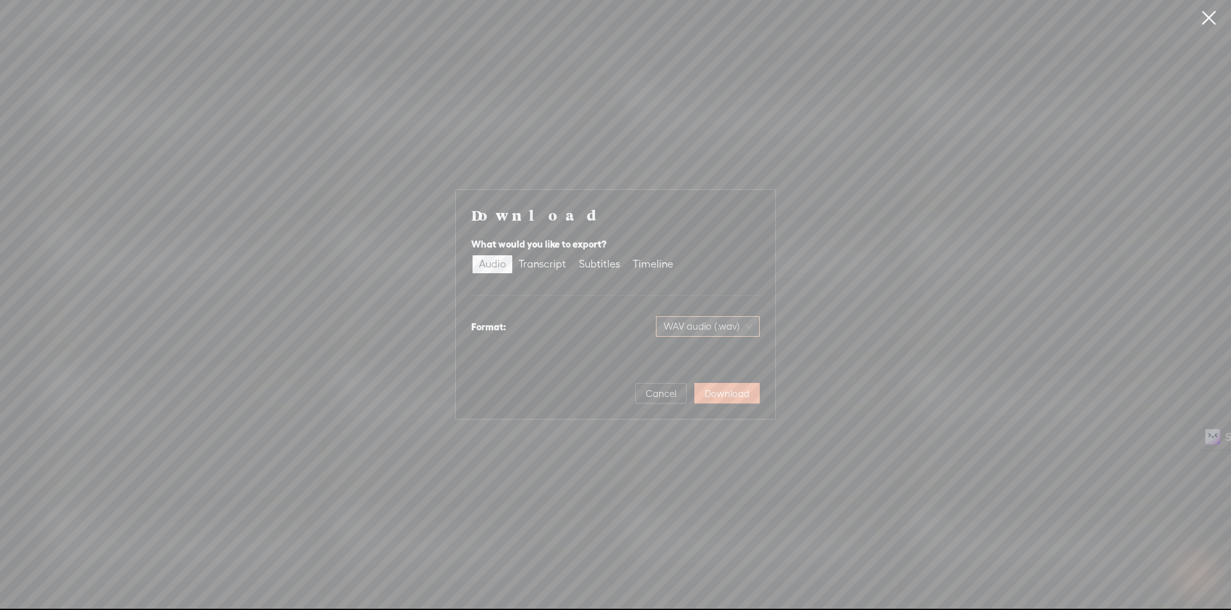
click at [732, 324] on span "WAV audio (.wav)" at bounding box center [708, 326] width 88 height 19
click at [704, 357] on div "MP3 audio (.mp3)" at bounding box center [697, 353] width 105 height 13
click at [734, 392] on span "Download" at bounding box center [727, 393] width 45 height 13
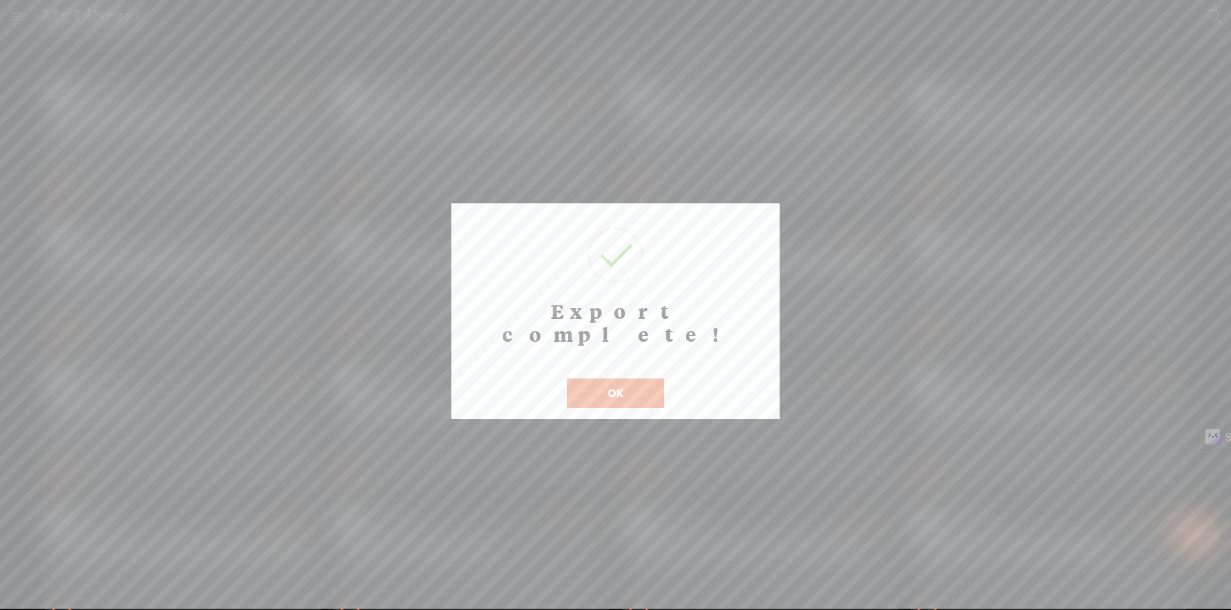
click at [640, 378] on button "OK" at bounding box center [615, 392] width 97 height 29
